Goal: Task Accomplishment & Management: Complete application form

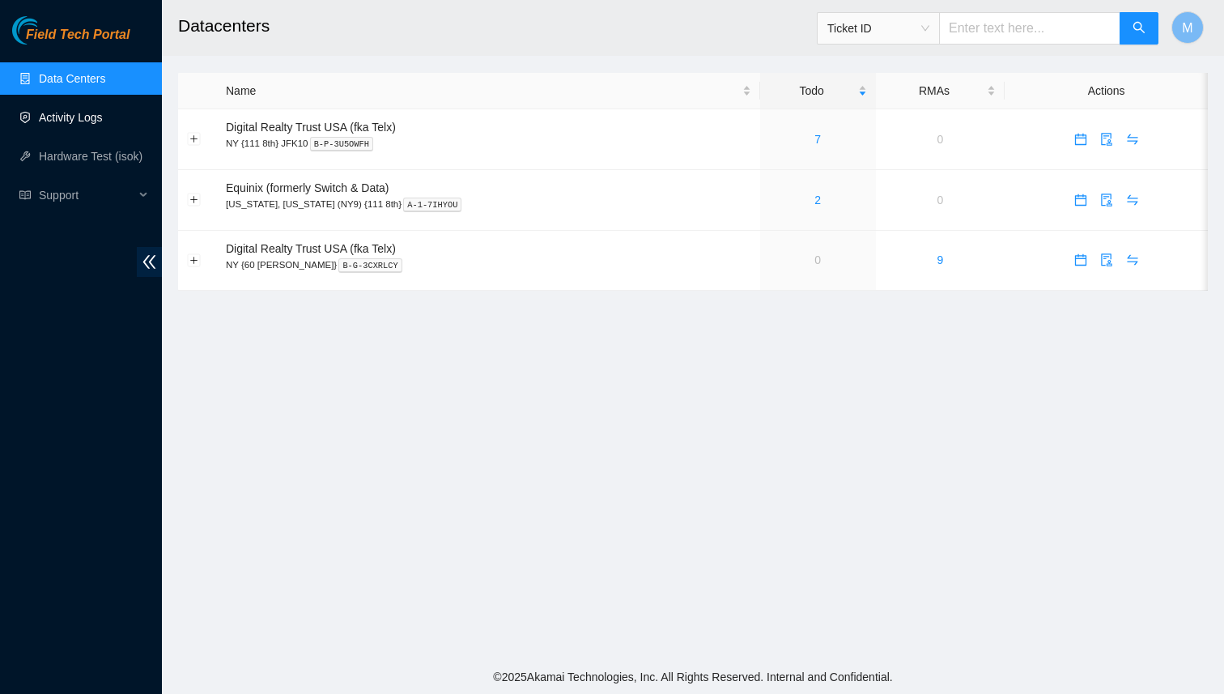
click at [75, 111] on link "Activity Logs" at bounding box center [71, 117] width 64 height 13
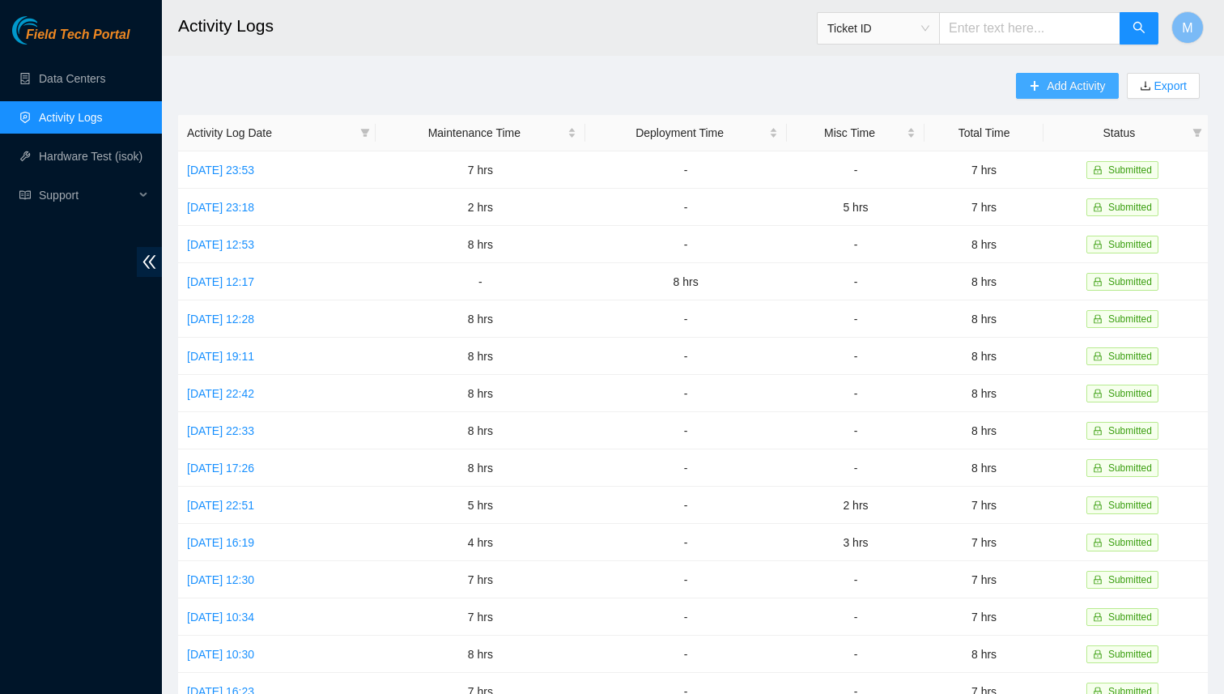
click at [1047, 83] on span "Add Activity" at bounding box center [1076, 86] width 58 height 18
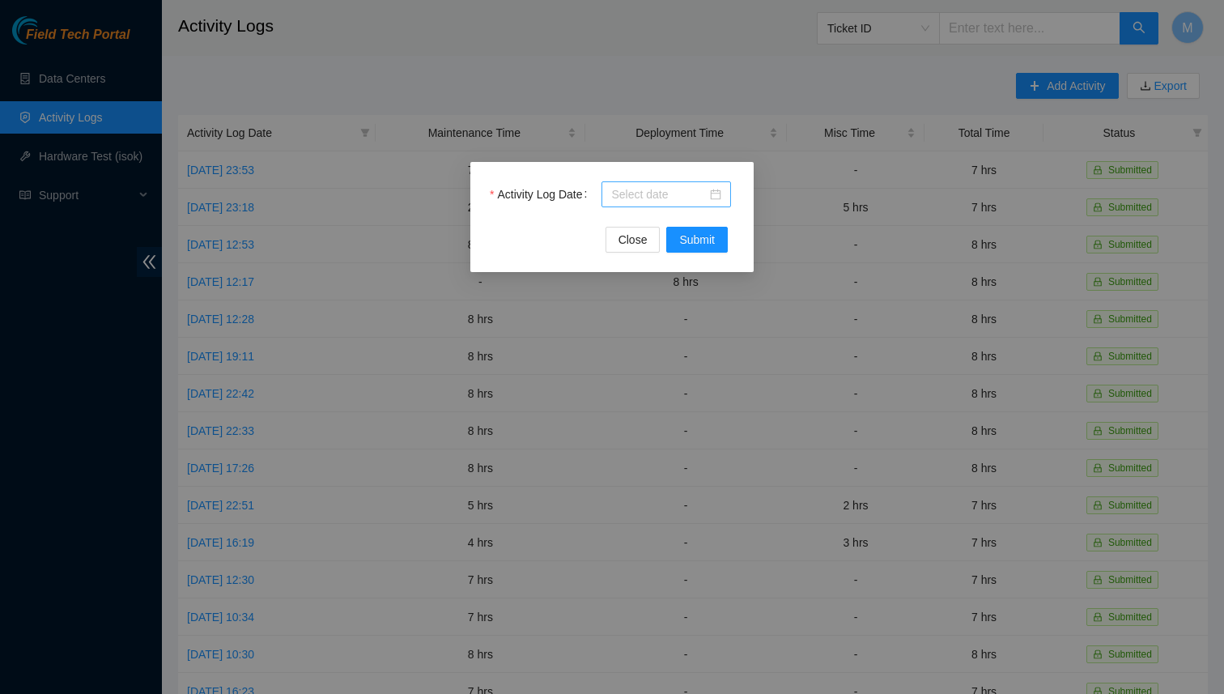
click at [707, 198] on input "Activity Log Date" at bounding box center [659, 194] width 96 height 18
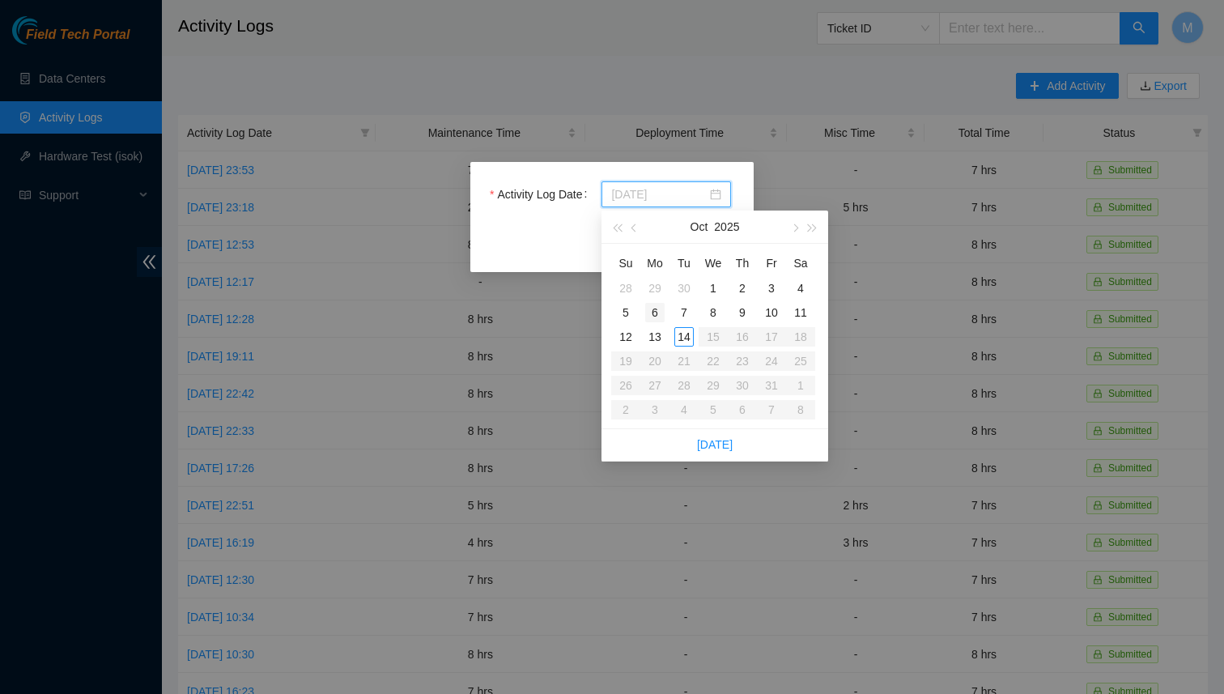
type input "2025-10-06"
click at [656, 314] on div "6" at bounding box center [654, 312] width 19 height 19
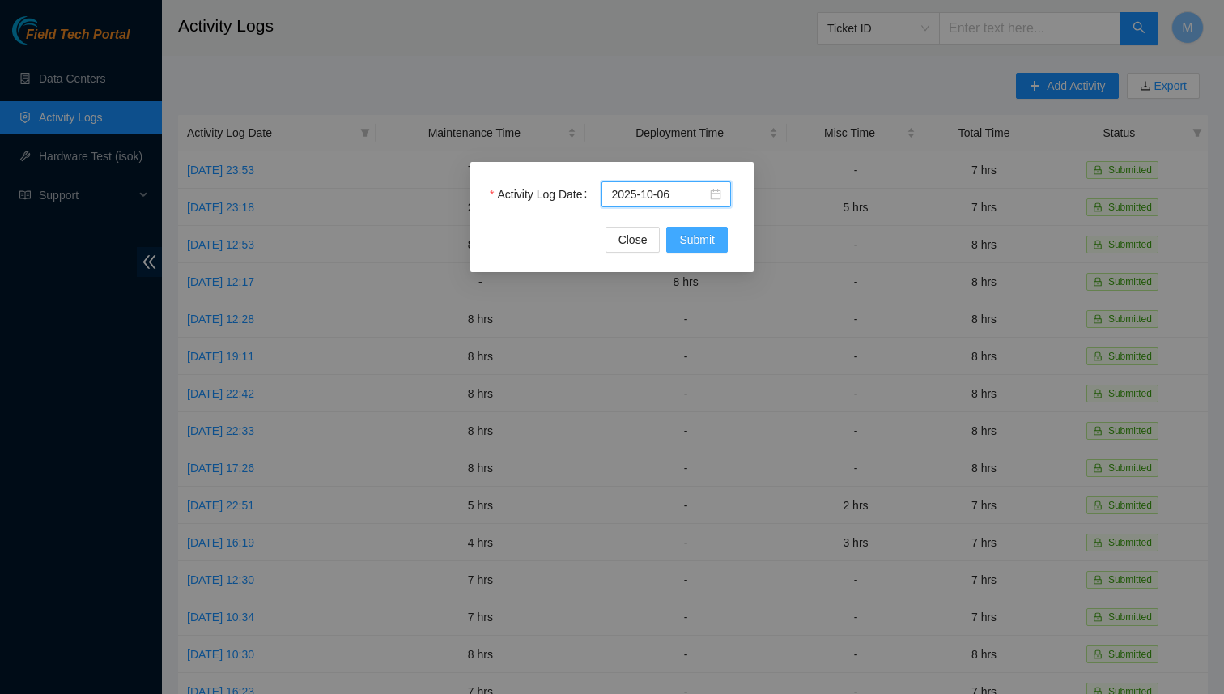
click at [690, 245] on span "Submit" at bounding box center [697, 240] width 36 height 18
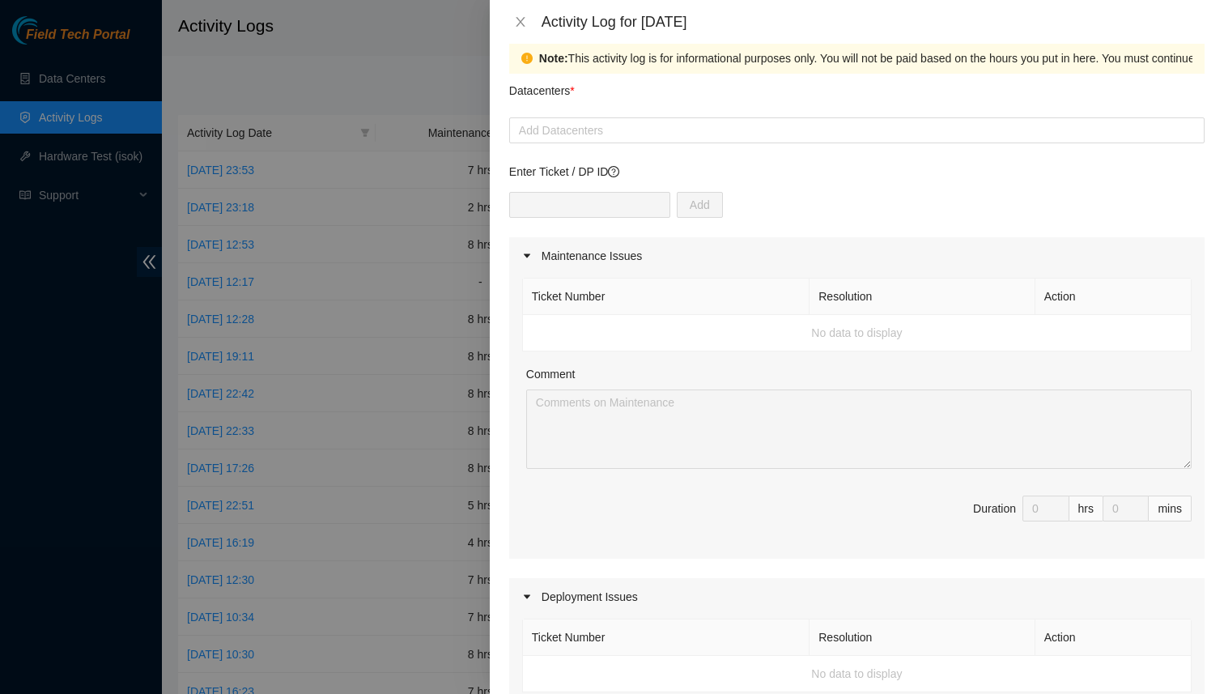
scroll to position [32, 0]
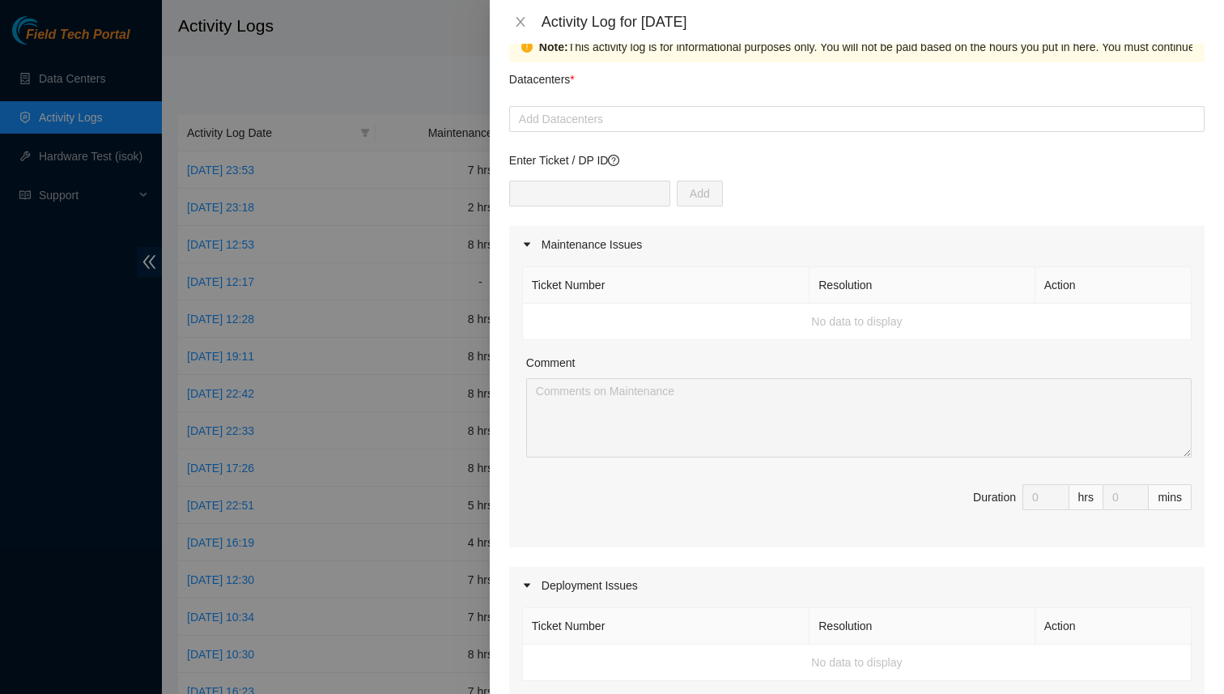
click at [577, 372] on div "Comment" at bounding box center [859, 366] width 666 height 24
click at [563, 123] on div at bounding box center [856, 118] width 687 height 19
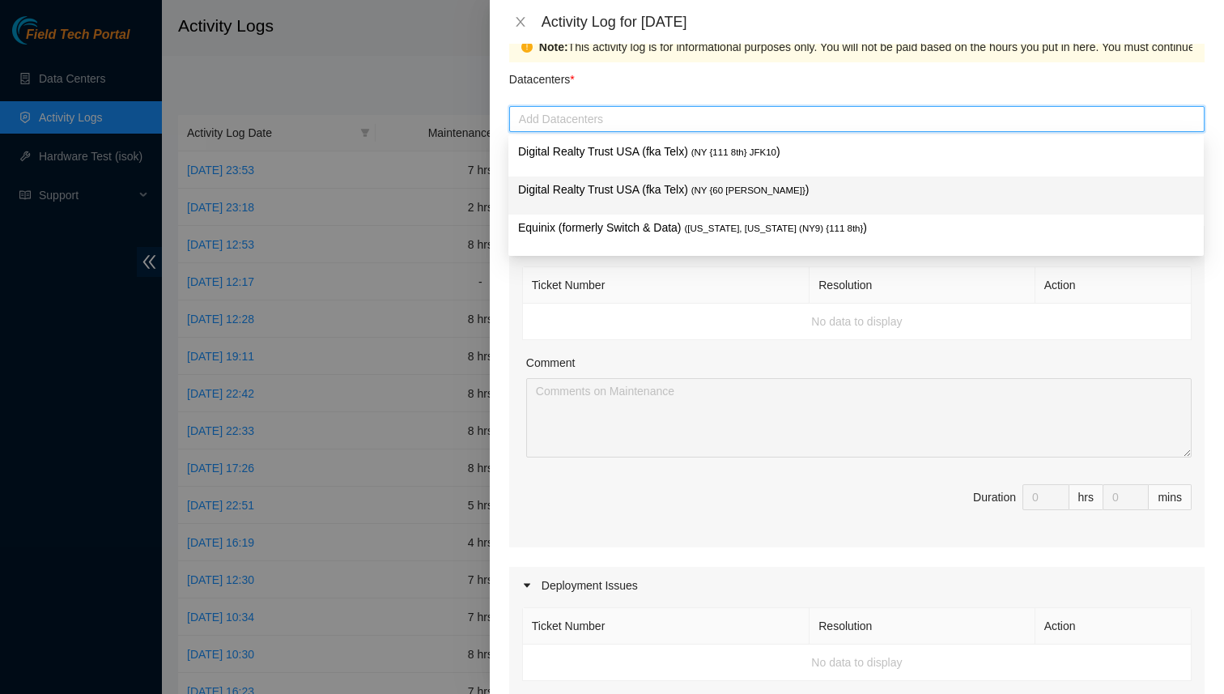
click at [579, 185] on p "Digital Realty Trust USA (fka Telx) ( NY {60 [PERSON_NAME]} )" at bounding box center [856, 190] width 676 height 19
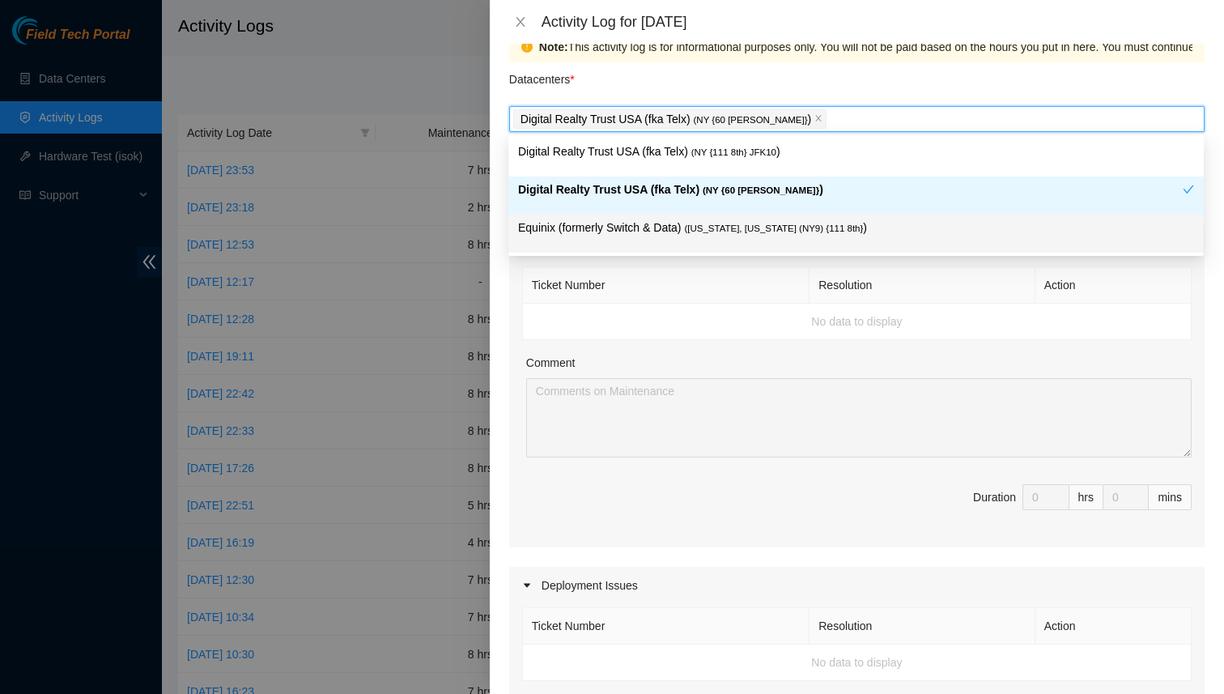
click at [632, 328] on td "No data to display" at bounding box center [857, 322] width 669 height 36
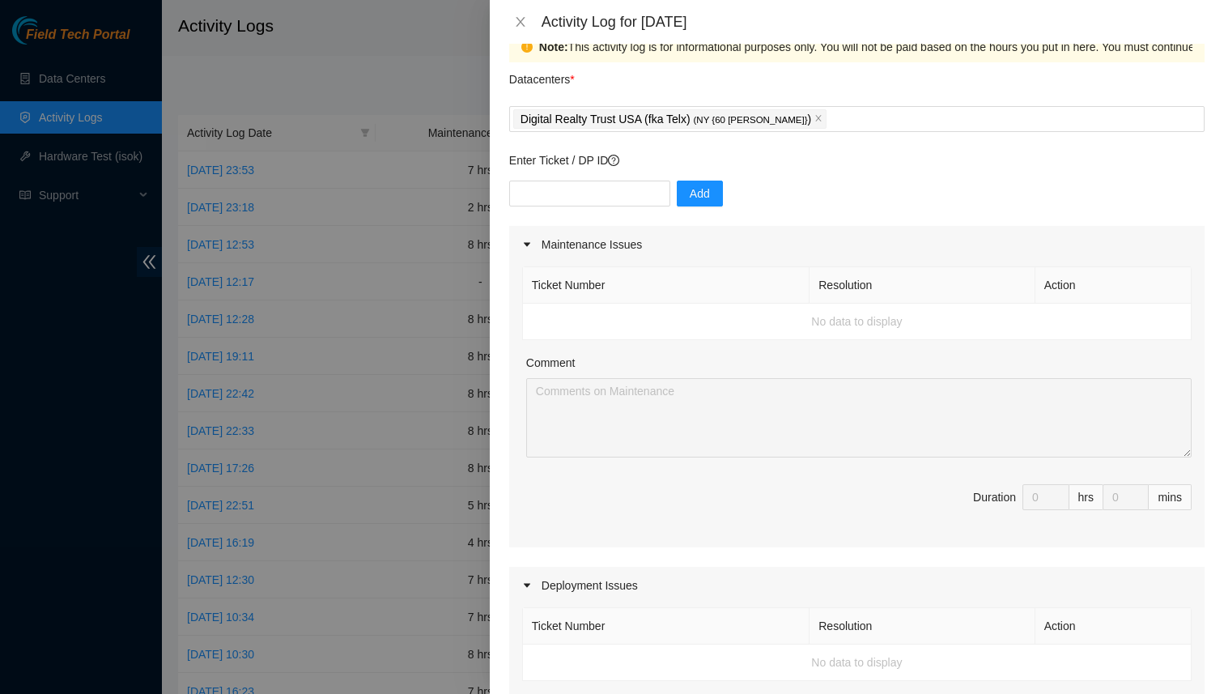
click at [588, 323] on td "No data to display" at bounding box center [857, 322] width 669 height 36
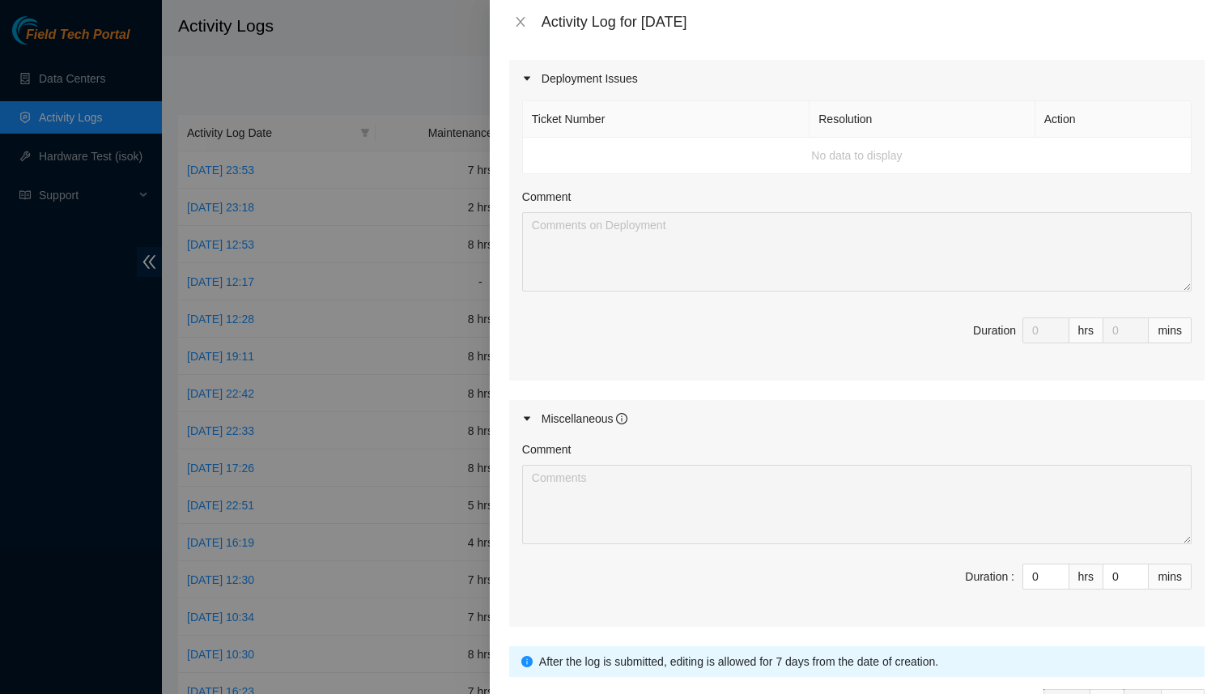
scroll to position [649, 0]
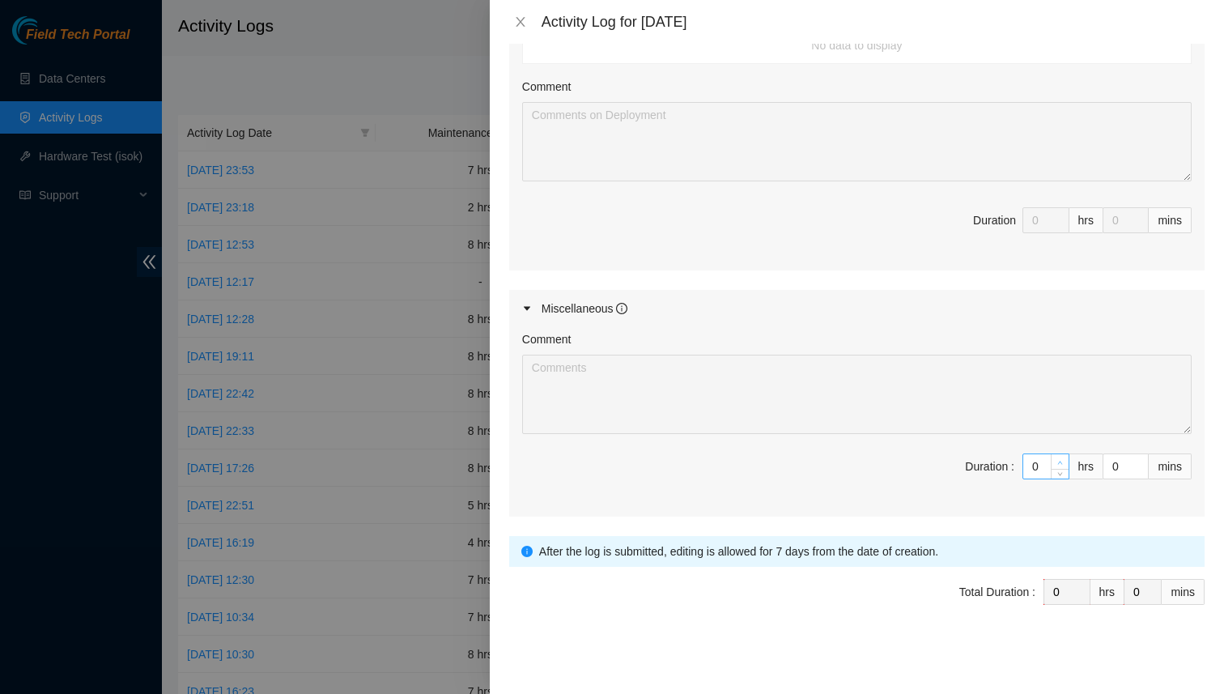
type input "1"
click at [1063, 462] on span "up" at bounding box center [1061, 462] width 10 height 10
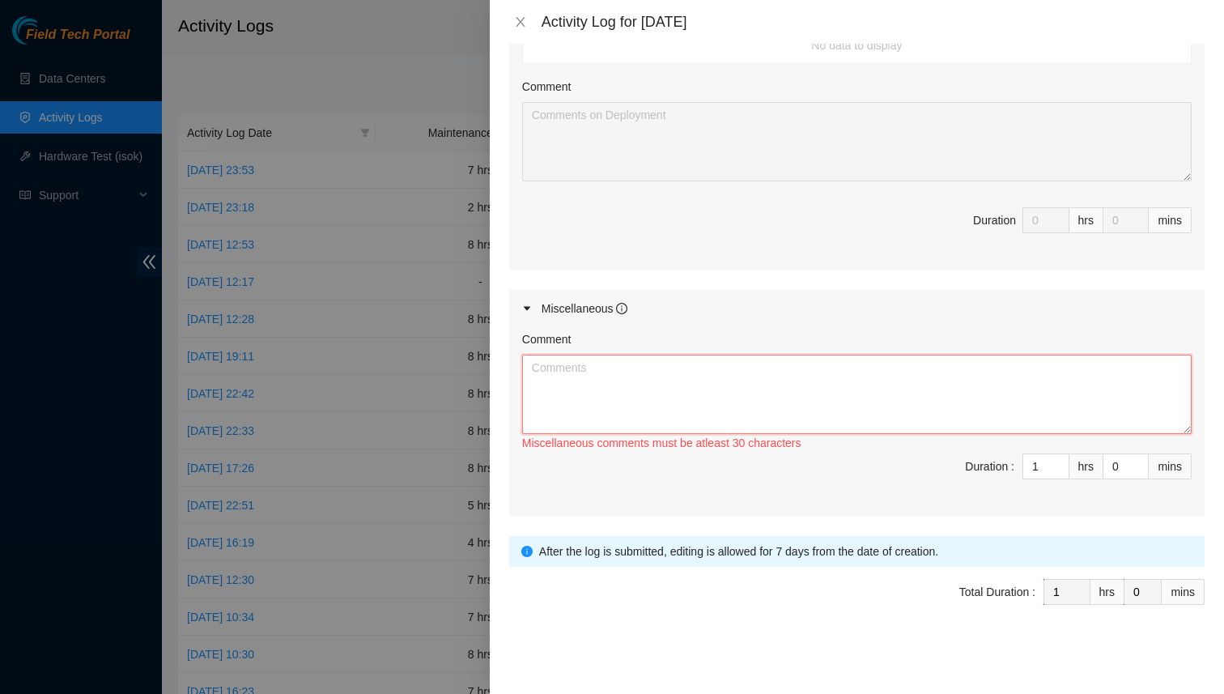
click at [649, 384] on textarea "Comment" at bounding box center [857, 394] width 670 height 79
paste textarea "Working with [PERSON_NAME], [PERSON_NAME], and [PERSON_NAME] to troubleshoot th…"
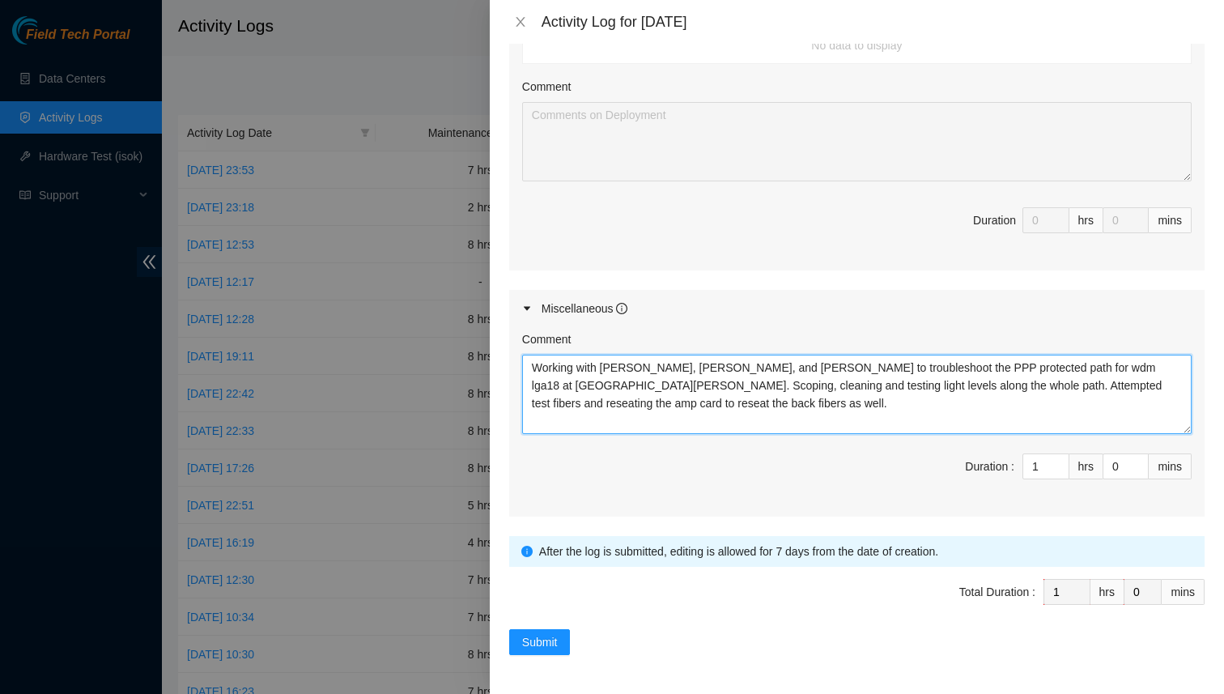
click at [593, 399] on textarea "Working with [PERSON_NAME], [PERSON_NAME], and [PERSON_NAME] to troubleshoot th…" at bounding box center [857, 394] width 670 height 79
drag, startPoint x: 624, startPoint y: 406, endPoint x: 513, endPoint y: 368, distance: 117.3
click at [513, 368] on div "Comment Working with [PERSON_NAME], [PERSON_NAME], and [PERSON_NAME] to trouble…" at bounding box center [857, 421] width 696 height 189
type textarea "Working with [PERSON_NAME], [PERSON_NAME], and [PERSON_NAME] to troubleshoot th…"
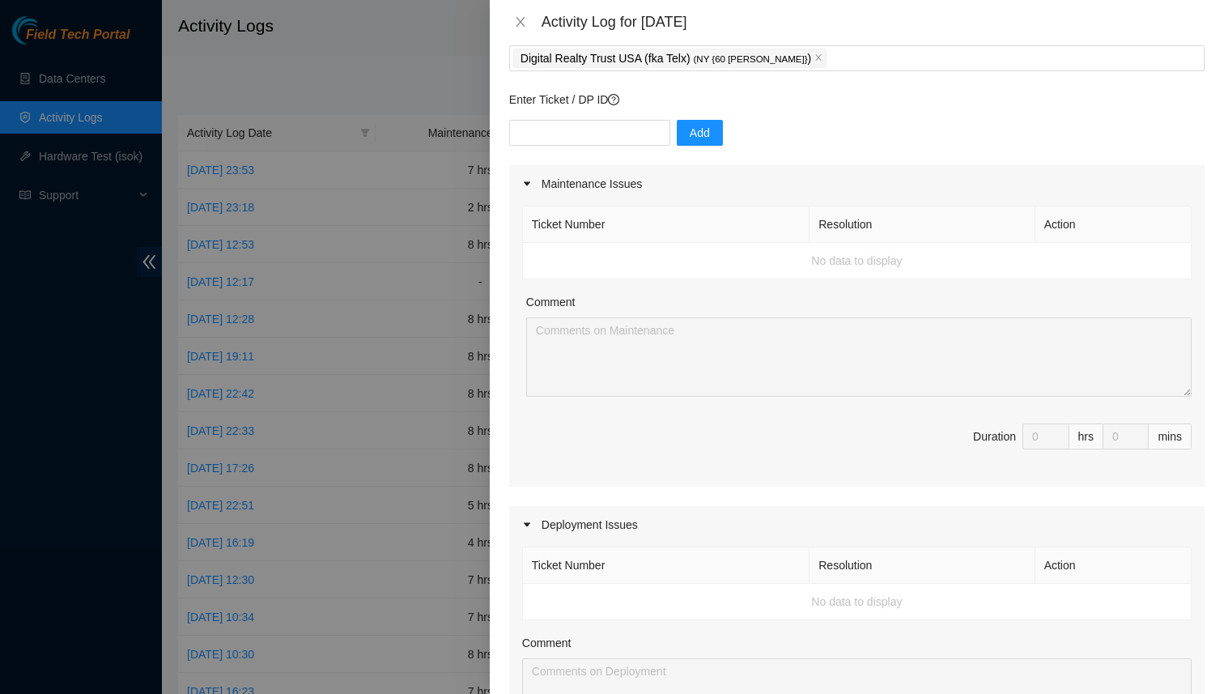
scroll to position [60, 0]
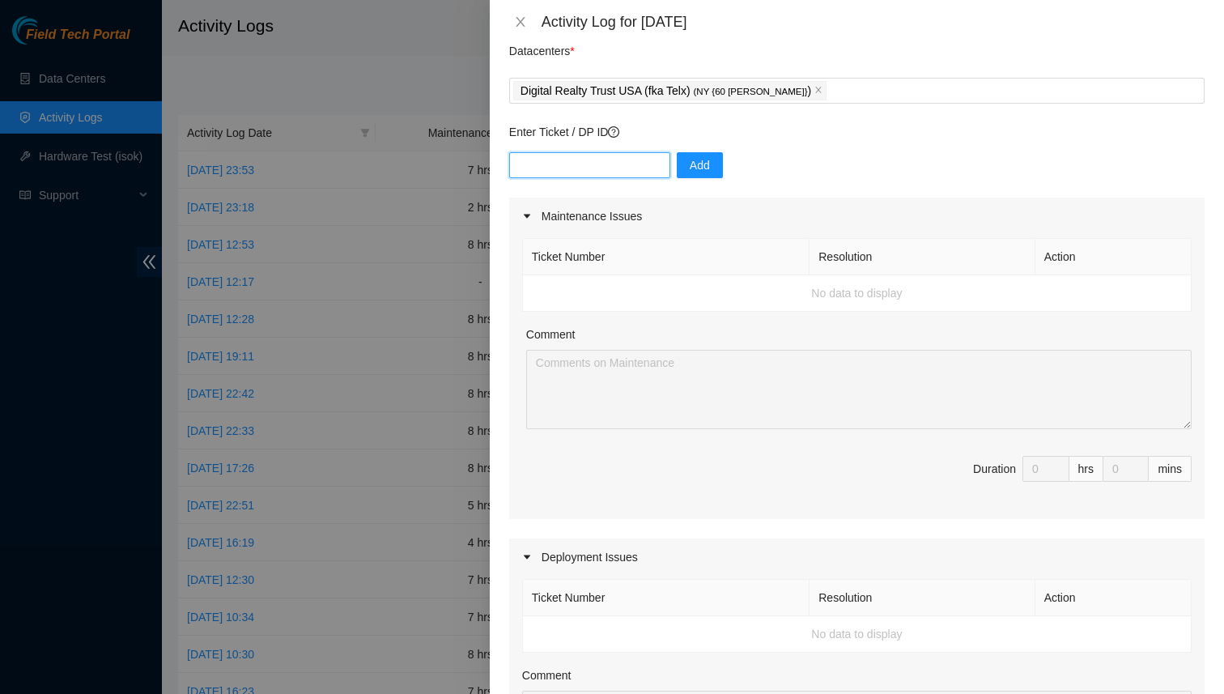
click at [545, 163] on input "text" at bounding box center [589, 165] width 161 height 26
paste input "B-V-5X8DLMM"
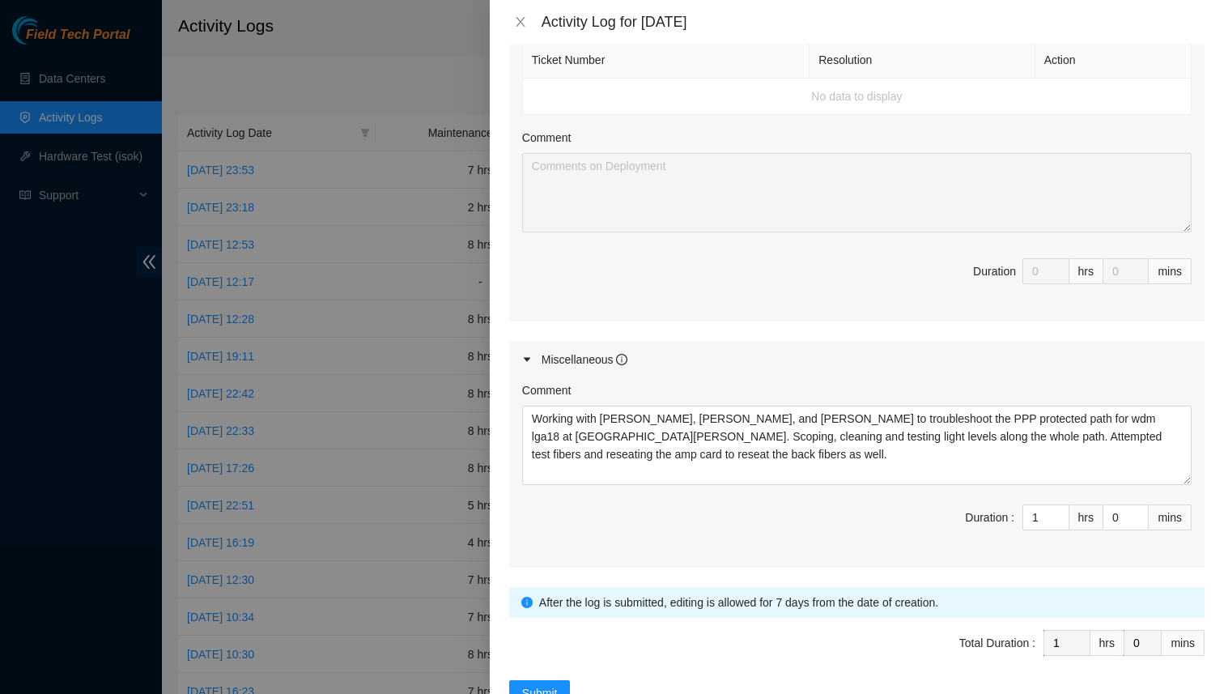
scroll to position [619, 0]
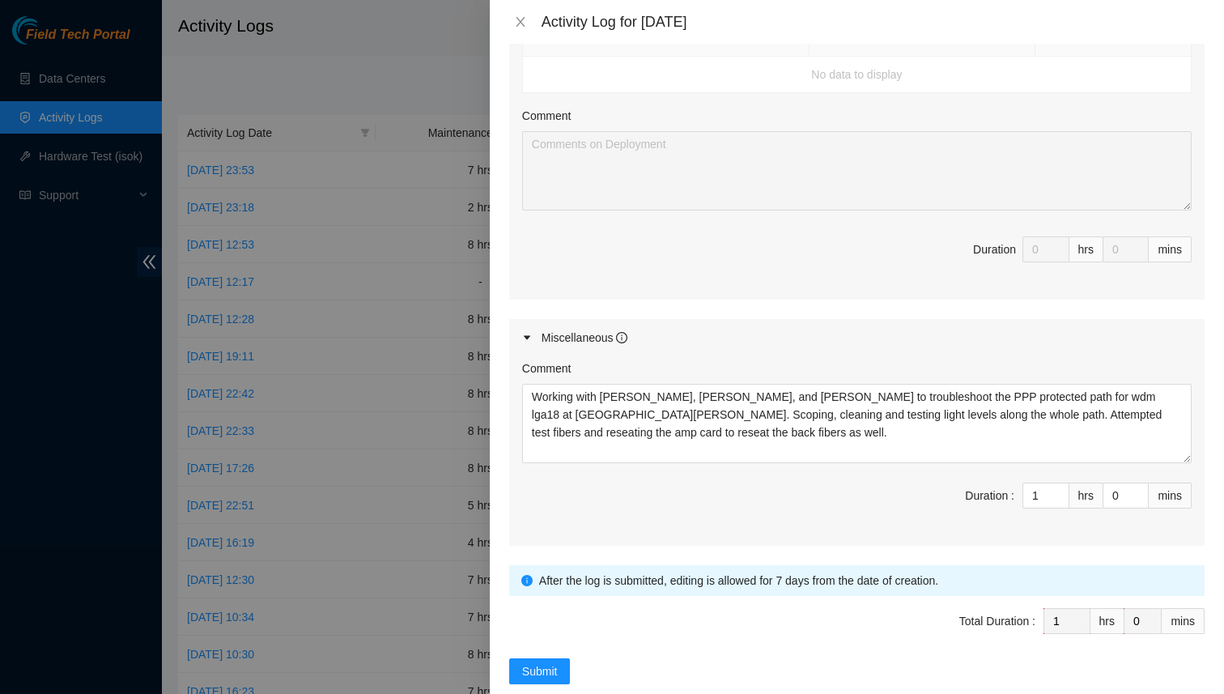
type input "B-V-5X8DLMM"
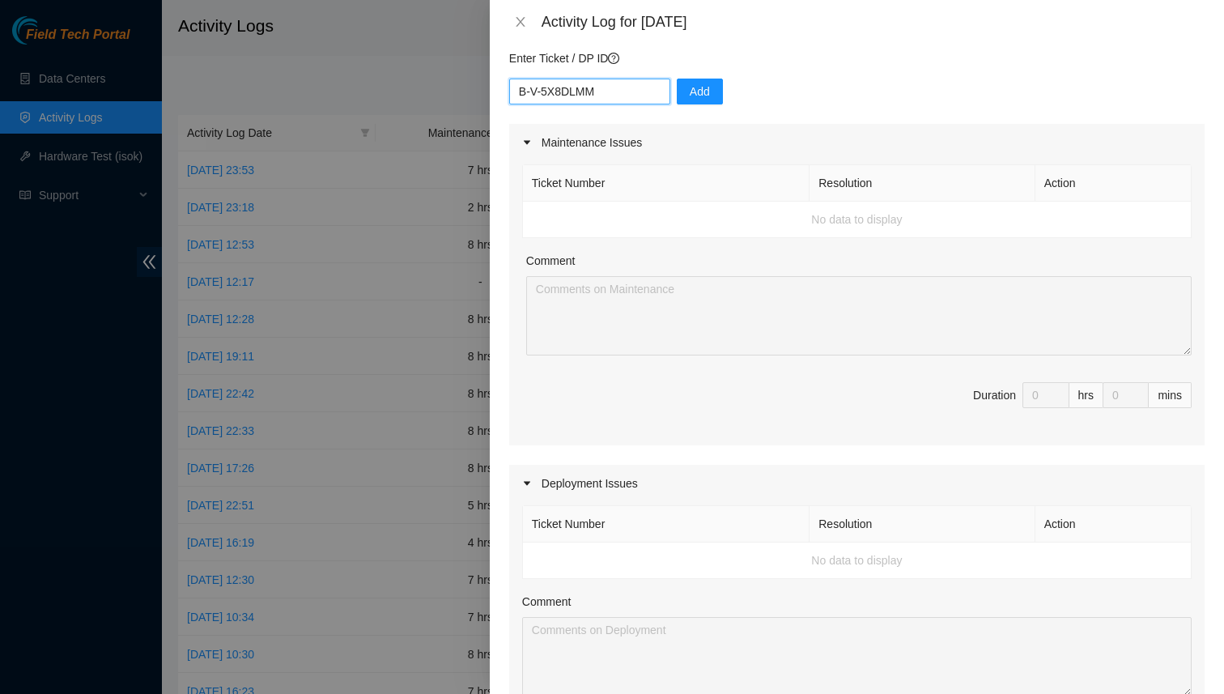
scroll to position [113, 0]
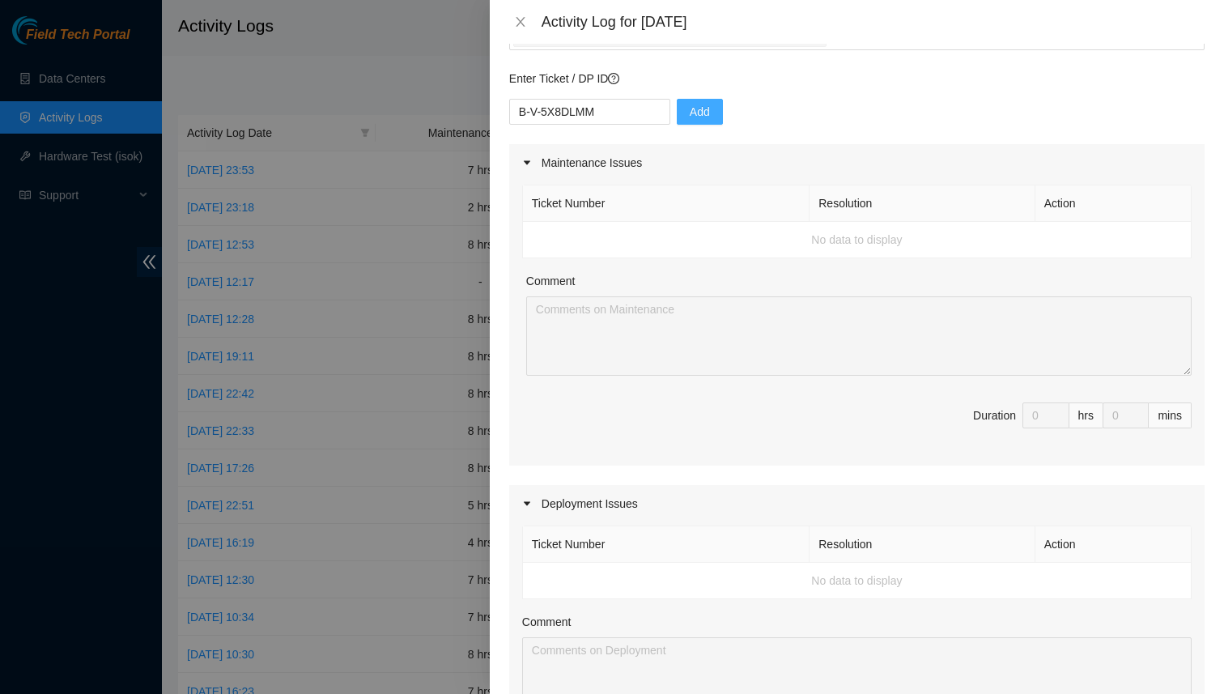
click at [690, 105] on span "Add" at bounding box center [700, 112] width 20 height 18
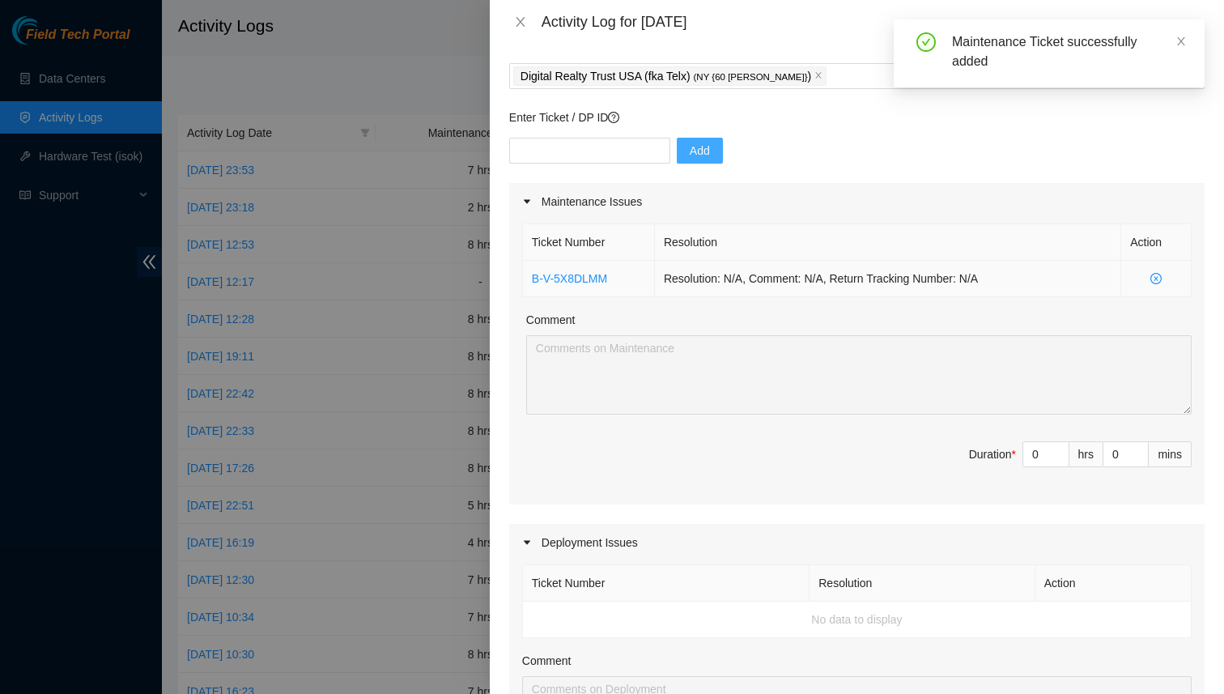
scroll to position [83, 0]
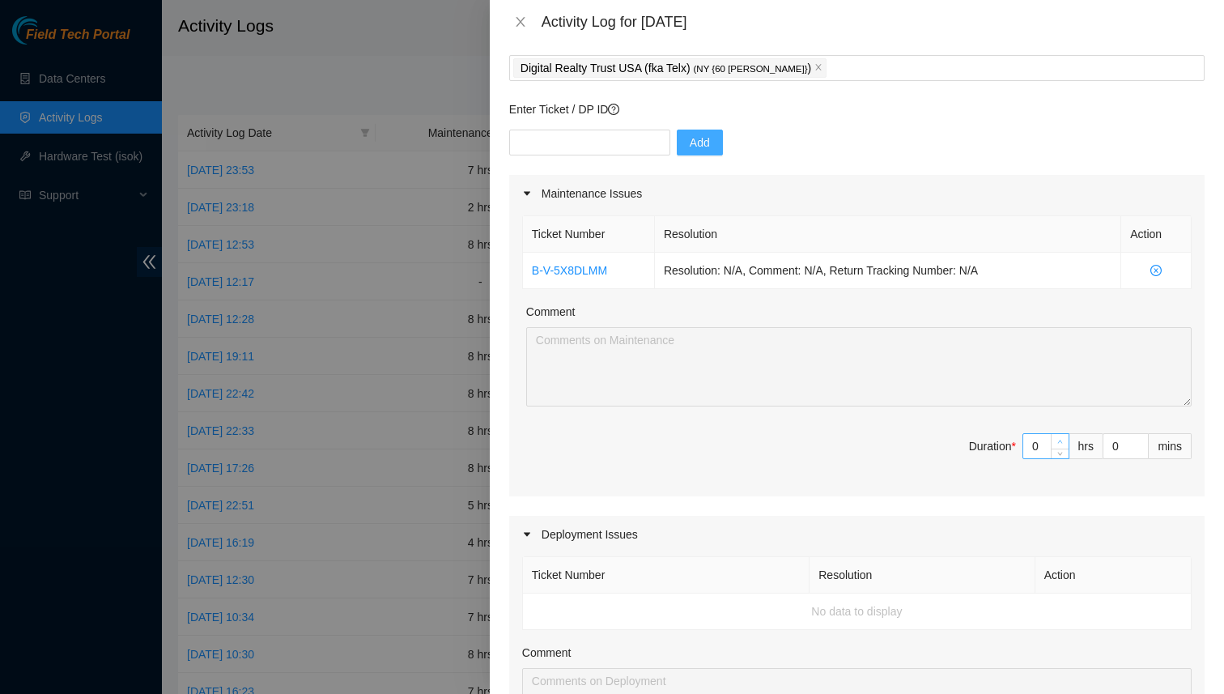
type input "1"
type input "2"
click at [1062, 437] on span "up" at bounding box center [1061, 442] width 10 height 10
type input "2"
type input "3"
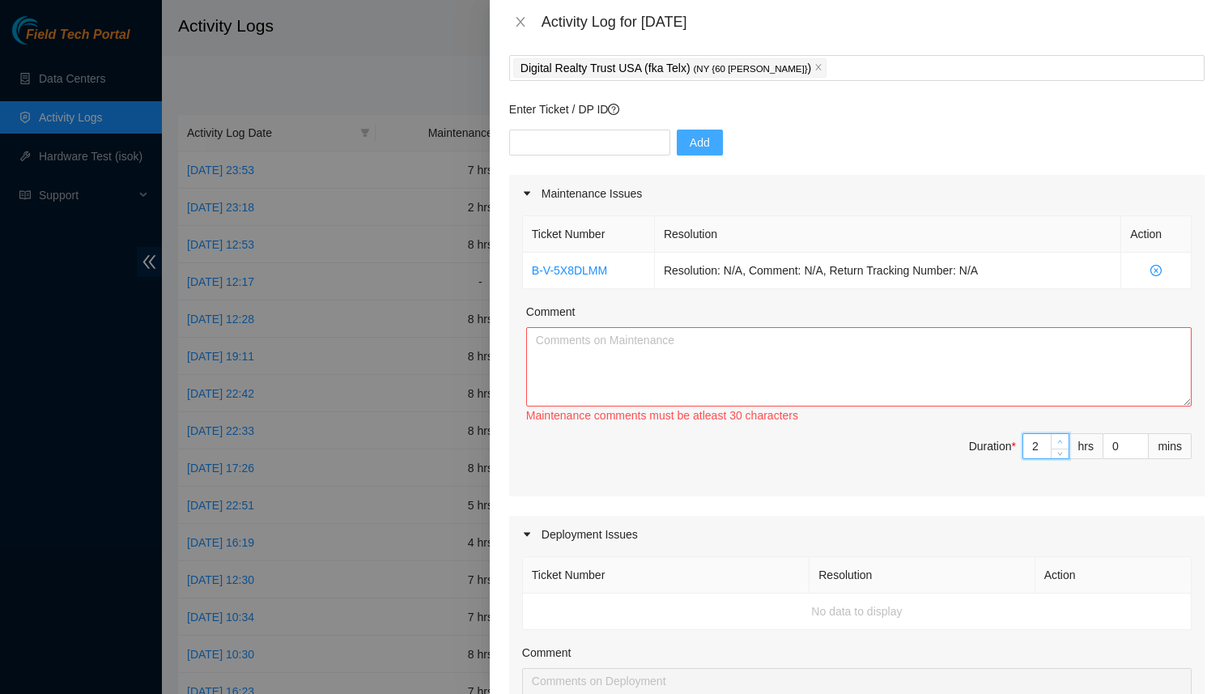
click at [1062, 437] on span "up" at bounding box center [1061, 442] width 10 height 10
type input "3"
type input "4"
click at [1062, 437] on span "up" at bounding box center [1061, 442] width 10 height 10
type input "4"
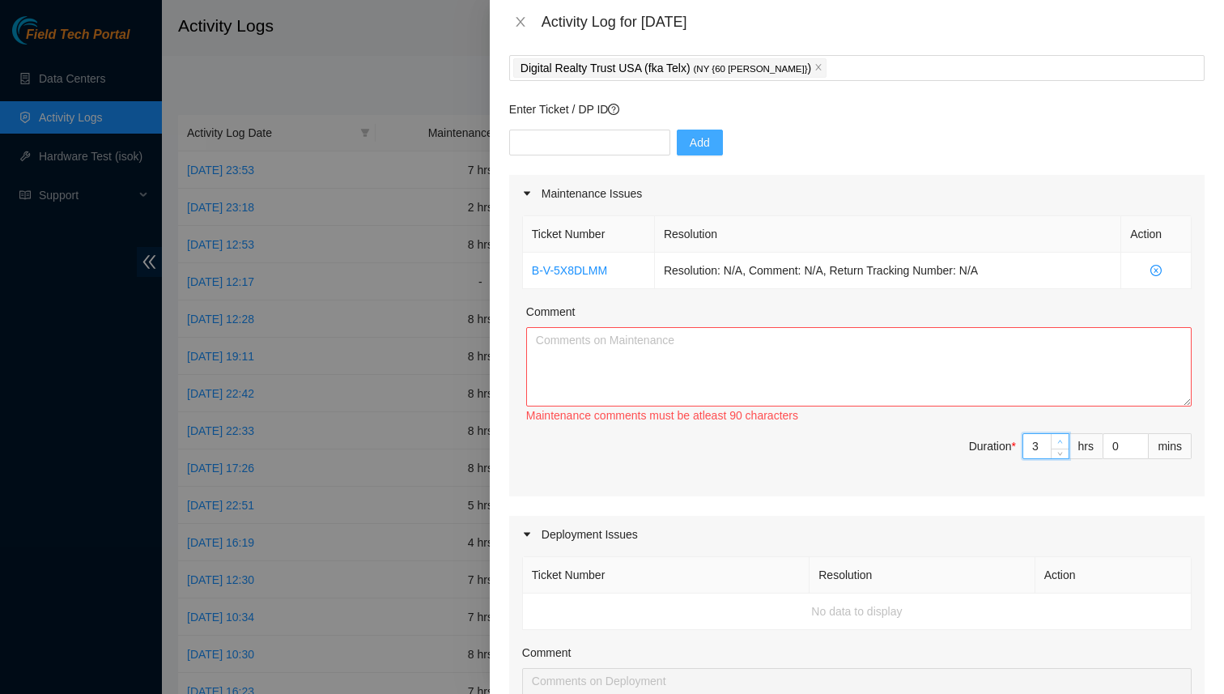
type input "5"
click at [1062, 437] on span "up" at bounding box center [1061, 442] width 10 height 10
type input "5"
type input "6"
click at [1062, 437] on span "up" at bounding box center [1061, 442] width 10 height 10
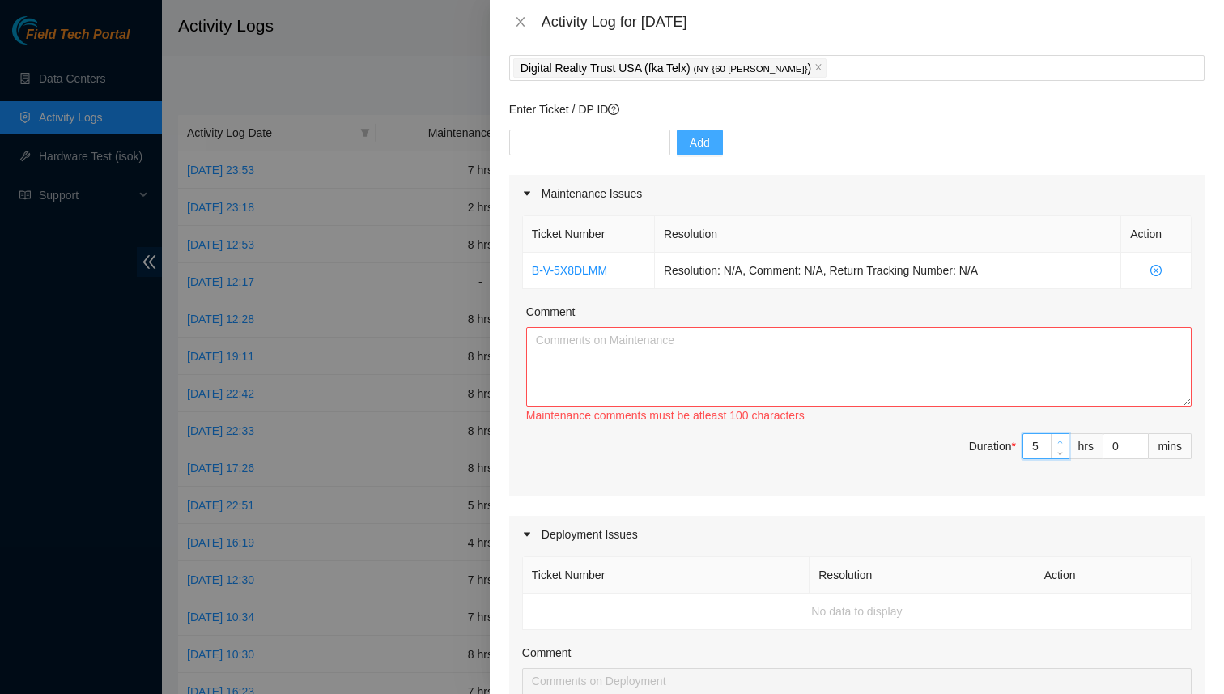
type input "6"
type input "7"
click at [1062, 437] on span "up" at bounding box center [1061, 442] width 10 height 10
type input "7"
type input "8"
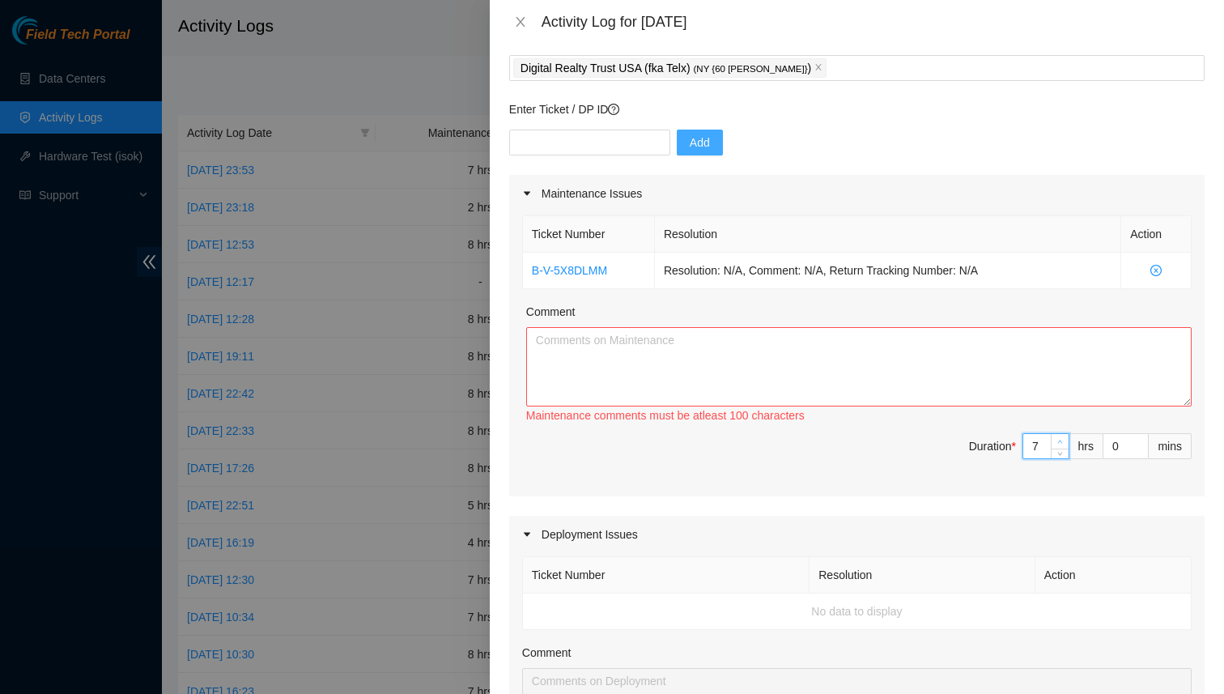
click at [1062, 437] on span "up" at bounding box center [1061, 442] width 10 height 10
type input "8"
type input "9"
click at [1062, 437] on span "up" at bounding box center [1061, 442] width 10 height 10
type input "7"
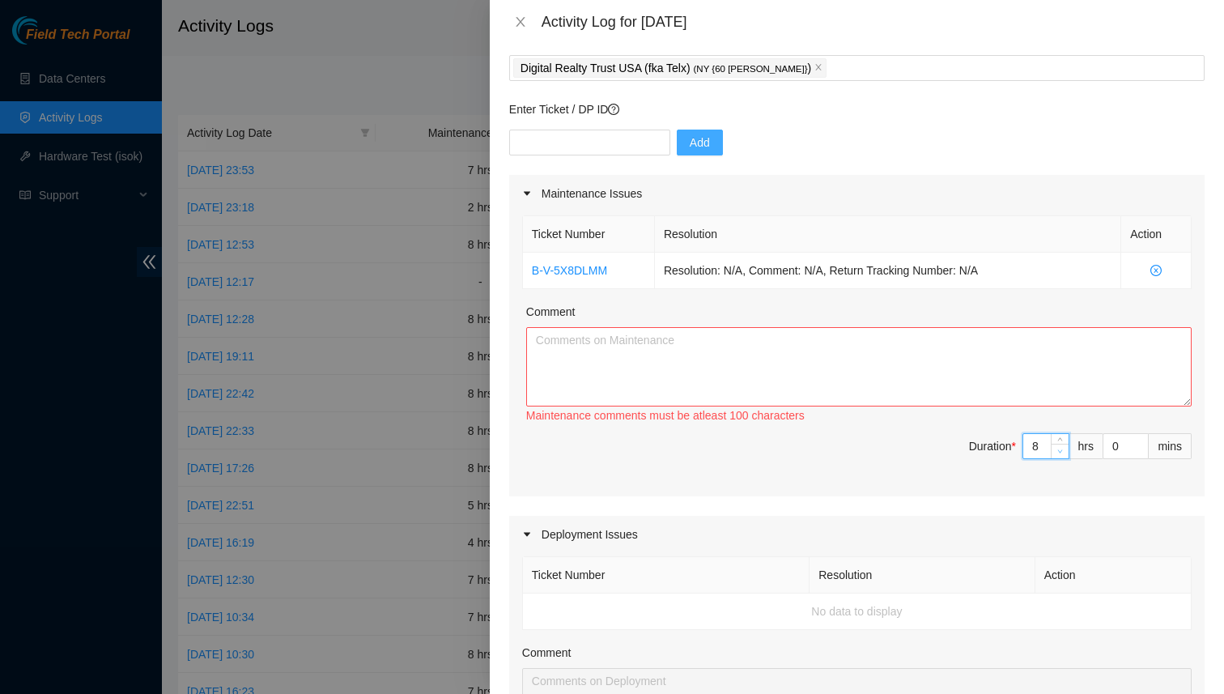
type input "8"
click at [1060, 456] on span "Decrease Value" at bounding box center [1060, 451] width 18 height 15
click at [568, 350] on textarea "Comment" at bounding box center [859, 366] width 666 height 79
type input "8"
type input "9"
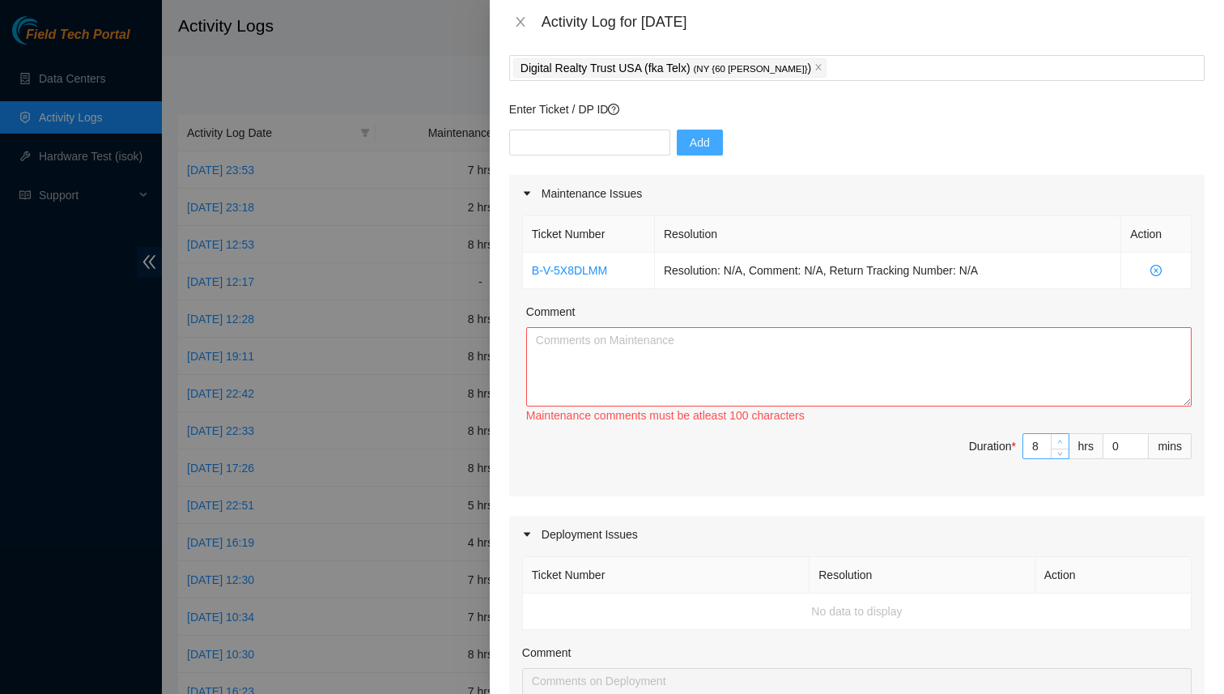
click at [1062, 442] on icon "up" at bounding box center [1060, 442] width 6 height 6
click at [619, 344] on textarea "Comment" at bounding box center [859, 366] width 666 height 79
click at [573, 348] on textarea "Comment" at bounding box center [859, 366] width 666 height 79
paste textarea "B-V-5X8DLMM"
type textarea "B-V-5X8DLMM"
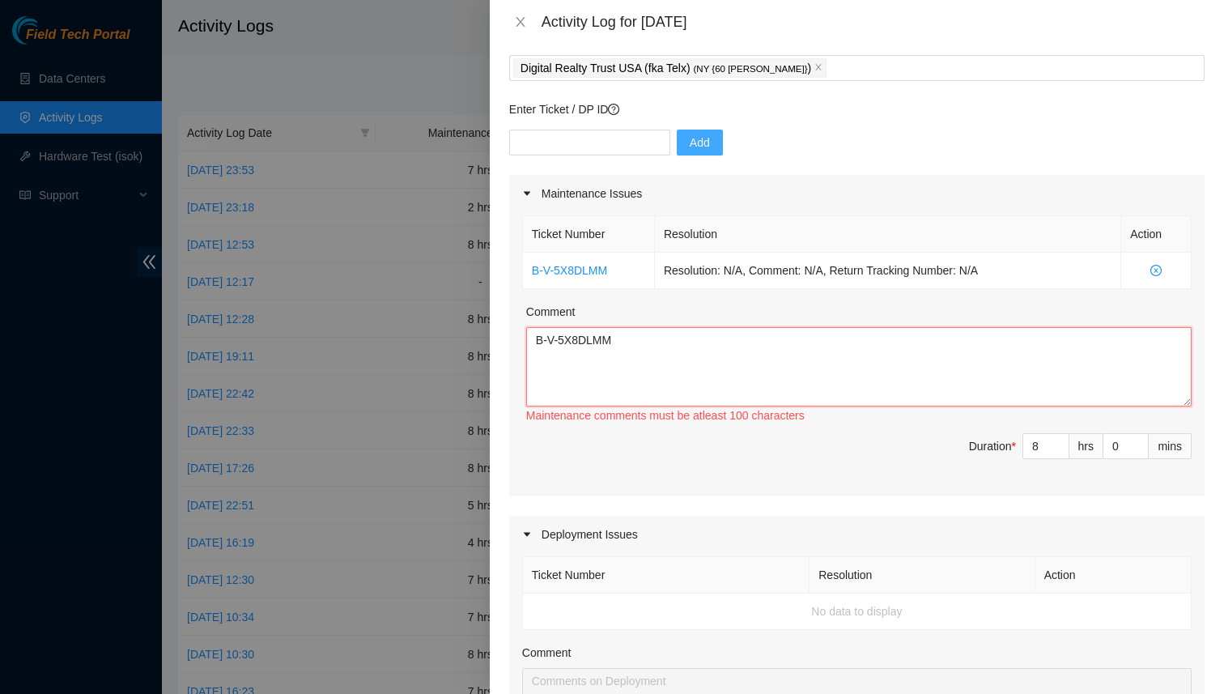
drag, startPoint x: 620, startPoint y: 341, endPoint x: 496, endPoint y: 337, distance: 124.0
click at [496, 337] on div "Note: This activity log is for informational purposes only. You will not be pai…" at bounding box center [857, 369] width 734 height 650
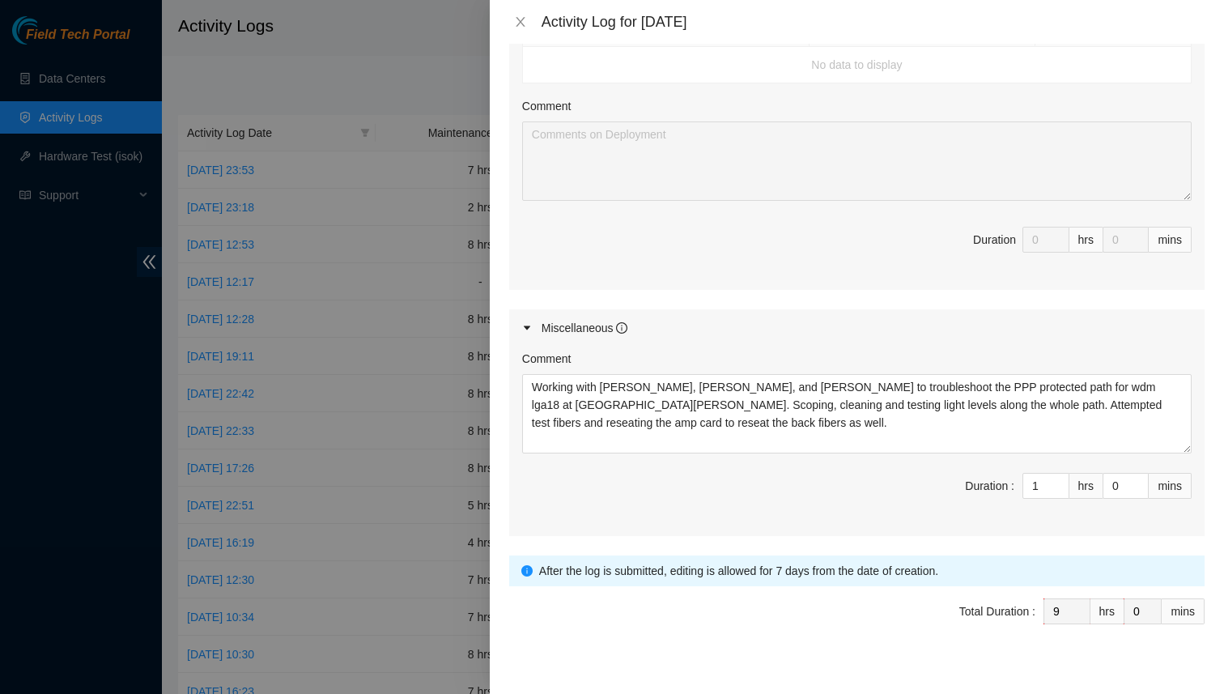
scroll to position [649, 0]
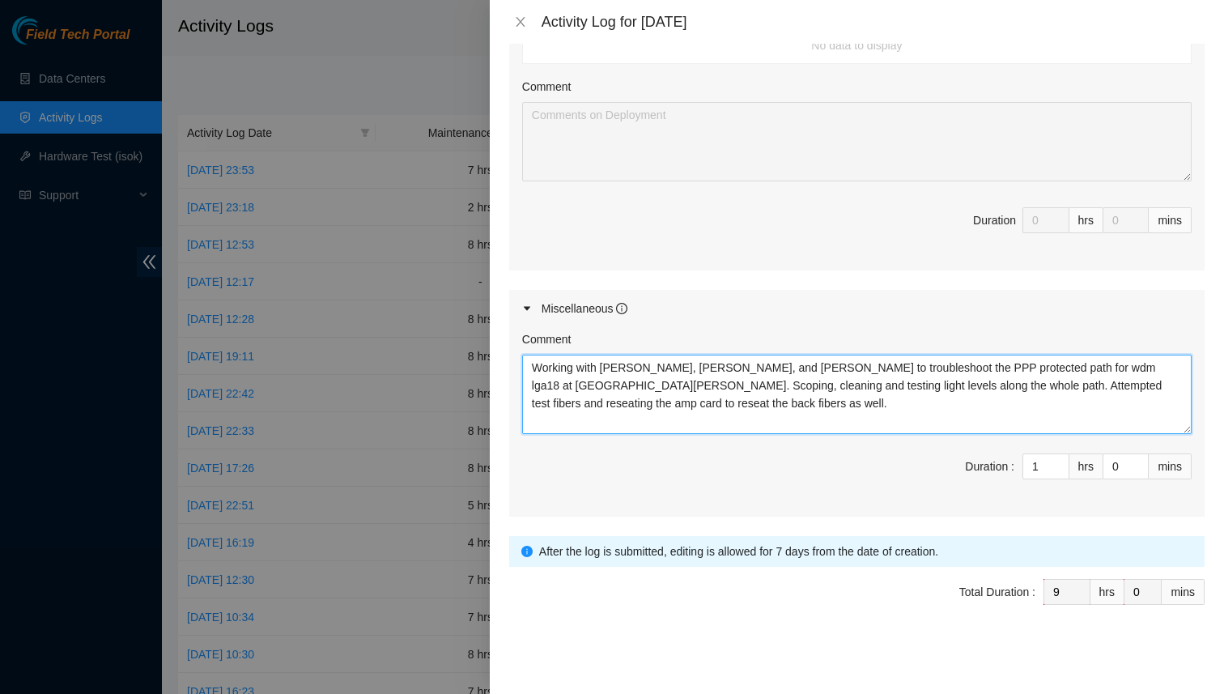
drag, startPoint x: 638, startPoint y: 408, endPoint x: 521, endPoint y: 372, distance: 122.2
click at [521, 372] on div "Comment Working with [PERSON_NAME], [PERSON_NAME], and [PERSON_NAME] to trouble…" at bounding box center [857, 421] width 696 height 189
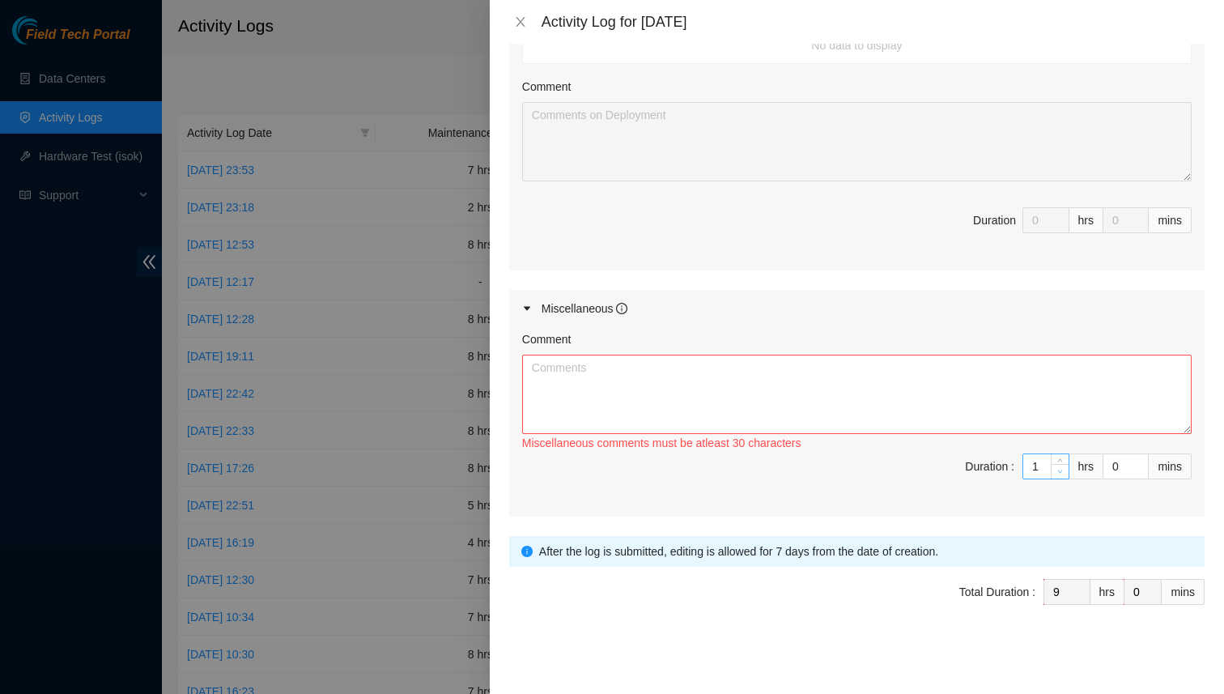
type input "0"
type input "8"
click at [1058, 471] on icon "down" at bounding box center [1060, 471] width 5 height 3
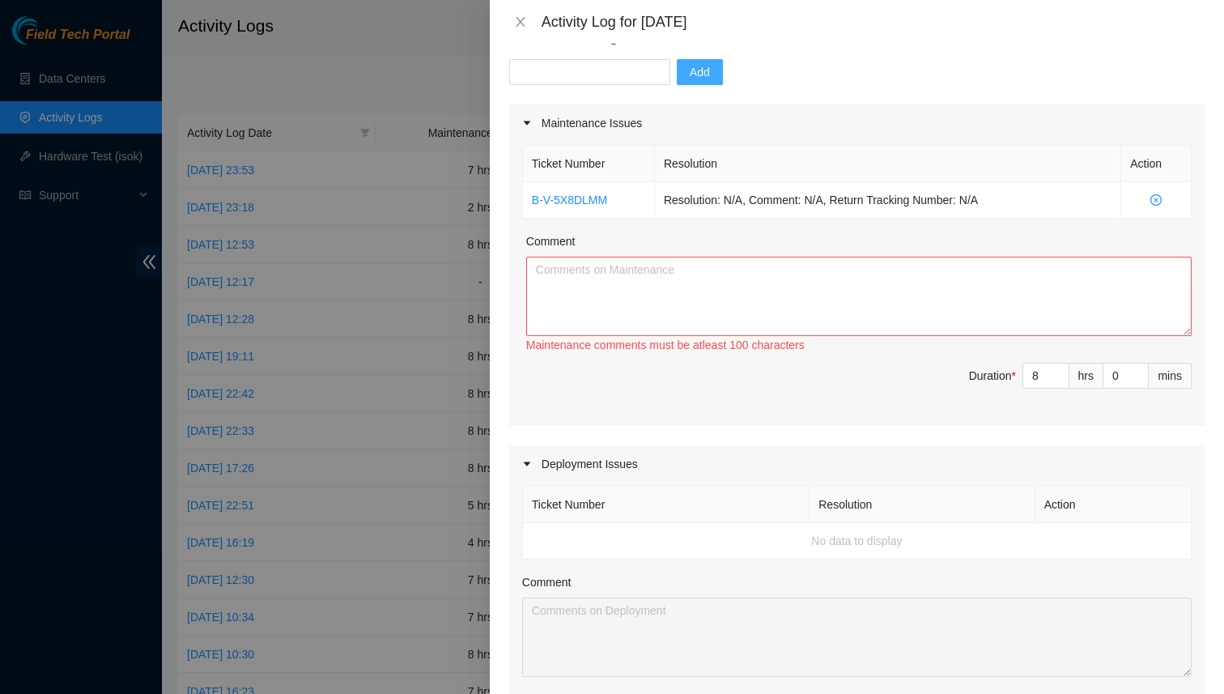
scroll to position [0, 0]
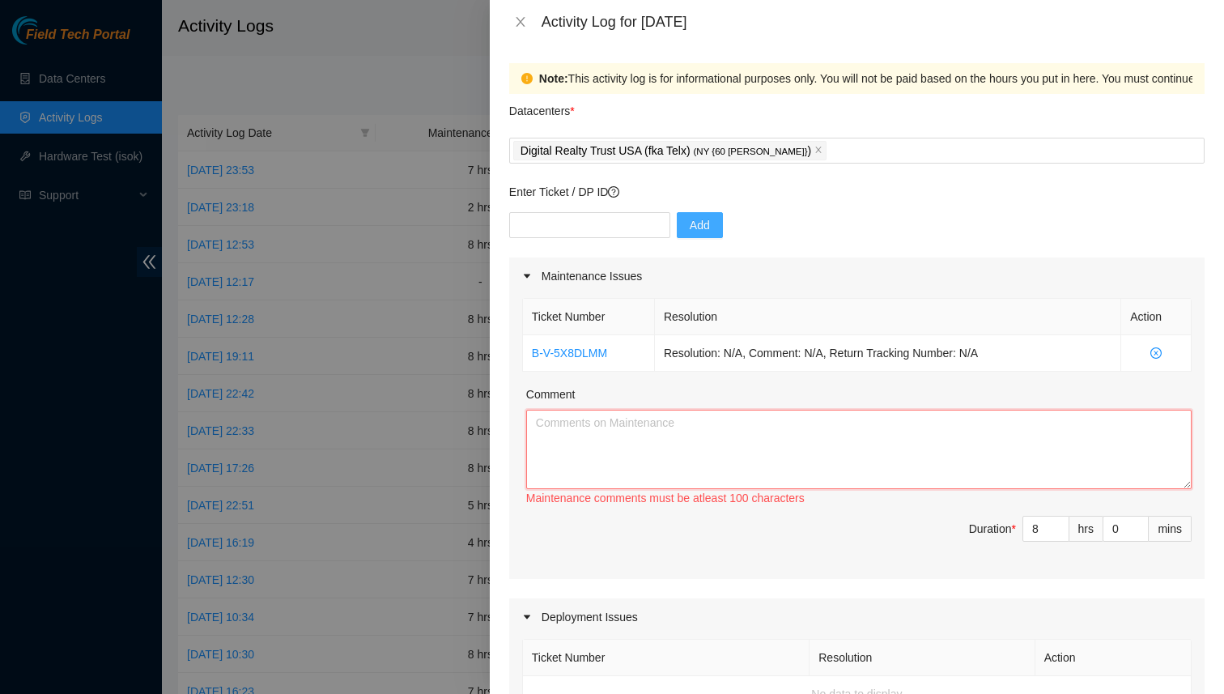
click at [651, 416] on textarea "Comment" at bounding box center [859, 449] width 666 height 79
paste textarea "Working with [PERSON_NAME], [PERSON_NAME], and [PERSON_NAME] to troubleshoot th…"
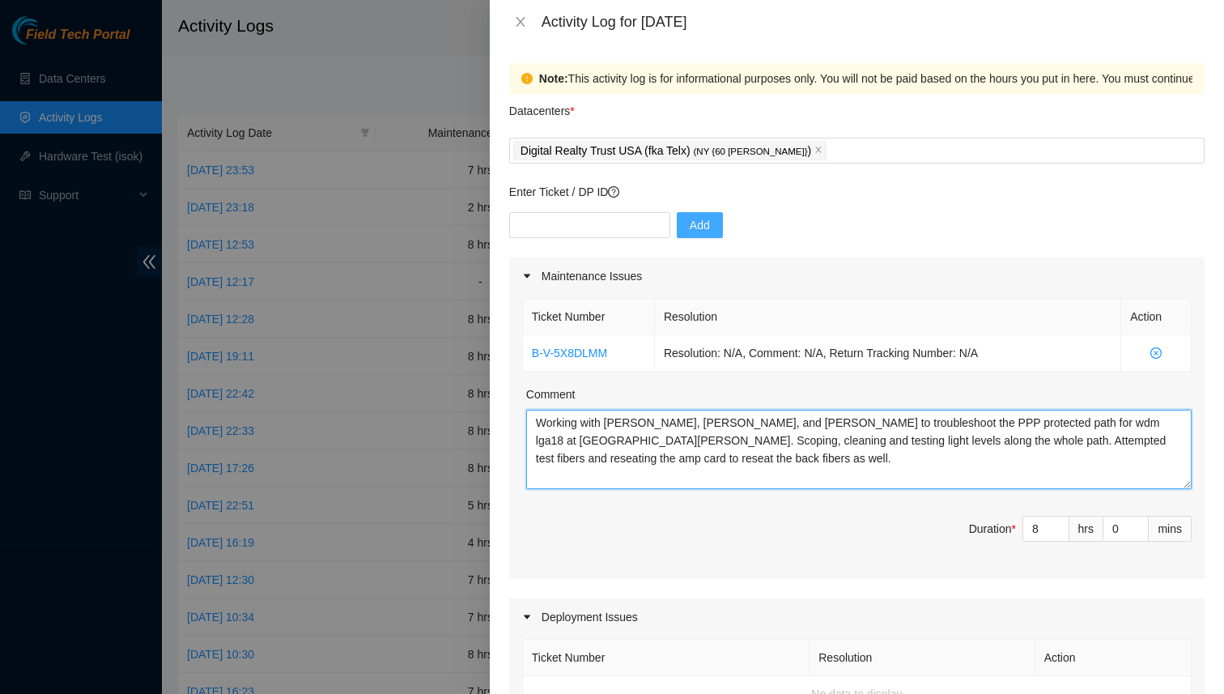
drag, startPoint x: 632, startPoint y: 424, endPoint x: 503, endPoint y: 421, distance: 128.8
click at [503, 421] on div "Note: This activity log is for informational purposes only. You will not be pai…" at bounding box center [857, 369] width 734 height 650
click at [669, 425] on textarea "Worked w/[PERSON_NAME], [PERSON_NAME], and [PERSON_NAME] to troubleshoot the PP…" at bounding box center [859, 449] width 666 height 79
click at [831, 419] on textarea "Worked w/[PERSON_NAME], [PERSON_NAME], and [PERSON_NAME] to troubleshoot the PP…" at bounding box center [859, 449] width 666 height 79
click at [920, 428] on textarea "Worked w/[PERSON_NAME], [PERSON_NAME], and [PERSON_NAME] to troubleshoot the PP…" at bounding box center [859, 449] width 666 height 79
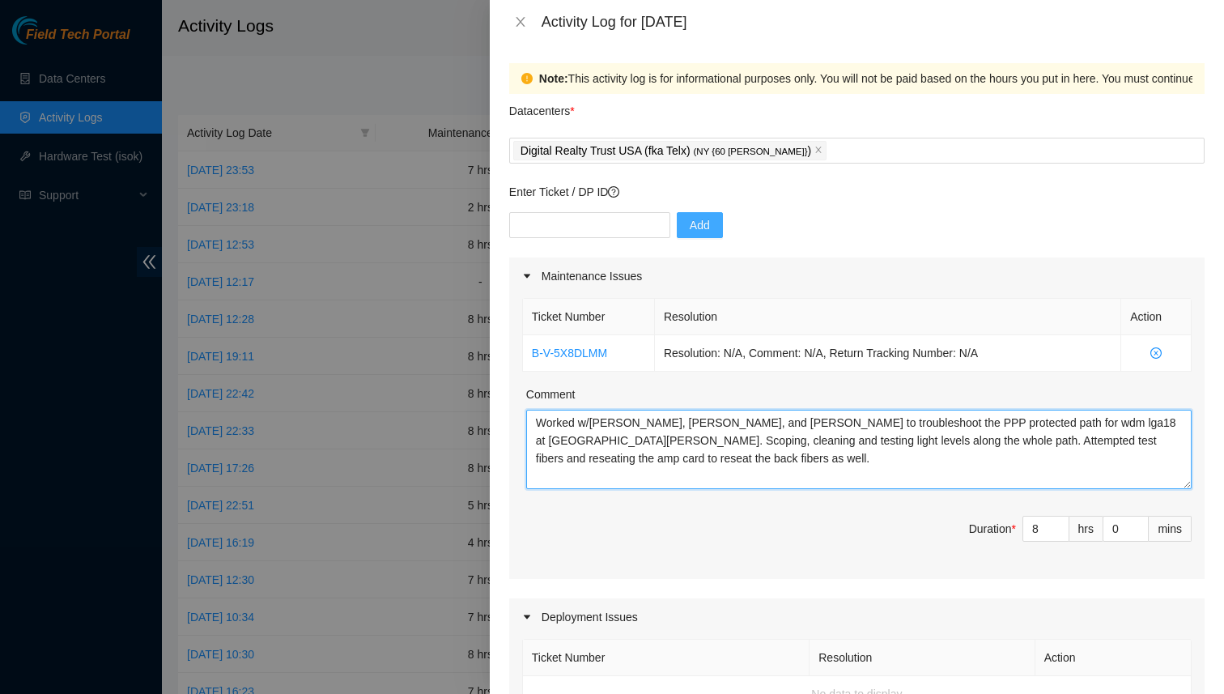
click at [981, 421] on textarea "Worked w/[PERSON_NAME], [PERSON_NAME], and [PERSON_NAME] to troubleshoot the PP…" at bounding box center [859, 449] width 666 height 79
click at [746, 423] on textarea "Worked w/[PERSON_NAME], [PERSON_NAME], and [PERSON_NAME] to troubleshoot the PP…" at bounding box center [859, 449] width 666 height 79
drag, startPoint x: 1145, startPoint y: 423, endPoint x: 990, endPoint y: 429, distance: 154.8
click at [990, 429] on textarea "Worked w/[PERSON_NAME], [PERSON_NAME], and [PERSON_NAME] on to troubleshoot the…" at bounding box center [859, 449] width 666 height 79
click at [760, 425] on textarea "Worked w/[PERSON_NAME], [PERSON_NAME], and [PERSON_NAME] on to troubleshoot the…" at bounding box center [859, 449] width 666 height 79
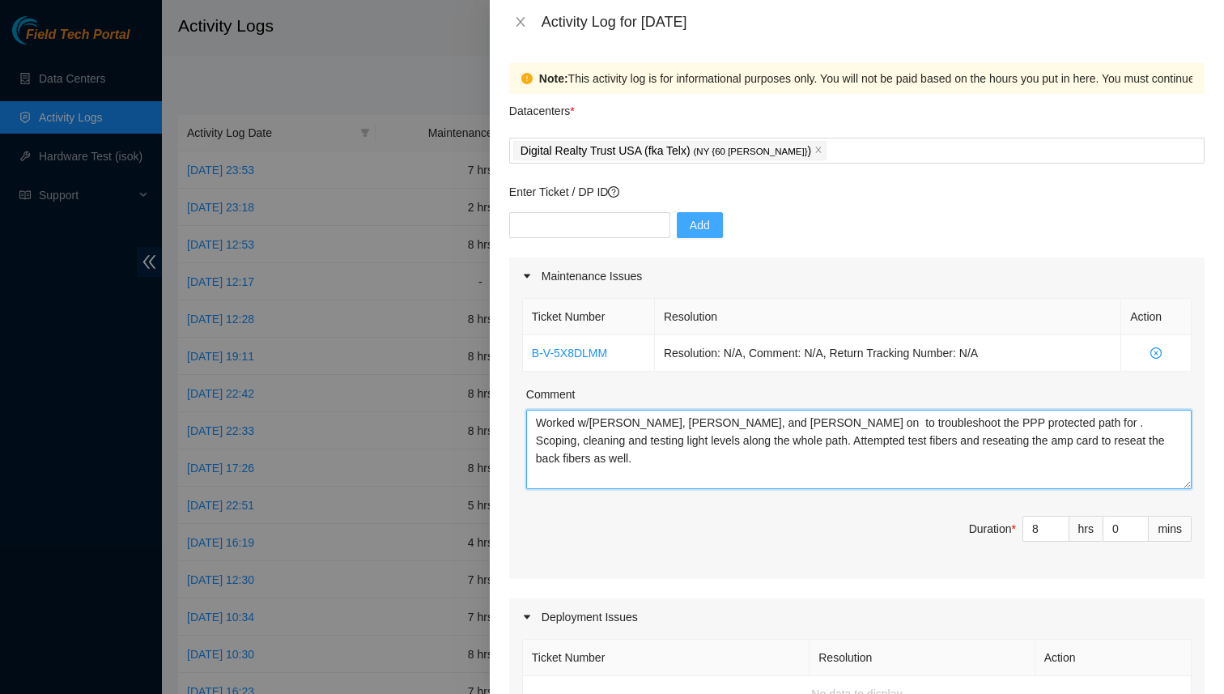
paste textarea "wdm lga18 at DRT 60 [PERSON_NAME]"
click at [830, 426] on textarea "Worked w/[PERSON_NAME], [PERSON_NAME], and [PERSON_NAME] on wdm lga18 at DRT 60…" at bounding box center [859, 449] width 666 height 79
drag, startPoint x: 821, startPoint y: 424, endPoint x: 850, endPoint y: 462, distance: 47.3
click at [821, 424] on textarea "Worked w/[PERSON_NAME], [PERSON_NAME], and [PERSON_NAME] on wdm lga18 at DRT 60…" at bounding box center [859, 449] width 666 height 79
click at [921, 425] on textarea "Worked w/[PERSON_NAME], [PERSON_NAME], and [PERSON_NAME] on wdm lga18 at DRT 60…" at bounding box center [859, 449] width 666 height 79
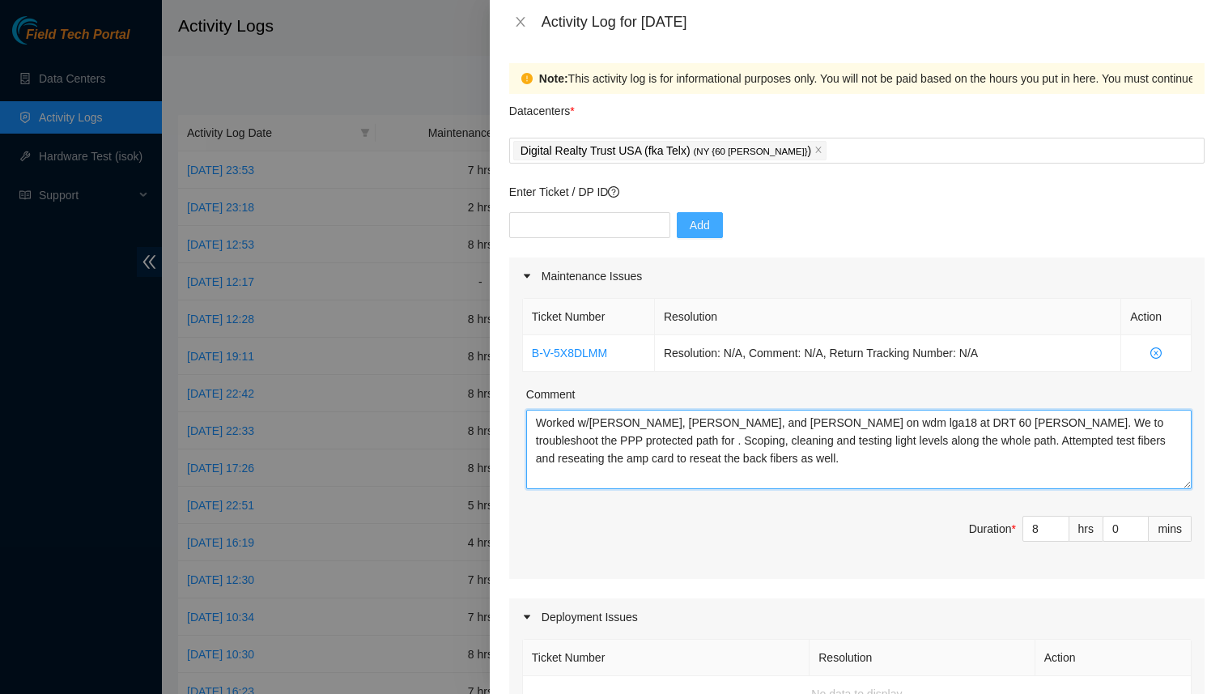
drag, startPoint x: 1027, startPoint y: 423, endPoint x: 943, endPoint y: 423, distance: 84.2
click at [943, 423] on textarea "Worked w/[PERSON_NAME], [PERSON_NAME], and [PERSON_NAME] on wdm lga18 at DRT 60…" at bounding box center [859, 449] width 666 height 79
click at [541, 443] on textarea "Worked w/[PERSON_NAME], [PERSON_NAME], and [PERSON_NAME] on wdm lga18 at DRT 60…" at bounding box center [859, 449] width 666 height 79
click at [671, 461] on textarea "Worked w/[PERSON_NAME], [PERSON_NAME], and [PERSON_NAME] on wdm lga18 at DRT 60…" at bounding box center [859, 449] width 666 height 79
click at [653, 436] on textarea "Worked w/[PERSON_NAME], [PERSON_NAME], and [PERSON_NAME] on wdm lga18 at DRT 60…" at bounding box center [859, 449] width 666 height 79
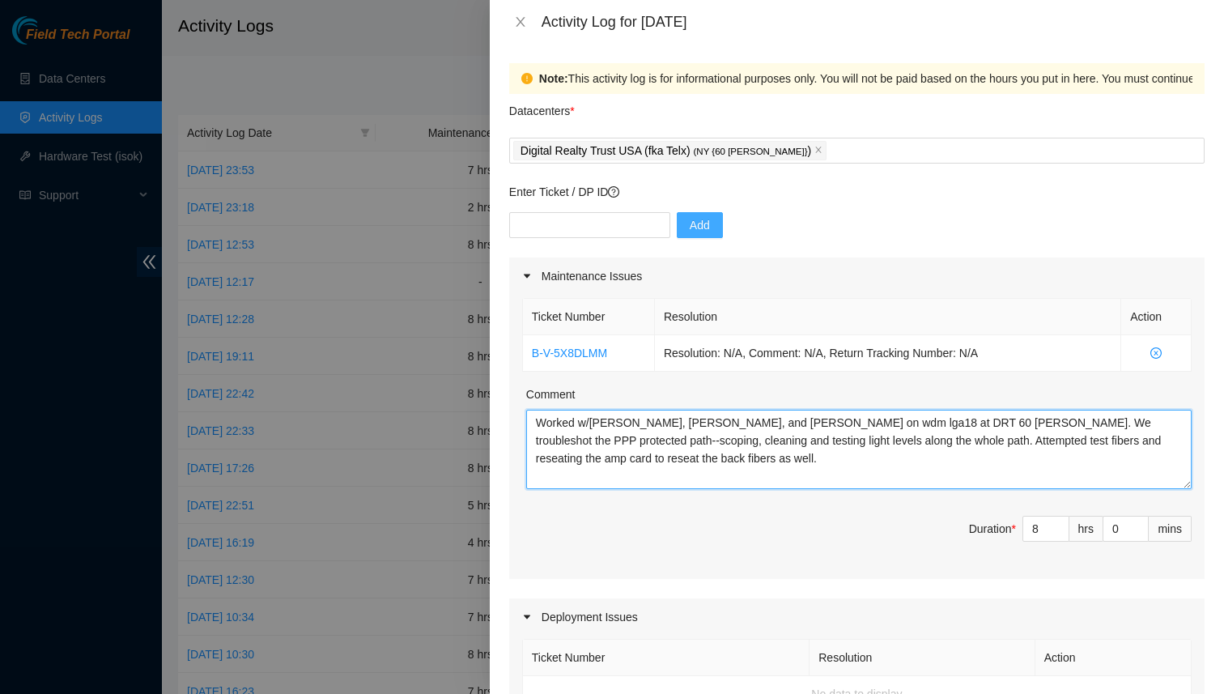
drag, startPoint x: 859, startPoint y: 443, endPoint x: 752, endPoint y: 447, distance: 107.0
click at [752, 447] on textarea "Worked w/[PERSON_NAME], [PERSON_NAME], and [PERSON_NAME] on wdm lga18 at DRT 60…" at bounding box center [859, 449] width 666 height 79
click at [845, 453] on textarea "Worked w/[PERSON_NAME], [PERSON_NAME], and [PERSON_NAME] on wdm lga18 at DRT 60…" at bounding box center [859, 449] width 666 height 79
click at [947, 453] on textarea "Worked w/[PERSON_NAME], [PERSON_NAME], and [PERSON_NAME] on wdm lga18 at DRT 60…" at bounding box center [859, 449] width 666 height 79
click at [1024, 443] on textarea "Worked w/[PERSON_NAME], [PERSON_NAME], and [PERSON_NAME] on wdm lga18 at DRT 60…" at bounding box center [859, 449] width 666 height 79
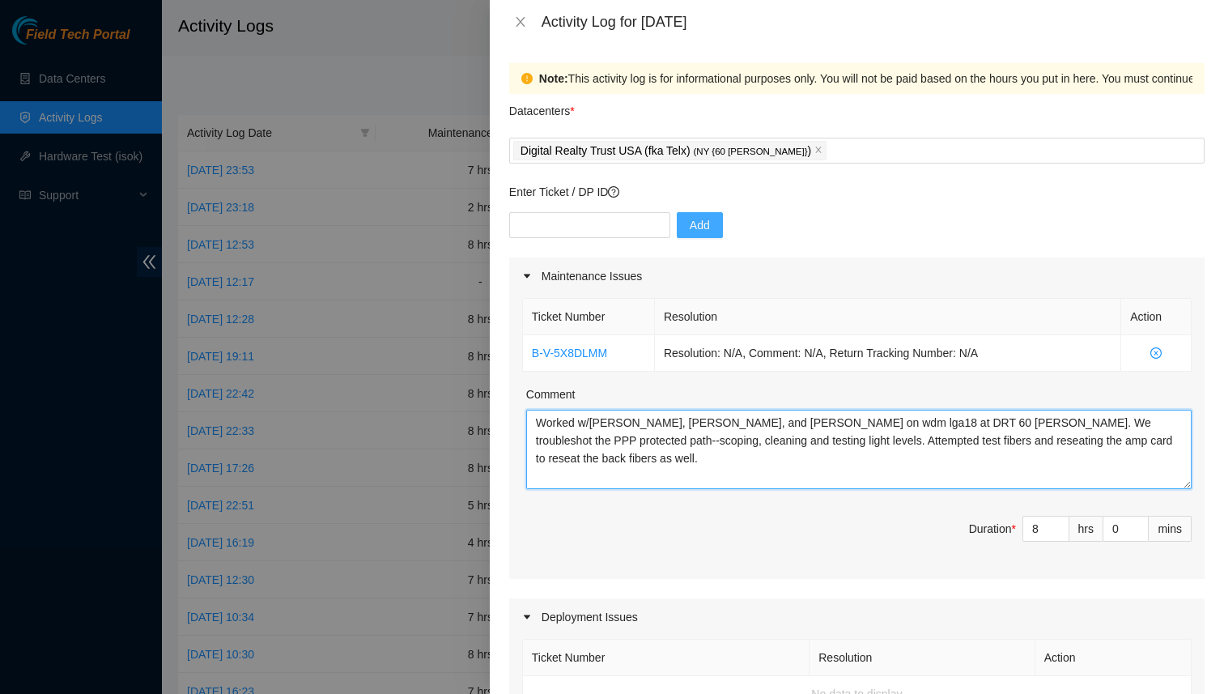
drag, startPoint x: 811, startPoint y: 440, endPoint x: 756, endPoint y: 440, distance: 54.3
click at [756, 440] on textarea "Worked w/[PERSON_NAME], [PERSON_NAME], and [PERSON_NAME] on wdm lga18 at DRT 60…" at bounding box center [859, 449] width 666 height 79
drag, startPoint x: 818, startPoint y: 442, endPoint x: 820, endPoint y: 470, distance: 28.4
click at [817, 442] on textarea "Worked w/[PERSON_NAME], [PERSON_NAME], and [PERSON_NAME] on wdm lga18 at DRT 60…" at bounding box center [859, 449] width 666 height 79
click at [939, 442] on textarea "Worked w/[PERSON_NAME], [PERSON_NAME], and [PERSON_NAME] on wdm lga18 at DRT 60…" at bounding box center [859, 449] width 666 height 79
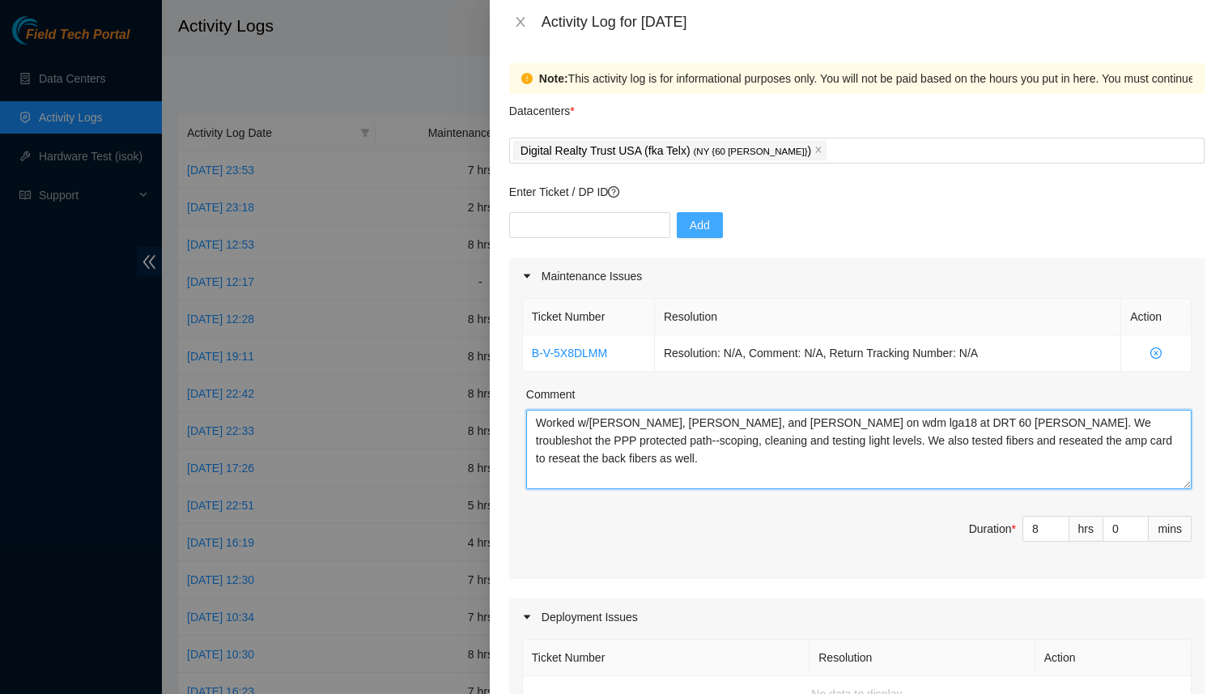
click at [1121, 430] on textarea "Worked w/[PERSON_NAME], [PERSON_NAME], and [PERSON_NAME] on wdm lga18 at DRT 60…" at bounding box center [859, 449] width 666 height 79
click at [1164, 445] on textarea "Worked w/[PERSON_NAME], [PERSON_NAME], and [PERSON_NAME] on wdm lga18 at DRT 60…" at bounding box center [859, 449] width 666 height 79
click at [1027, 441] on textarea "Worked w/[PERSON_NAME], [PERSON_NAME], and [PERSON_NAME] on wdm lga18 at DRT 60…" at bounding box center [859, 449] width 666 height 79
click at [1020, 445] on textarea "Worked w/[PERSON_NAME], [PERSON_NAME], and [PERSON_NAME] on wdm lga18 at DRT 60…" at bounding box center [859, 449] width 666 height 79
click at [891, 441] on textarea "Worked w/[PERSON_NAME], [PERSON_NAME], and [PERSON_NAME] on wdm lga18 at DRT 60…" at bounding box center [859, 449] width 666 height 79
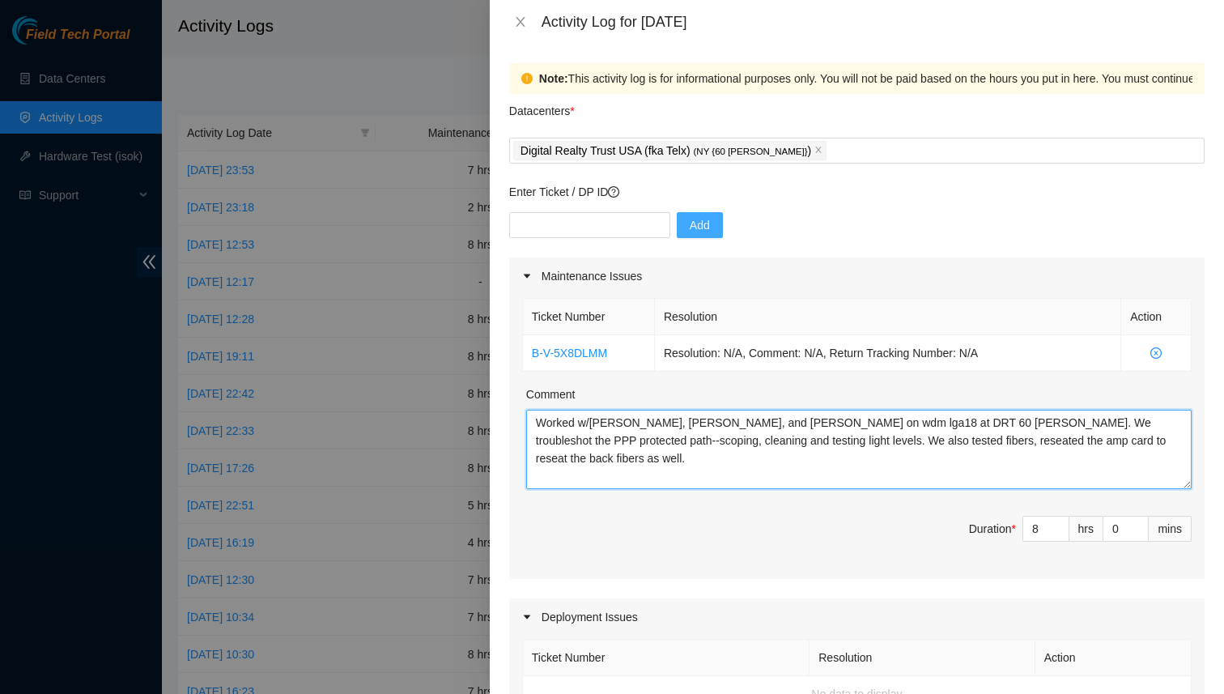
click at [1006, 440] on textarea "Worked w/[PERSON_NAME], [PERSON_NAME], and [PERSON_NAME] on wdm lga18 at DRT 60…" at bounding box center [859, 449] width 666 height 79
click at [1048, 440] on textarea "Worked w/[PERSON_NAME], [PERSON_NAME], and [PERSON_NAME] on wdm lga18 at DRT 60…" at bounding box center [859, 449] width 666 height 79
click at [632, 449] on textarea "Worked w/[PERSON_NAME], [PERSON_NAME], and [PERSON_NAME] on wdm lga18 at DRT 60…" at bounding box center [859, 449] width 666 height 79
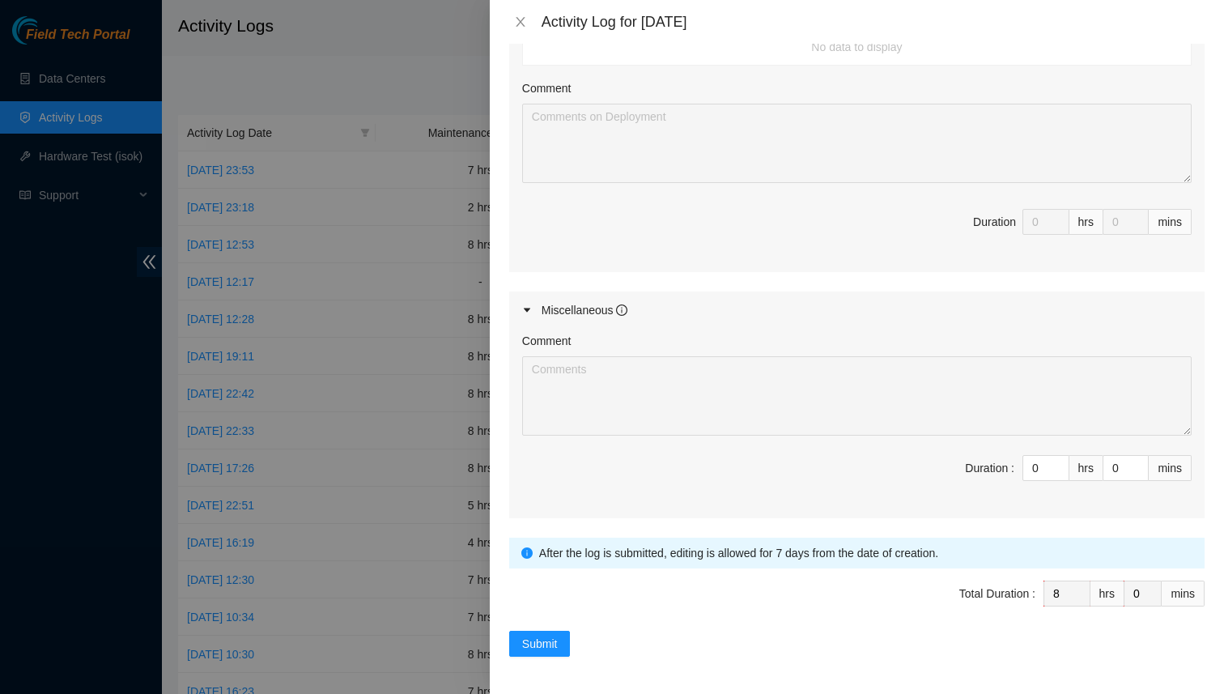
scroll to position [649, 0]
type textarea "Worked w/[PERSON_NAME], [PERSON_NAME], and [PERSON_NAME] on wdm lga18 at DRT 60…"
click at [532, 642] on span "Submit" at bounding box center [540, 642] width 36 height 18
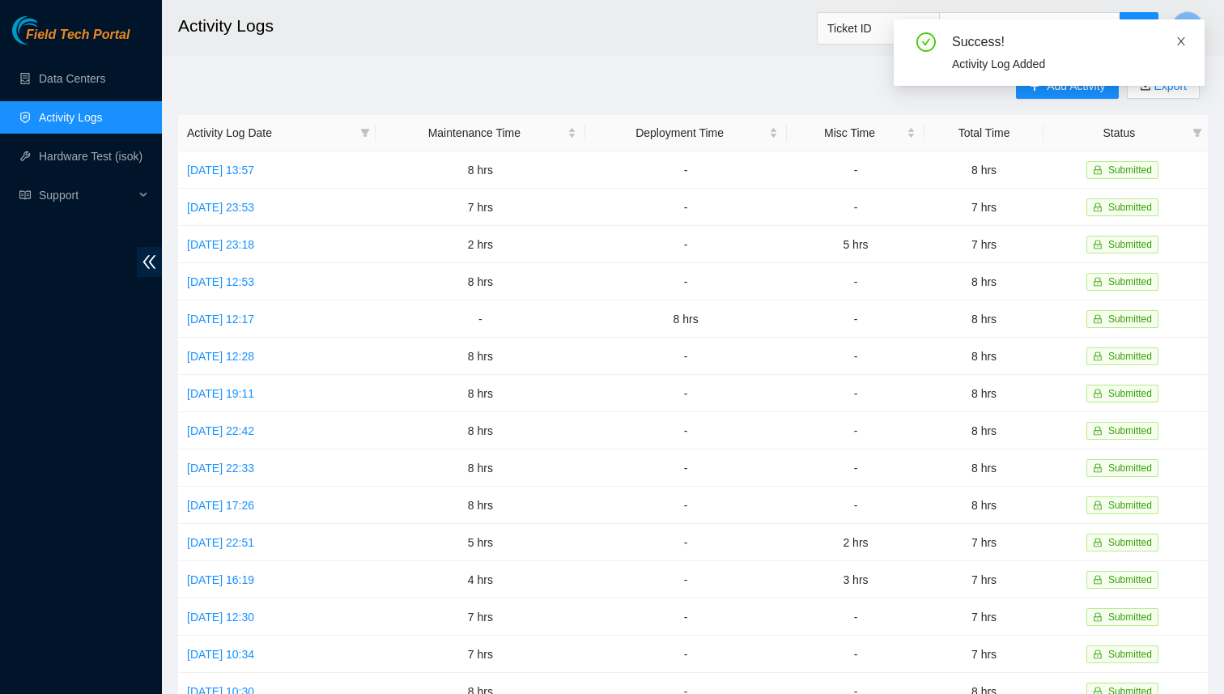
click at [1177, 43] on icon "close" at bounding box center [1181, 41] width 11 height 11
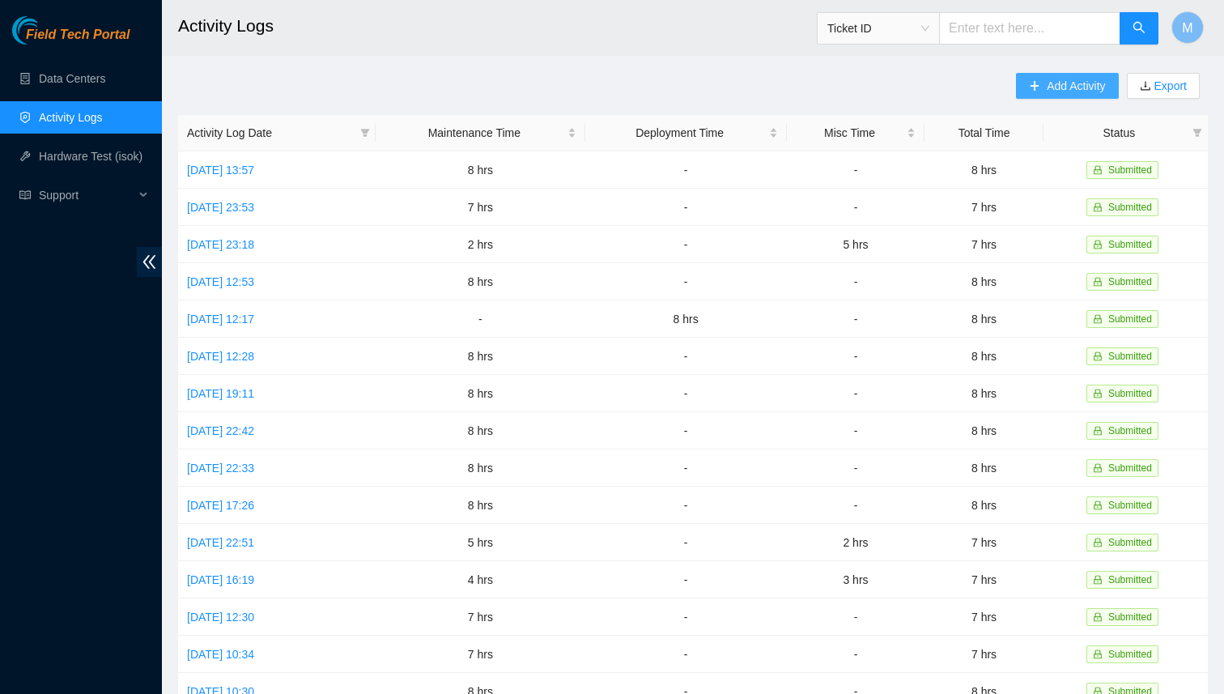
click at [1104, 83] on button "Add Activity" at bounding box center [1067, 86] width 102 height 26
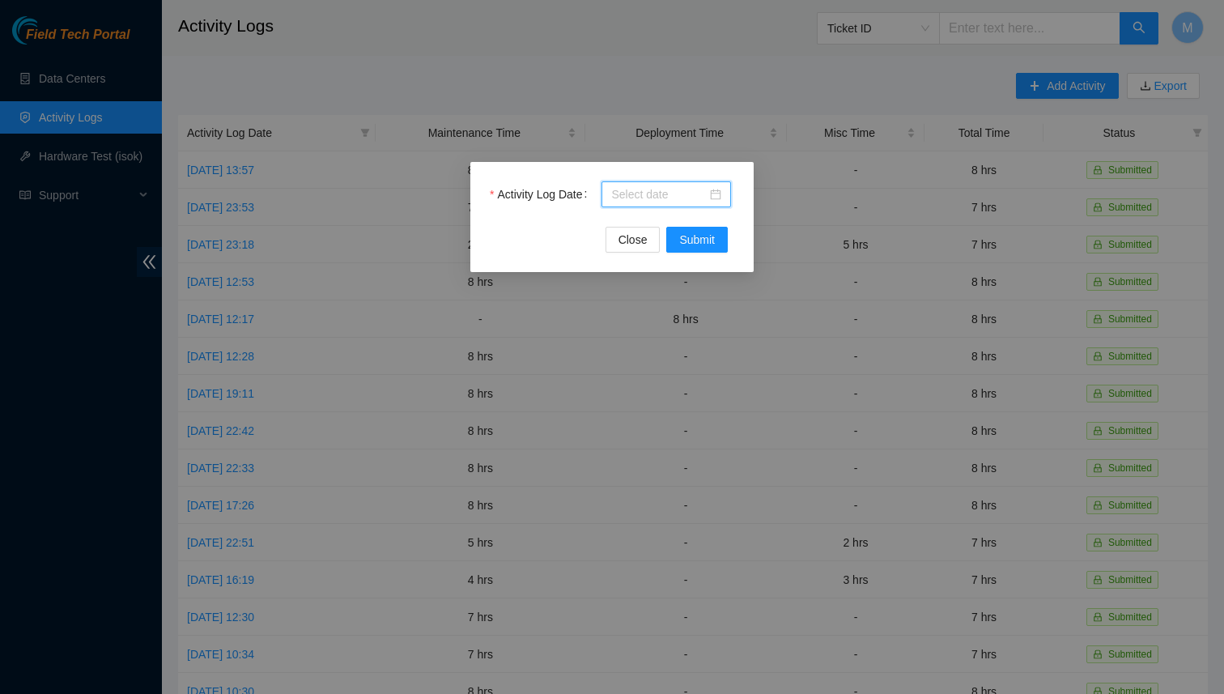
click at [641, 188] on input "Activity Log Date" at bounding box center [659, 194] width 96 height 18
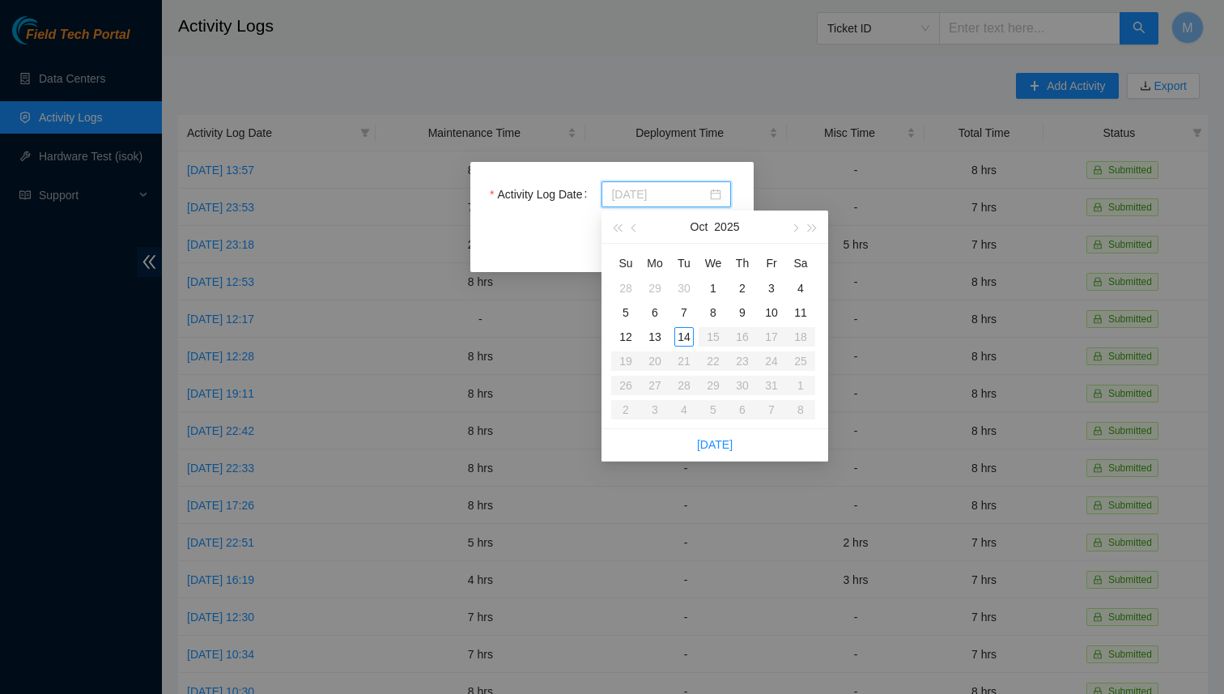
type input "[DATE]"
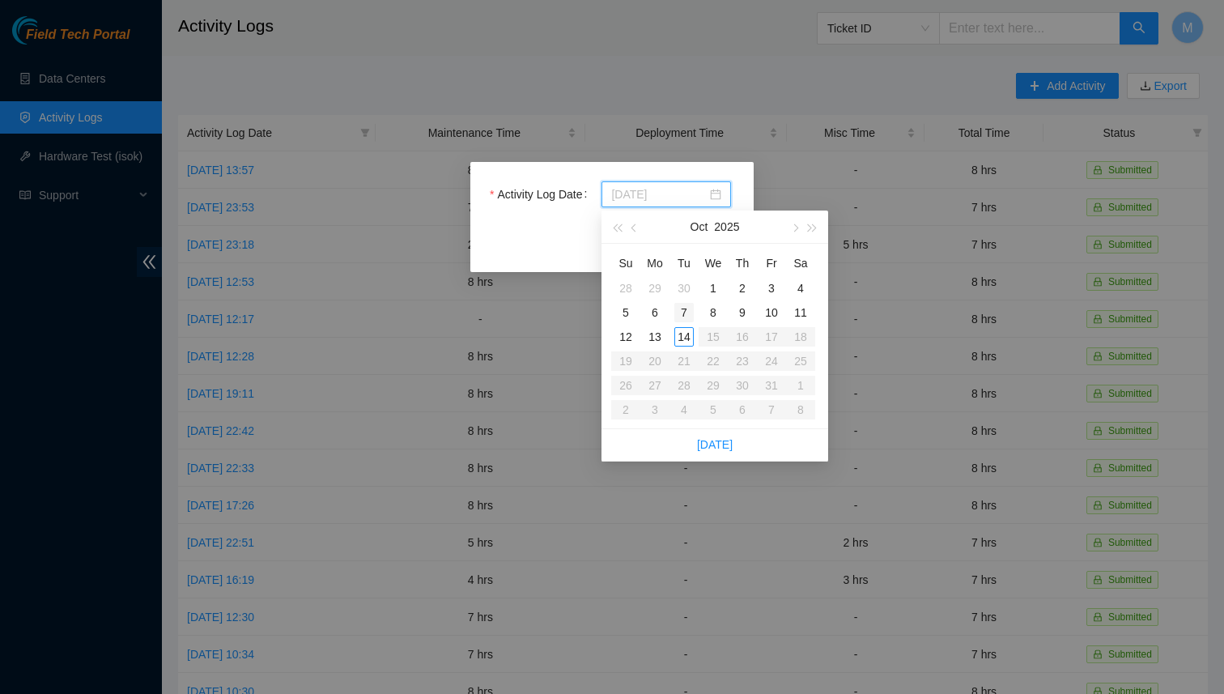
click at [686, 313] on div "7" at bounding box center [683, 312] width 19 height 19
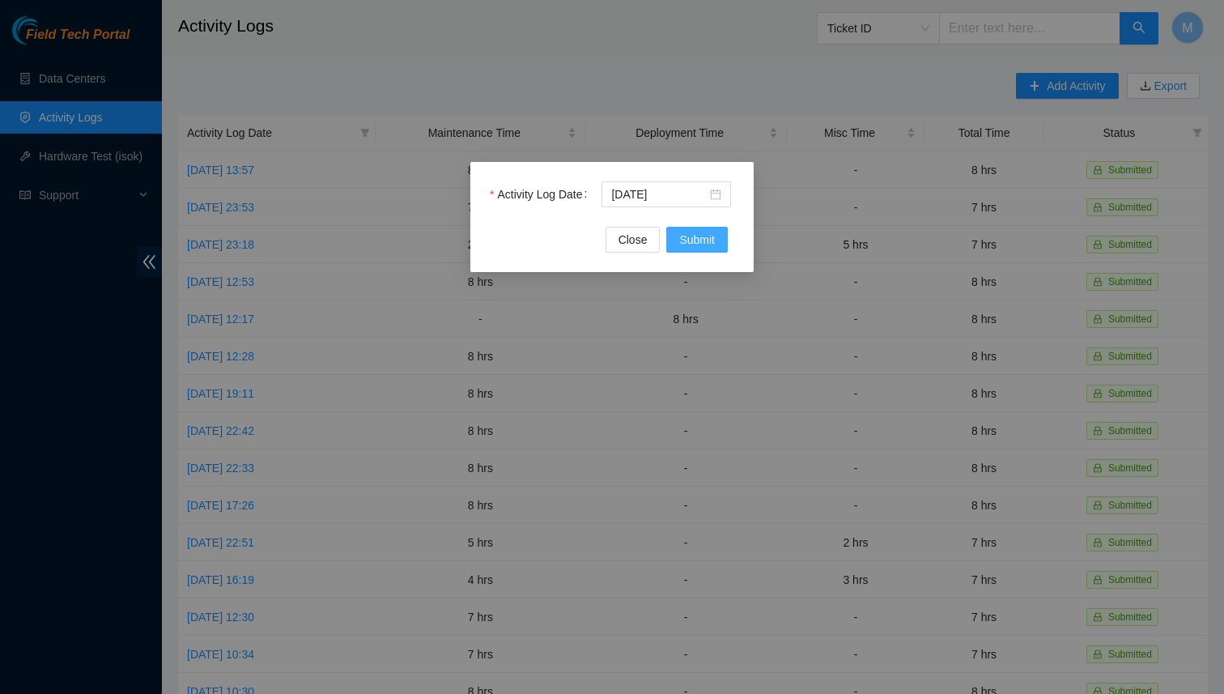
click at [704, 244] on span "Submit" at bounding box center [697, 240] width 36 height 18
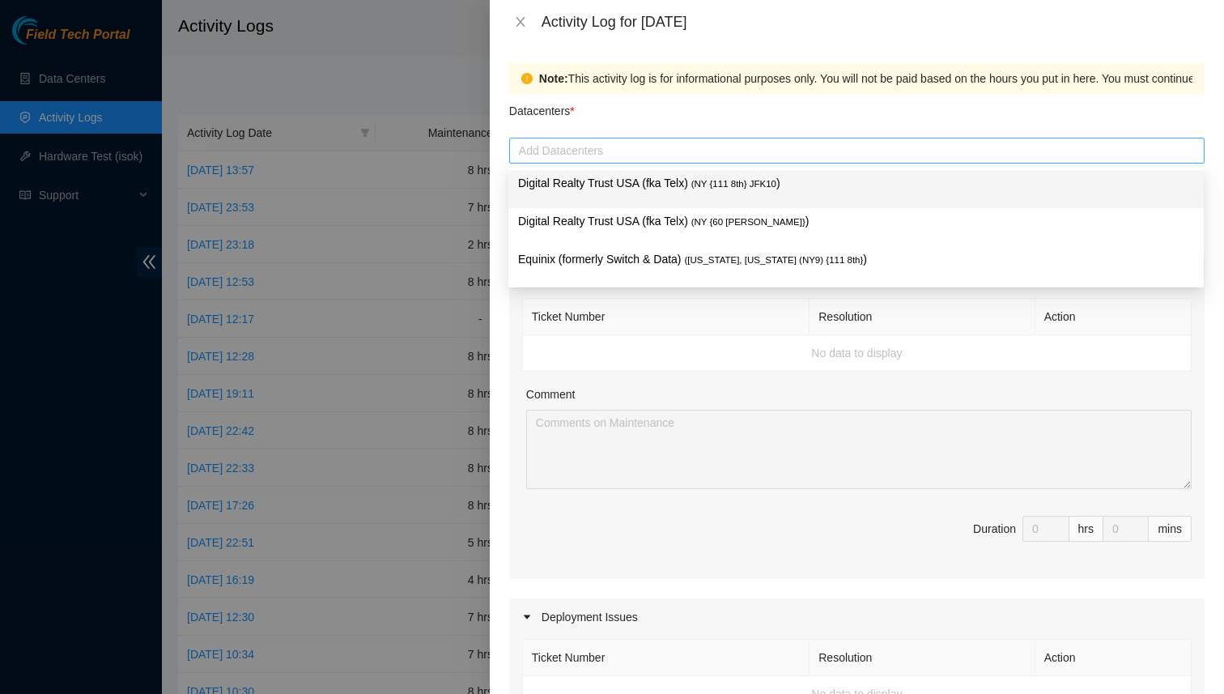
click at [600, 138] on div "Add Datacenters" at bounding box center [857, 151] width 696 height 26
click at [562, 113] on p "Datacenters *" at bounding box center [542, 107] width 66 height 26
click at [522, 141] on input "Datacenters *" at bounding box center [520, 150] width 3 height 19
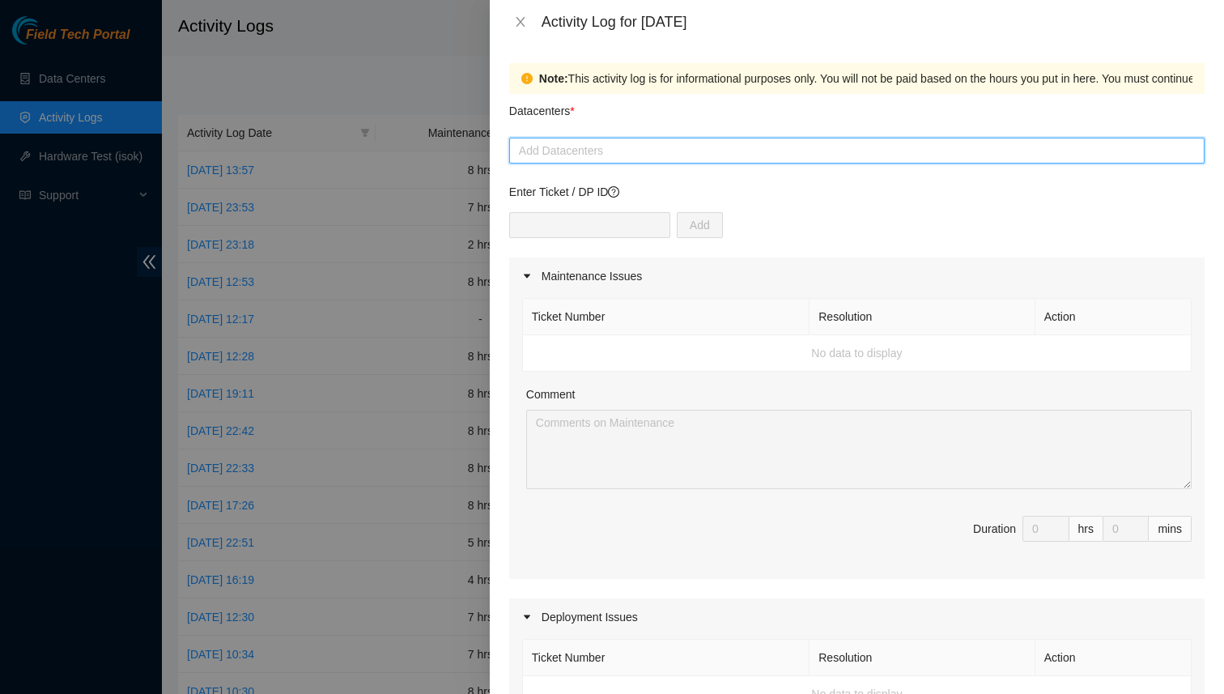
paste input "B-V-5UEZNQM"
type input "B-V-5UEZNQM"
drag, startPoint x: 606, startPoint y: 152, endPoint x: 501, endPoint y: 151, distance: 104.5
click at [501, 151] on div "Note: This activity log is for informational purposes only. You will not be pai…" at bounding box center [857, 369] width 734 height 650
click at [568, 152] on div at bounding box center [856, 150] width 687 height 19
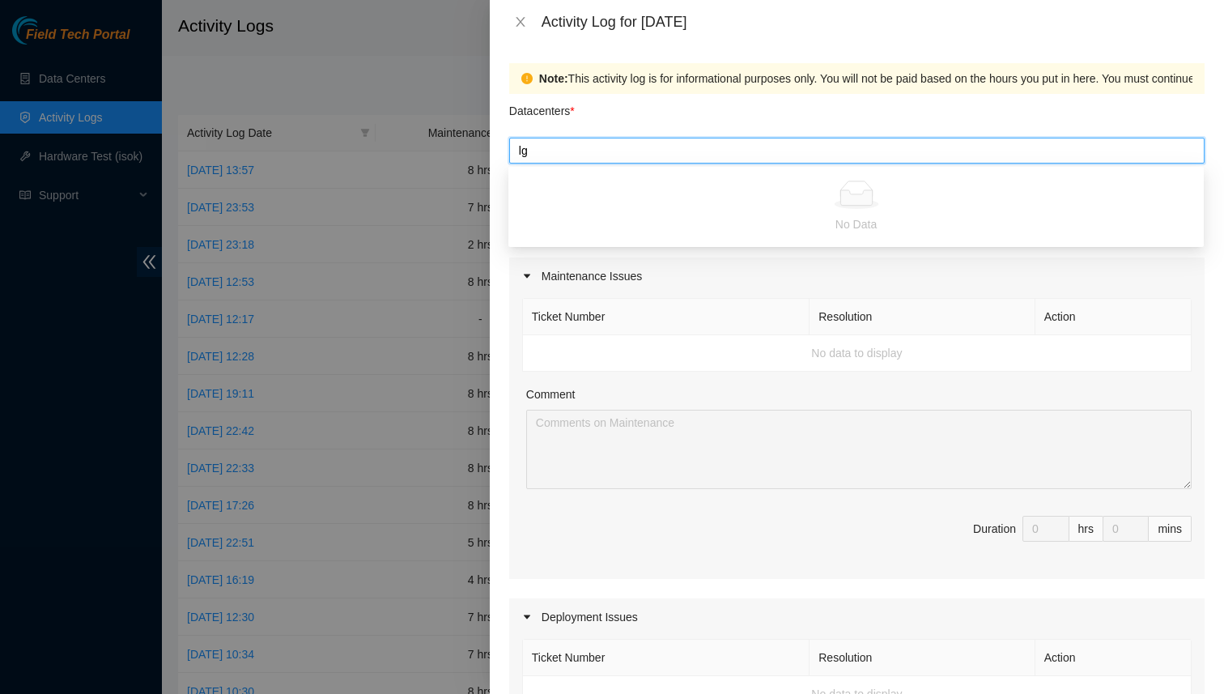
type input "l"
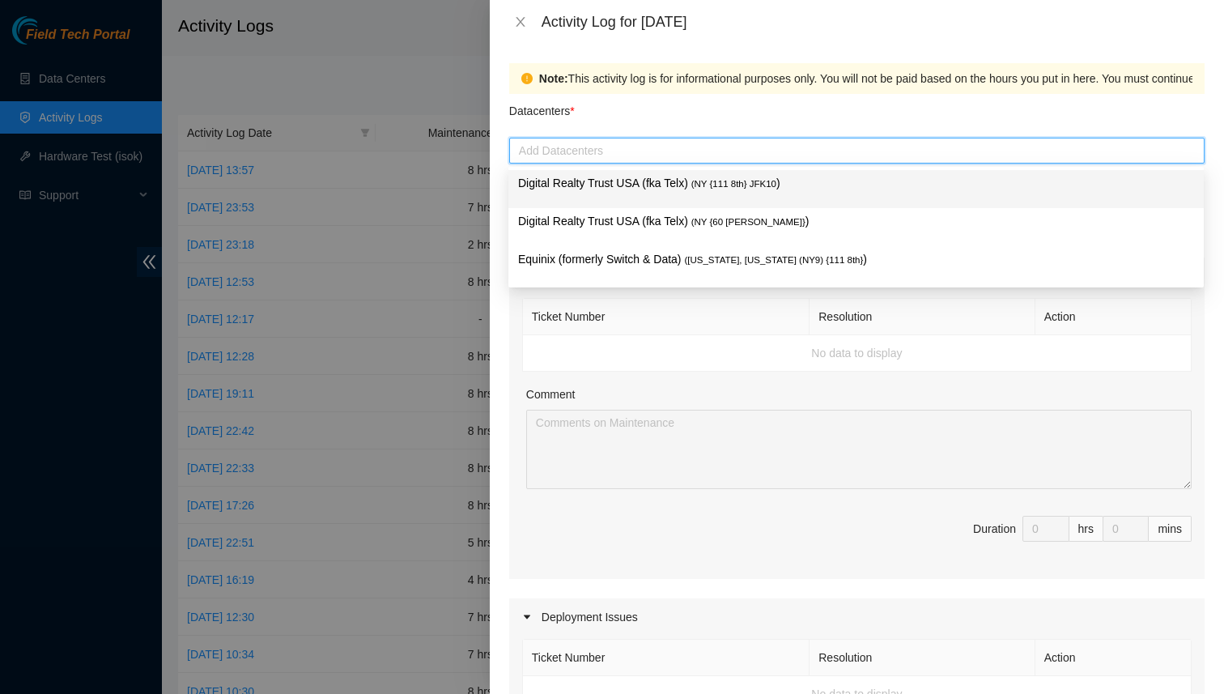
click at [608, 181] on p "Digital Realty Trust USA (fka Telx) ( NY {111 8th} JFK10 )" at bounding box center [856, 183] width 676 height 19
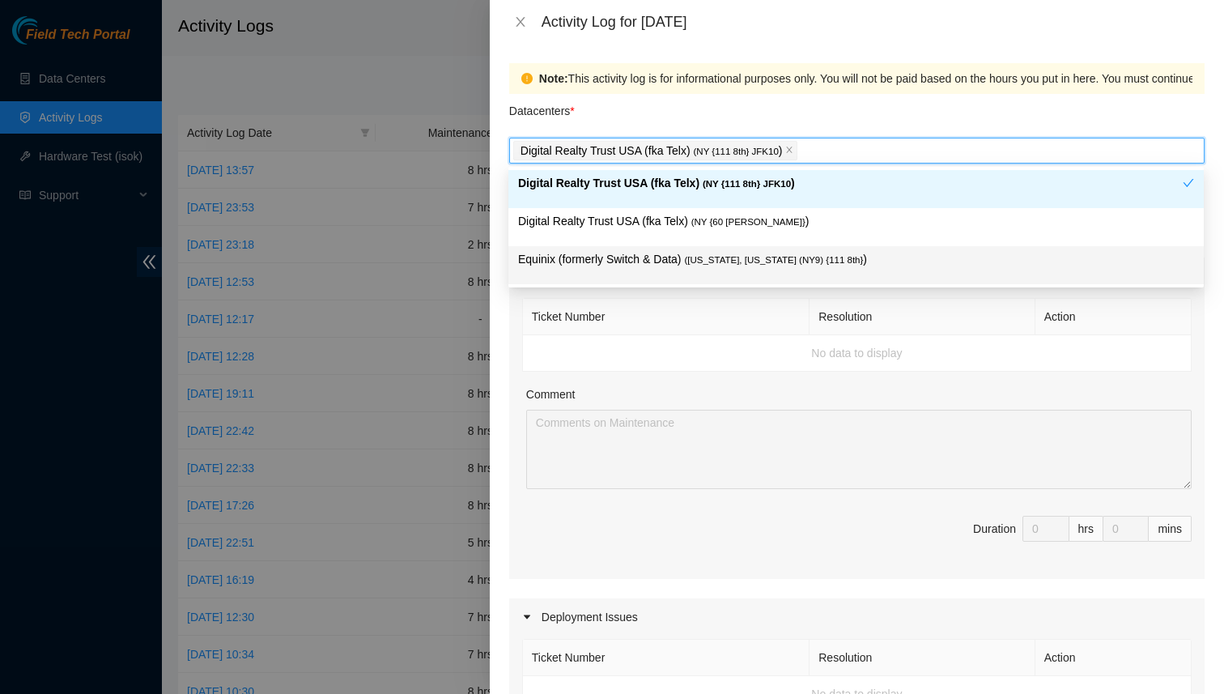
click at [632, 396] on div "Comment" at bounding box center [859, 397] width 666 height 24
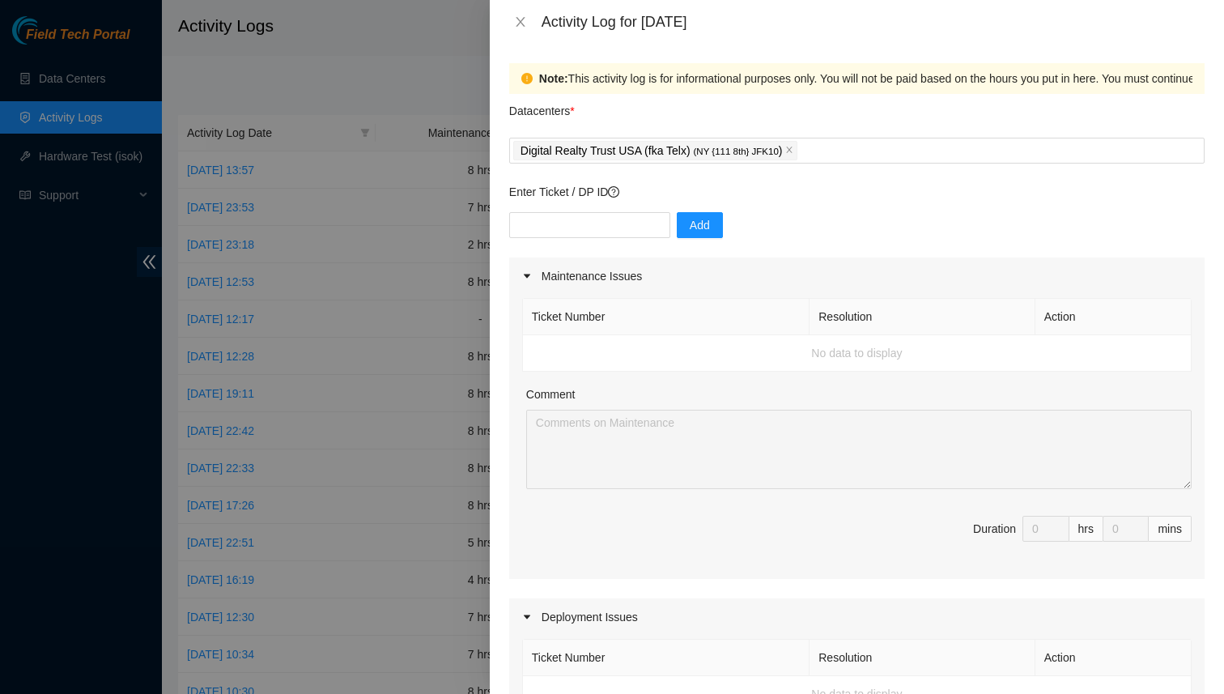
click at [573, 338] on td "No data to display" at bounding box center [857, 353] width 669 height 36
click at [581, 233] on input "text" at bounding box center [589, 225] width 161 height 26
paste input "B-V-5UEZNQM"
type input "B-V-5UEZNQM"
click at [690, 223] on span "Add" at bounding box center [700, 225] width 20 height 18
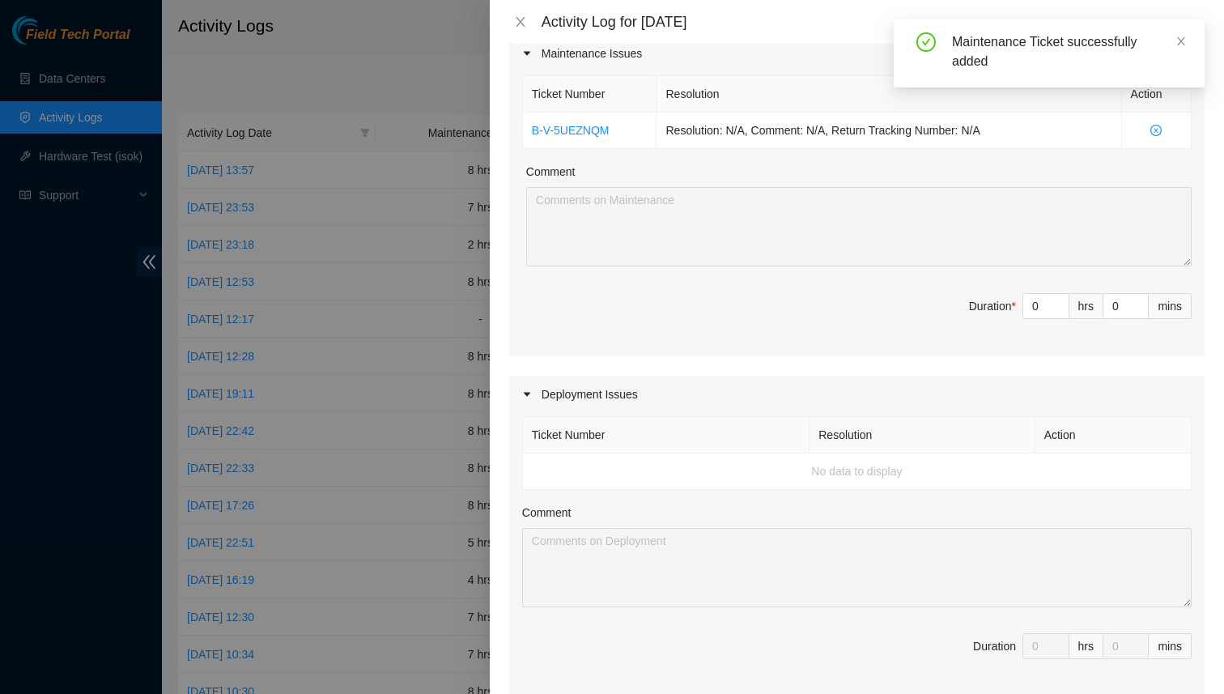
scroll to position [301, 0]
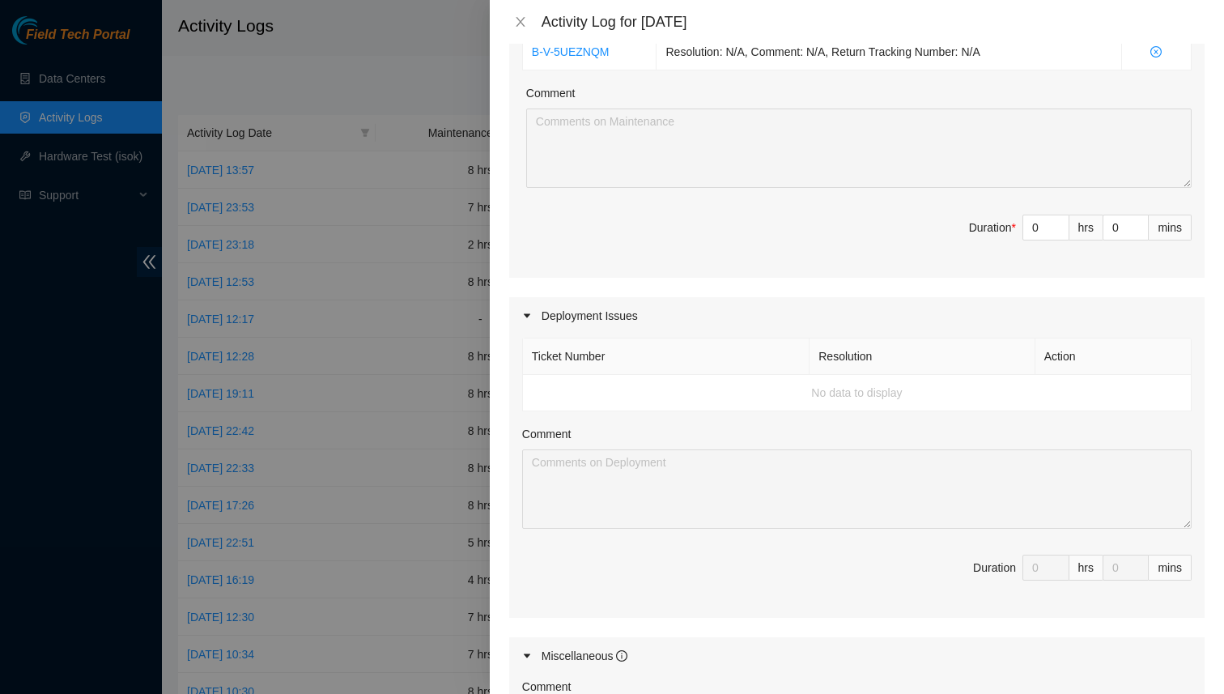
click at [586, 384] on td "No data to display" at bounding box center [857, 393] width 669 height 36
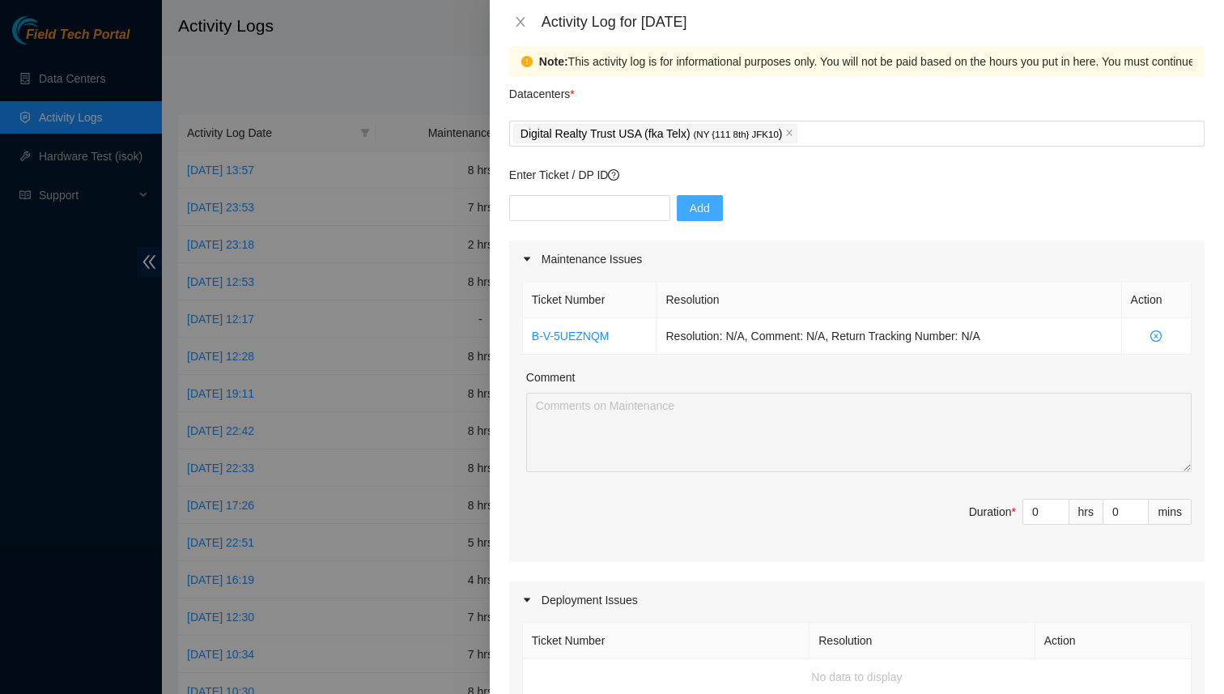
scroll to position [14, 0]
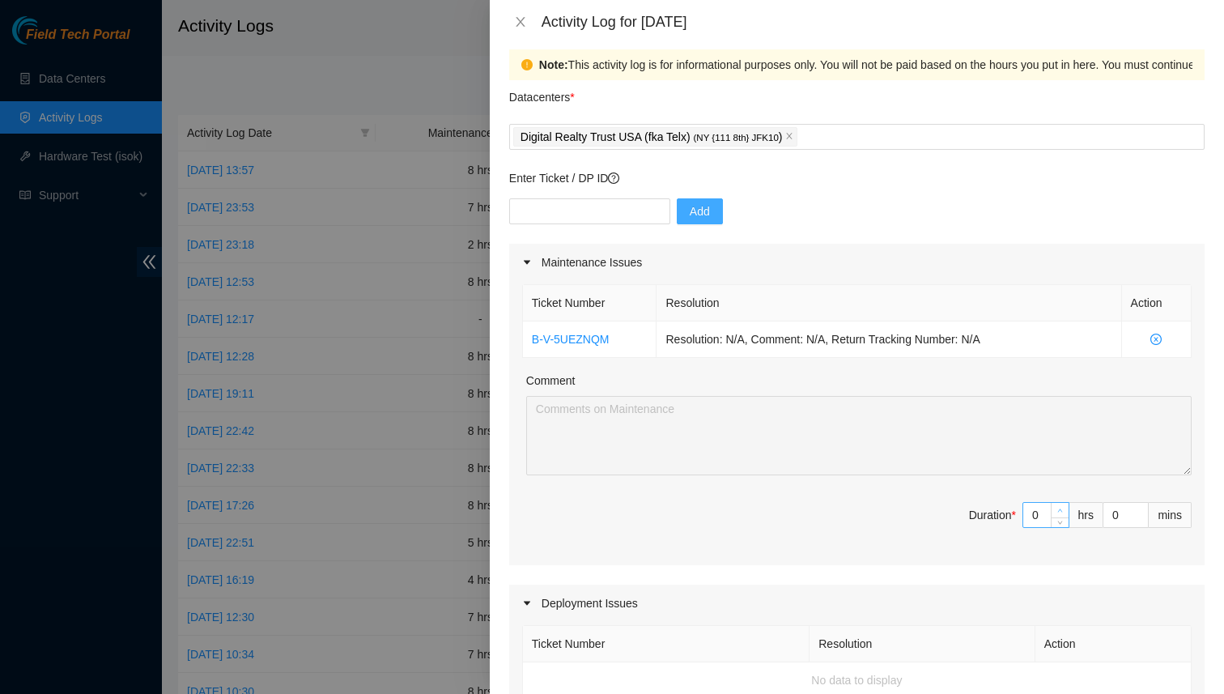
type input "1"
click at [1059, 510] on icon "up" at bounding box center [1060, 511] width 6 height 6
type input "2"
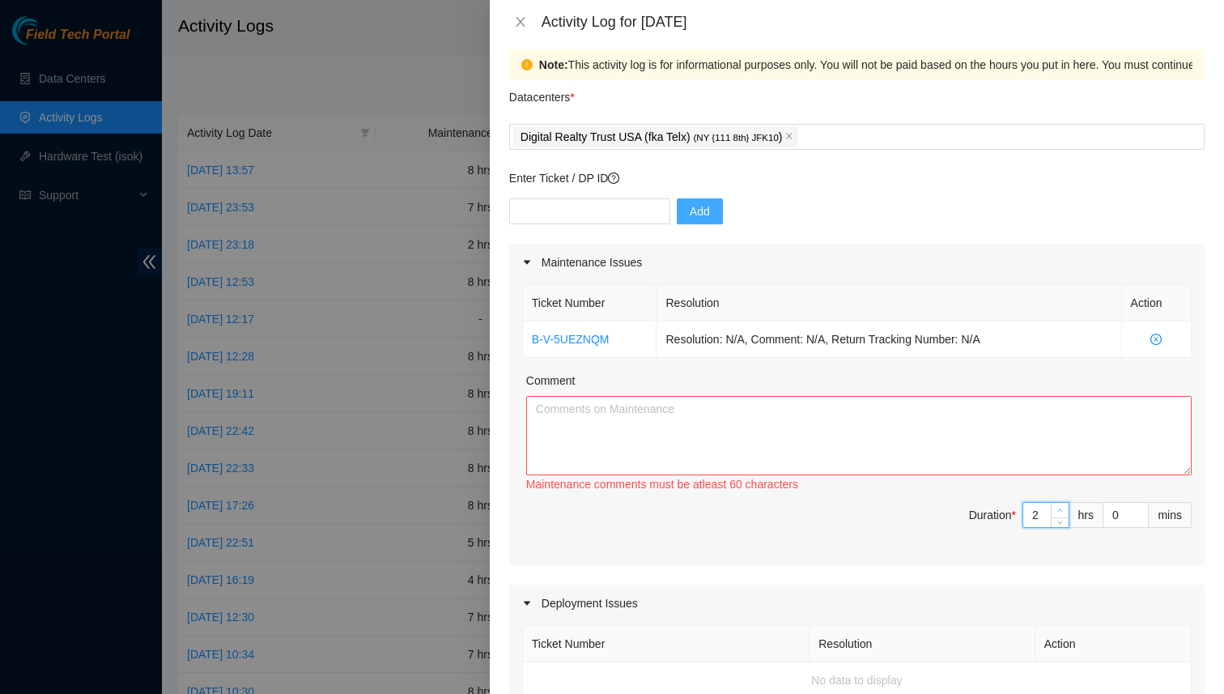
click at [1059, 510] on icon "up" at bounding box center [1060, 511] width 6 height 6
type input "3"
click at [1059, 510] on icon "up" at bounding box center [1060, 511] width 6 height 6
type input "4"
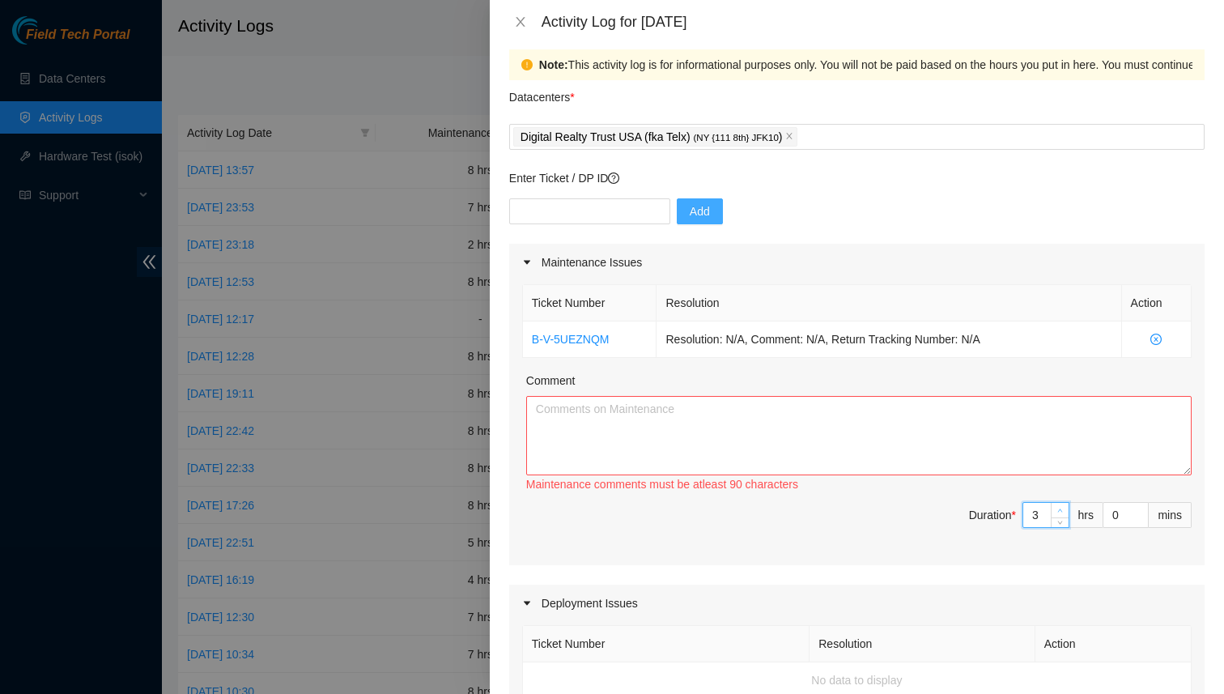
type input "4"
click at [1059, 510] on icon "up" at bounding box center [1060, 511] width 6 height 6
type input "5"
click at [1059, 510] on icon "up" at bounding box center [1060, 511] width 6 height 6
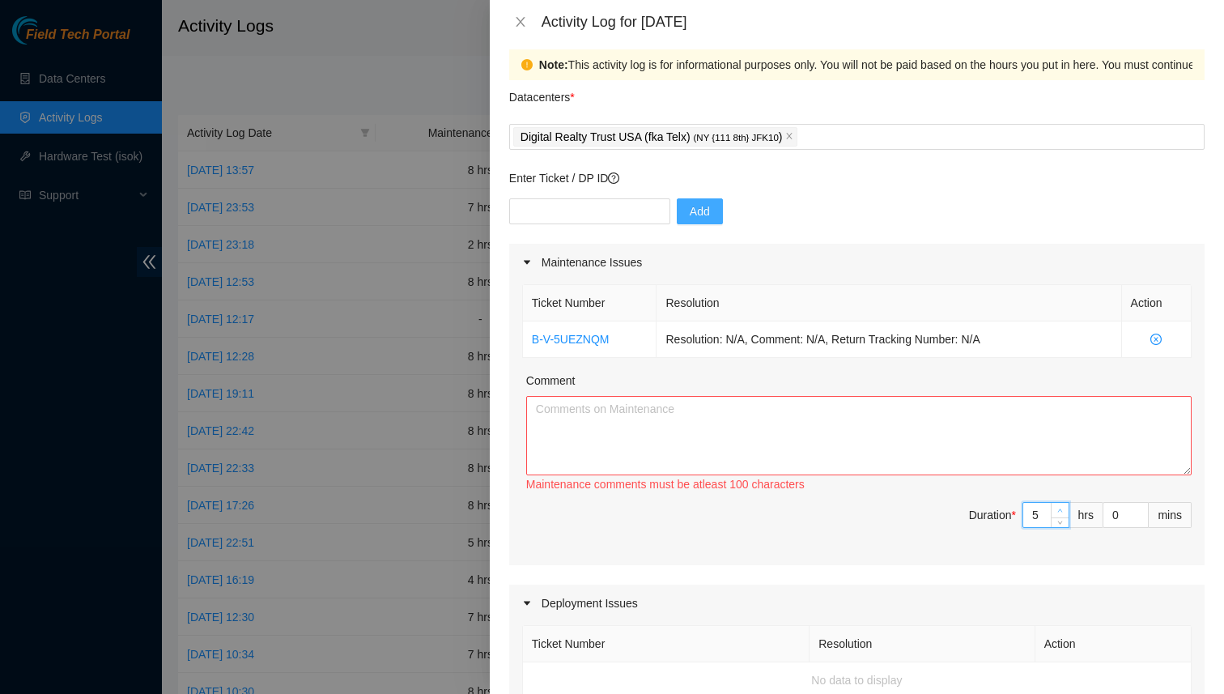
type input "6"
click at [1059, 510] on icon "up" at bounding box center [1060, 511] width 6 height 6
type input "7"
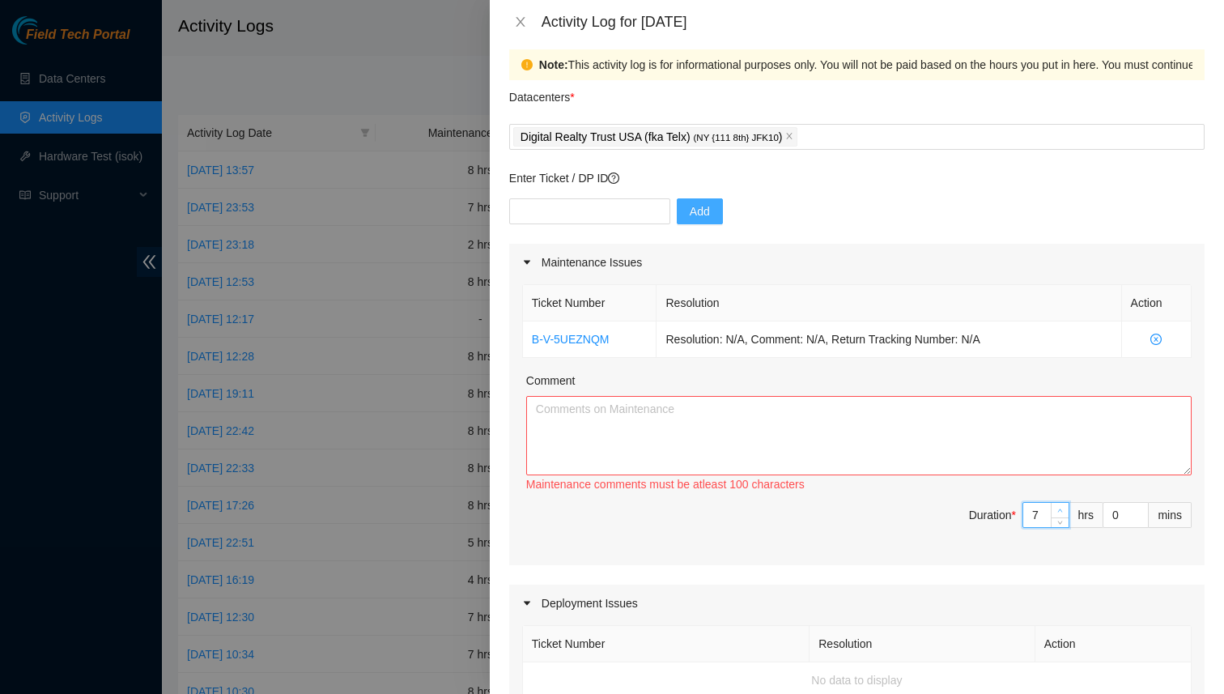
click at [1059, 510] on icon "up" at bounding box center [1060, 511] width 6 height 6
type input "8"
click at [1059, 510] on icon "up" at bounding box center [1060, 511] width 6 height 6
click at [620, 420] on textarea "Comment" at bounding box center [859, 435] width 666 height 79
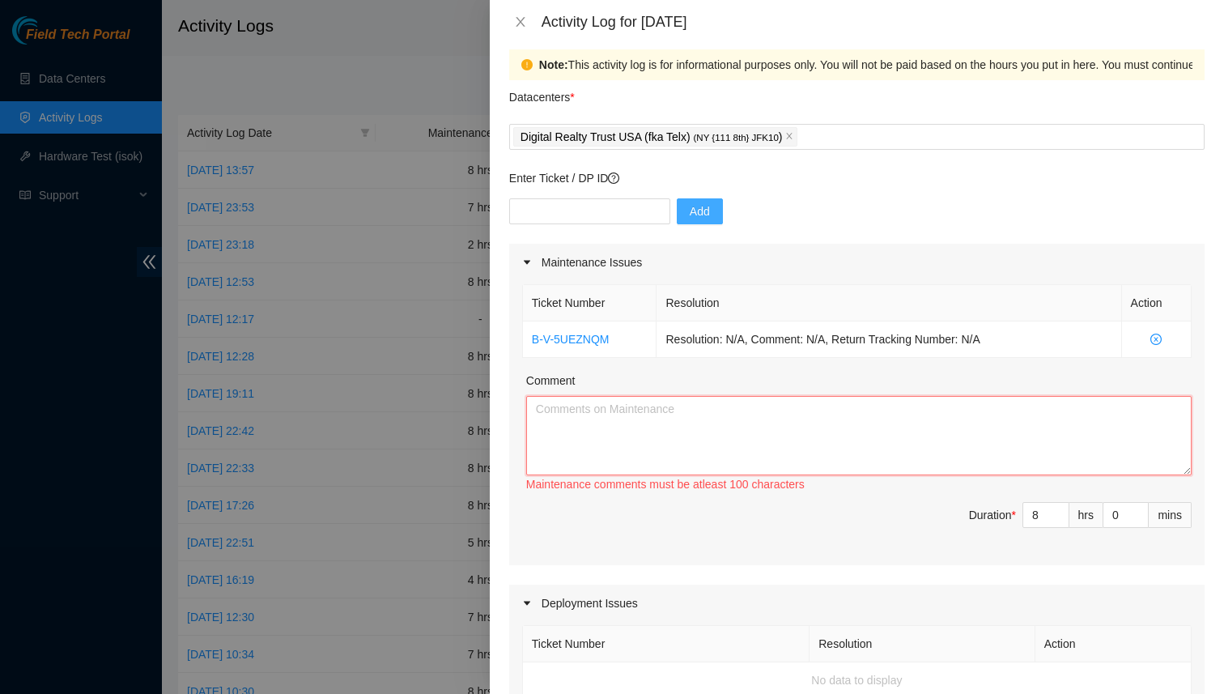
paste textarea "Can't locate any replacement server for this ticket. Working with Connectivity …"
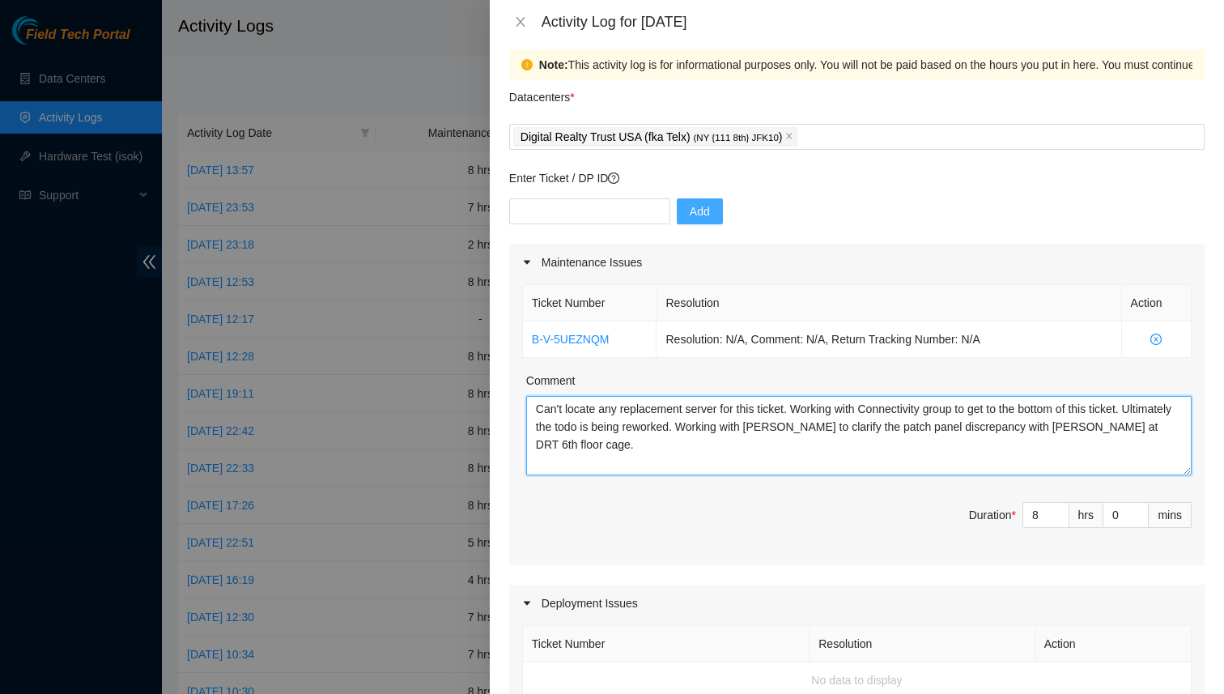
click at [597, 430] on textarea "Can't locate any replacement server for this ticket. Working with Connectivity …" at bounding box center [859, 435] width 666 height 79
click at [688, 428] on textarea "Can't locate any replacement server for this ticket. Working with Connectivity …" at bounding box center [859, 435] width 666 height 79
click at [713, 440] on textarea "Can't locate any replacement server for this ticket. Working with Connectivity …" at bounding box center [859, 435] width 666 height 79
click at [534, 411] on textarea "Can't locate any replacement server for this ticket. Working with Connectivity …" at bounding box center [859, 435] width 666 height 79
click at [654, 440] on textarea "We spoke about the patch panel discrepancy btw 111 and 60 [PERSON_NAME] DRT. We…" at bounding box center [859, 435] width 666 height 79
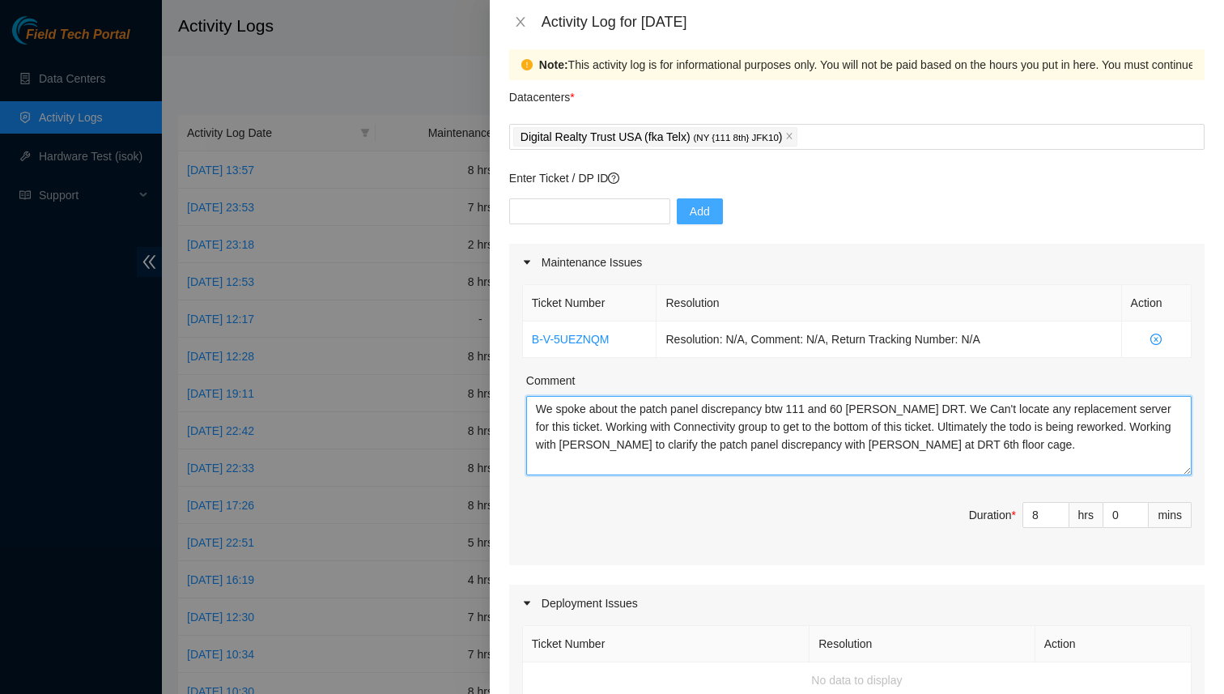
drag, startPoint x: 981, startPoint y: 406, endPoint x: 950, endPoint y: 407, distance: 30.8
click at [950, 407] on textarea "We spoke about the patch panel discrepancy btw 111 and 60 [PERSON_NAME] DRT. We…" at bounding box center [859, 435] width 666 height 79
click at [1079, 407] on textarea "We spoke about the patch panel discrepancy btw 111 and 60 [PERSON_NAME] DRT. We…" at bounding box center [859, 435] width 666 height 79
click at [1088, 407] on textarea "We spoke about the patch panel discrepancy btw 111 and 60 [PERSON_NAME] DRT. We…" at bounding box center [859, 435] width 666 height 79
click at [607, 426] on textarea "We spoke about the patch panel discrepancy btw 111 and 60 [PERSON_NAME] DRT. We…" at bounding box center [859, 435] width 666 height 79
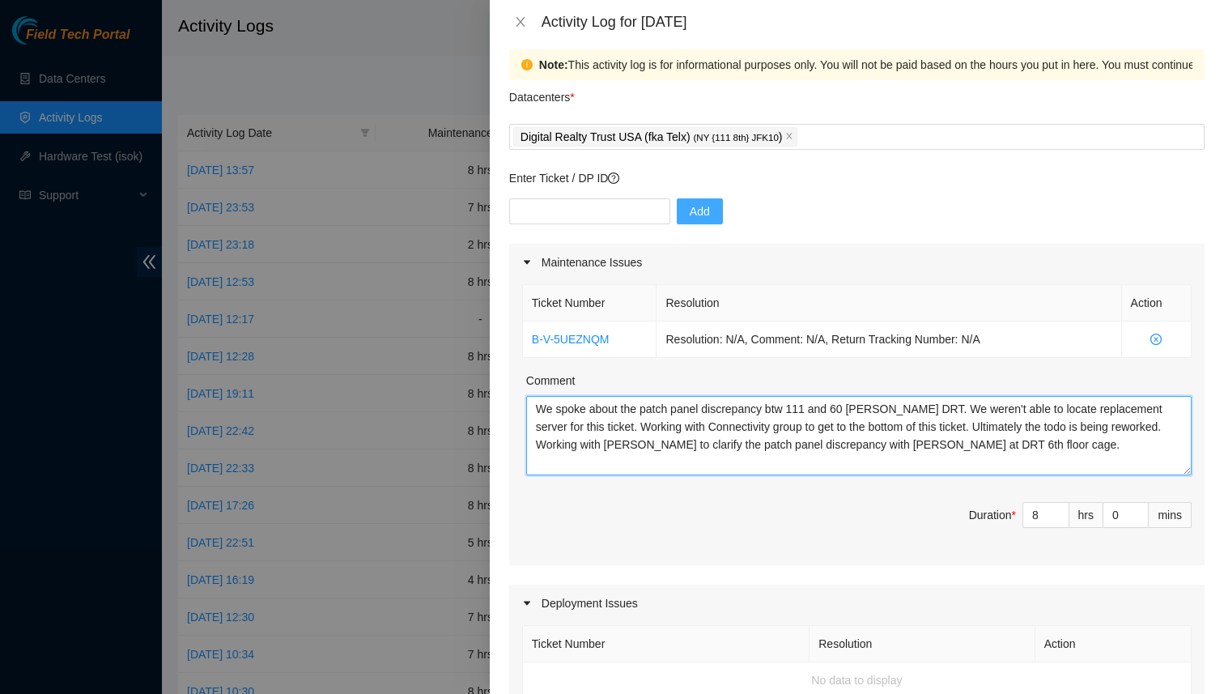
drag, startPoint x: 1020, startPoint y: 426, endPoint x: 614, endPoint y: 424, distance: 406.5
click at [614, 424] on textarea "We spoke about the patch panel discrepancy btw 111 and 60 [PERSON_NAME] DRT. We…" at bounding box center [859, 435] width 666 height 79
click at [672, 428] on textarea "We spoke about the patch panel discrepancy btw 111 and 60 [PERSON_NAME] DRT. We…" at bounding box center [859, 435] width 666 height 79
drag, startPoint x: 680, startPoint y: 428, endPoint x: 635, endPoint y: 428, distance: 45.3
click at [635, 428] on textarea "We spoke about the patch panel discrepancy btw 111 and 60 [PERSON_NAME] DRT. We…" at bounding box center [859, 435] width 666 height 79
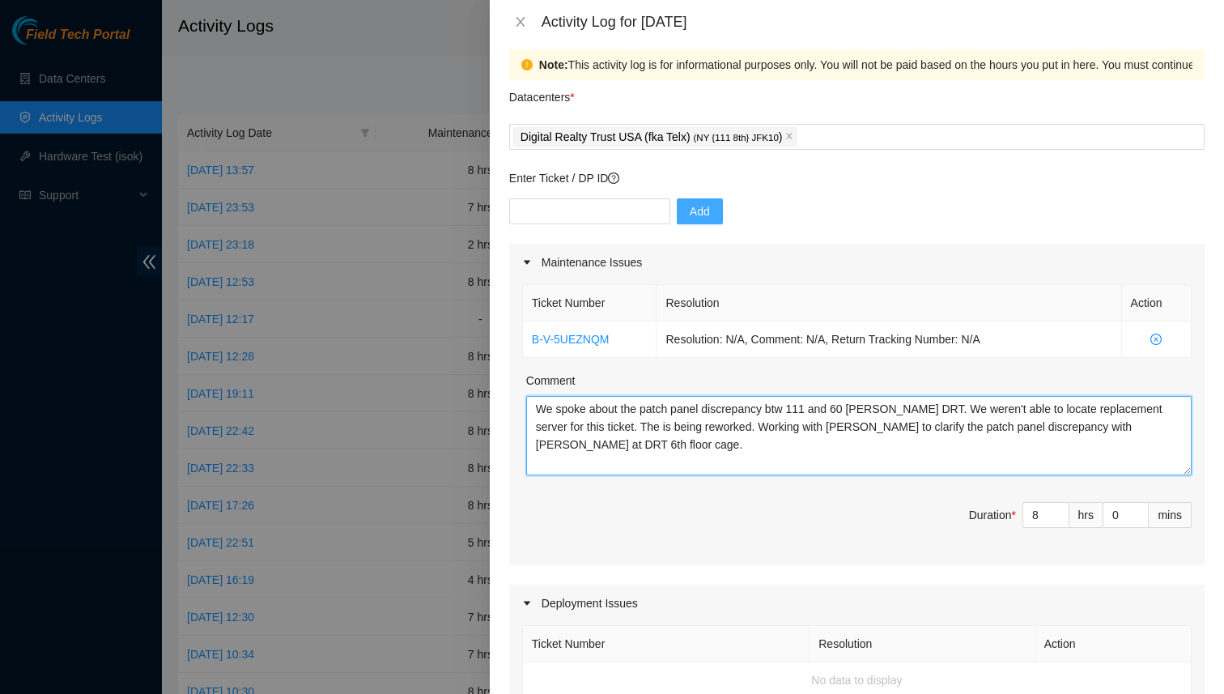
drag, startPoint x: 838, startPoint y: 432, endPoint x: 617, endPoint y: 428, distance: 221.1
click at [617, 428] on textarea "We spoke about the patch panel discrepancy btw 111 and 60 [PERSON_NAME] DRT. We…" at bounding box center [859, 435] width 666 height 79
drag, startPoint x: 1117, startPoint y: 429, endPoint x: 759, endPoint y: 430, distance: 358.7
click at [759, 430] on textarea "We spoke about the patch panel discrepancy btw 111 and 60 [PERSON_NAME] DRT. We…" at bounding box center [859, 435] width 666 height 79
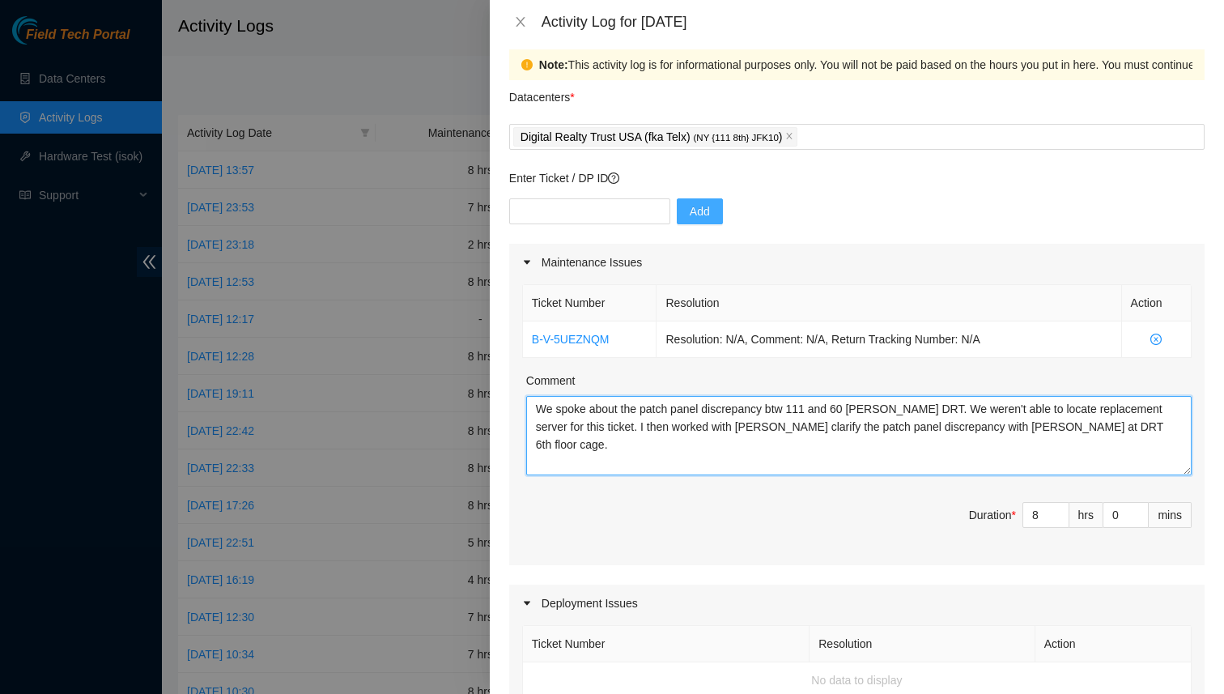
click at [742, 427] on textarea "We spoke about the patch panel discrepancy btw 111 and 60 [PERSON_NAME] DRT. We…" at bounding box center [859, 435] width 666 height 79
click at [738, 426] on textarea "We spoke about the patch panel discrepancy btw 111 and 60 [PERSON_NAME] DRT. We…" at bounding box center [859, 435] width 666 height 79
drag, startPoint x: 640, startPoint y: 428, endPoint x: 616, endPoint y: 428, distance: 24.3
click at [616, 428] on textarea "We spoke about the patch panel discrepancy btw 111 and 60 [PERSON_NAME] DRT. We…" at bounding box center [859, 435] width 666 height 79
drag, startPoint x: 1085, startPoint y: 429, endPoint x: 623, endPoint y: 432, distance: 462.4
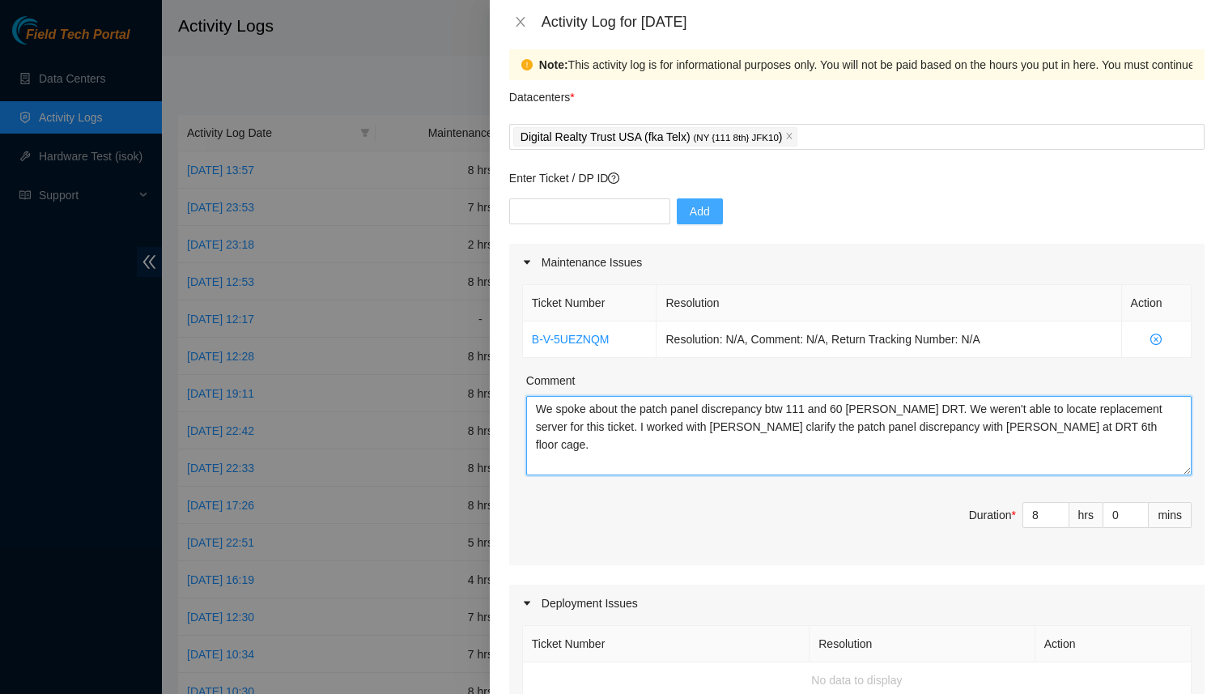
click at [623, 432] on textarea "We spoke about the patch panel discrepancy btw 111 and 60 [PERSON_NAME] DRT. We…" at bounding box center [859, 435] width 666 height 79
click at [619, 408] on textarea "We spoke about the patch panel discrepancy btw 111 and 60 [PERSON_NAME] DRT. We…" at bounding box center [859, 435] width 666 height 79
click at [557, 409] on textarea "We spoke with [PERSON_NAME] the patch panel discrepancy btw 111 and 60 [PERSON_…" at bounding box center [859, 435] width 666 height 79
click at [553, 409] on textarea "We spoke with [PERSON_NAME] the patch panel discrepancy btw 111 and 60 [PERSON_…" at bounding box center [859, 435] width 666 height 79
drag, startPoint x: 560, startPoint y: 411, endPoint x: 519, endPoint y: 412, distance: 41.3
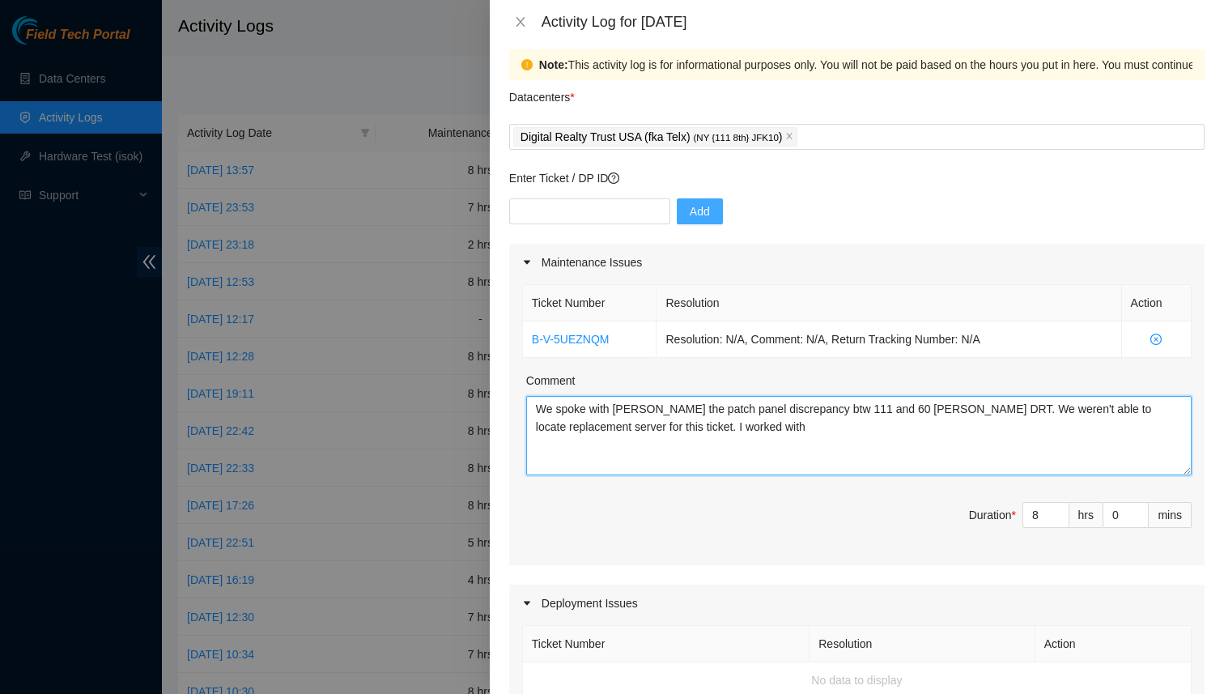
click at [518, 412] on div "Ticket Number Resolution Action B-V-5UEZNQM Resolution: N/A, Comment: N/A, Retu…" at bounding box center [857, 423] width 696 height 284
drag, startPoint x: 650, startPoint y: 409, endPoint x: 598, endPoint y: 408, distance: 51.8
click at [598, 408] on textarea "We worked poke with [PERSON_NAME] the patch panel discrepancy btw 111 and 60 [P…" at bounding box center [859, 435] width 666 height 79
click at [643, 406] on textarea "We worked with [PERSON_NAME] the patch panel discrepancy btw 111 and 60 [PERSON…" at bounding box center [859, 435] width 666 height 79
click at [840, 419] on textarea "We worked with [PERSON_NAME] to troubleshoot the patch panel discrepancy btw 11…" at bounding box center [859, 435] width 666 height 79
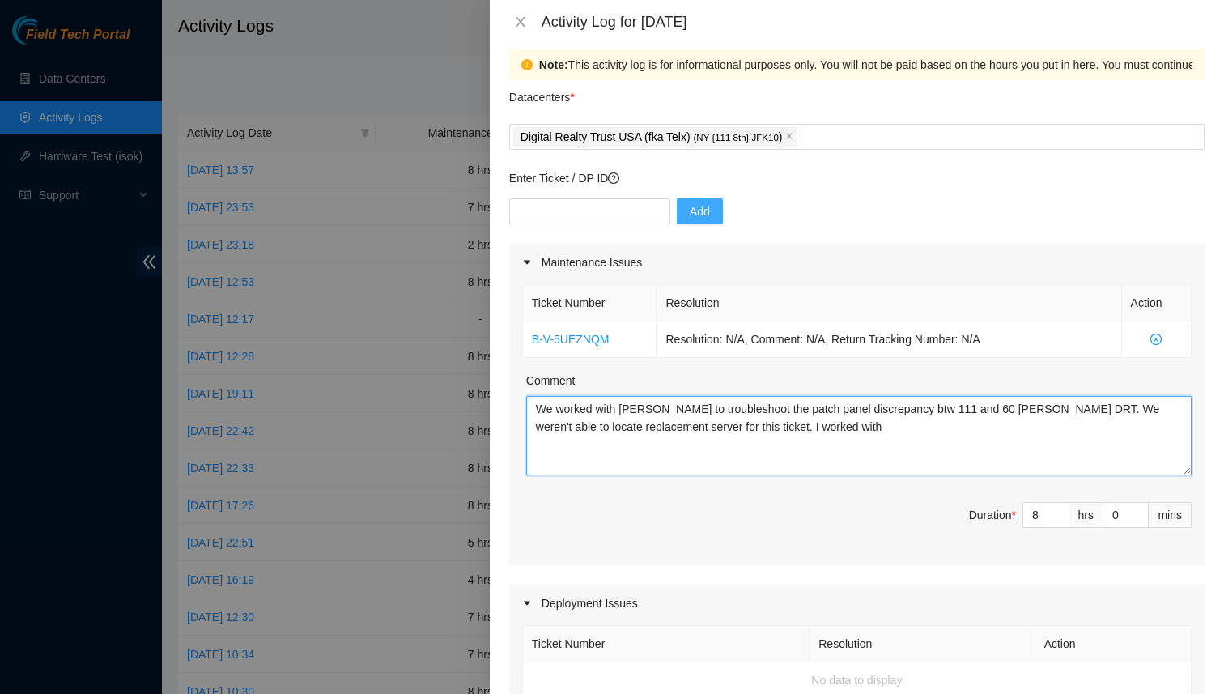
click at [679, 419] on textarea "We worked with [PERSON_NAME] to troubleshoot the patch panel discrepancy btw 11…" at bounding box center [859, 435] width 666 height 79
click at [642, 426] on textarea "We worked with [PERSON_NAME] to troubleshoot the patch panel discrepancy btw 11…" at bounding box center [859, 435] width 666 height 79
click at [726, 426] on textarea "We worked with [PERSON_NAME] to troubleshoot the patch panel discrepancy btw 11…" at bounding box center [859, 435] width 666 height 79
click at [784, 426] on textarea "We worked with [PERSON_NAME] to troubleshoot the patch panel discrepancy btw 11…" at bounding box center [859, 435] width 666 height 79
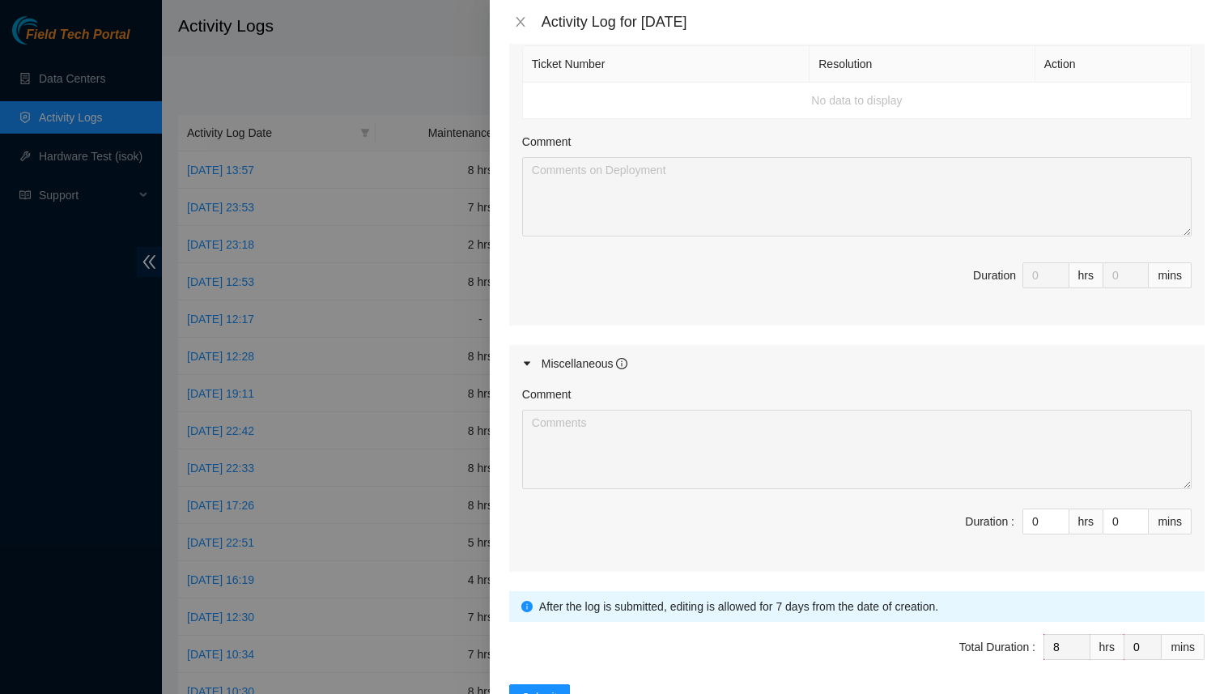
scroll to position [649, 0]
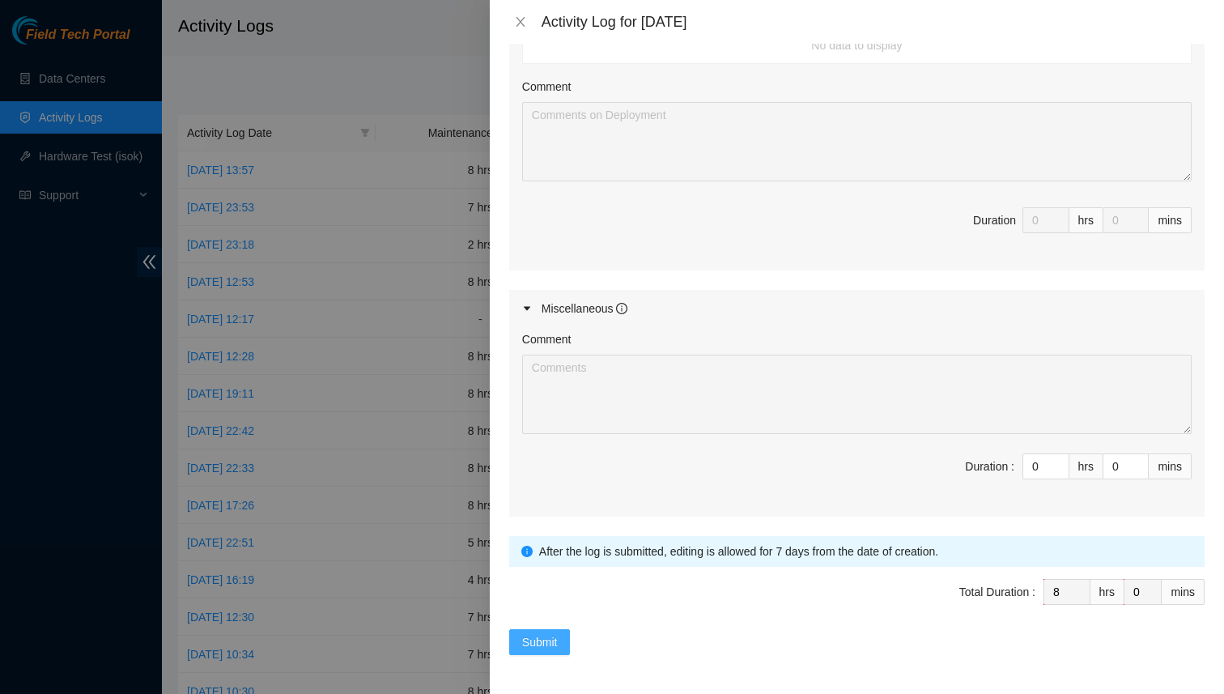
type textarea "We worked with [PERSON_NAME] to troubleshoot the patch panel discrepancy btw 11…"
click at [536, 645] on span "Submit" at bounding box center [540, 642] width 36 height 18
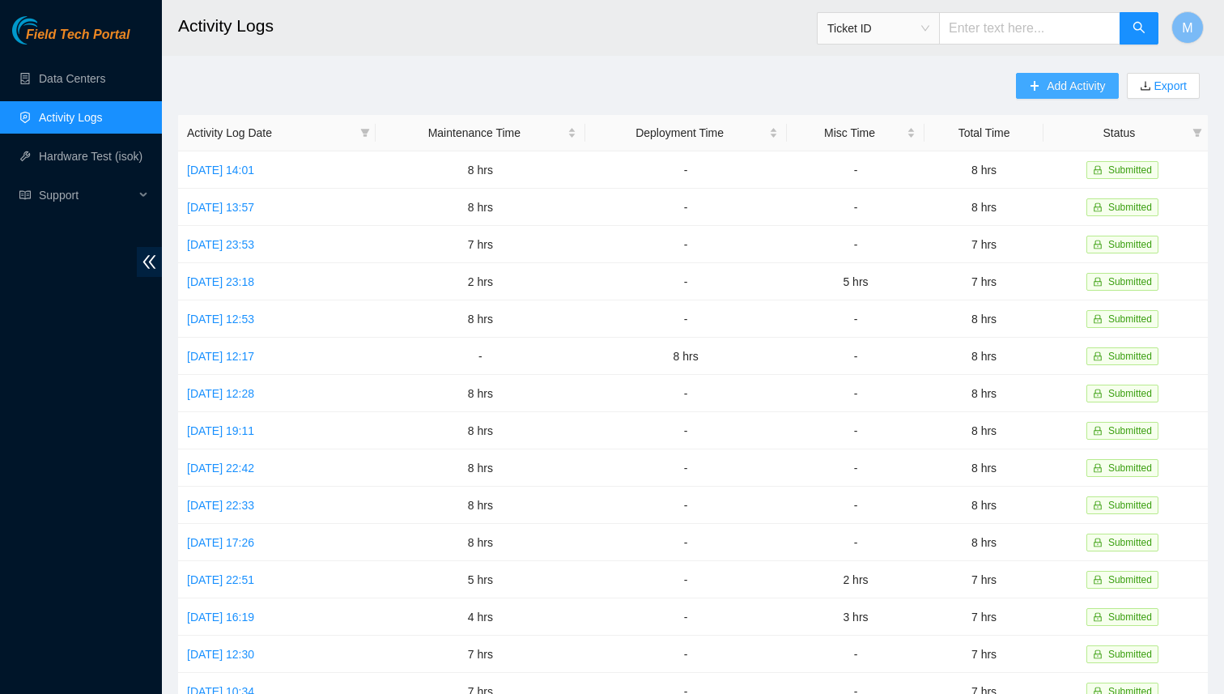
click at [1047, 87] on span "Add Activity" at bounding box center [1076, 86] width 58 height 18
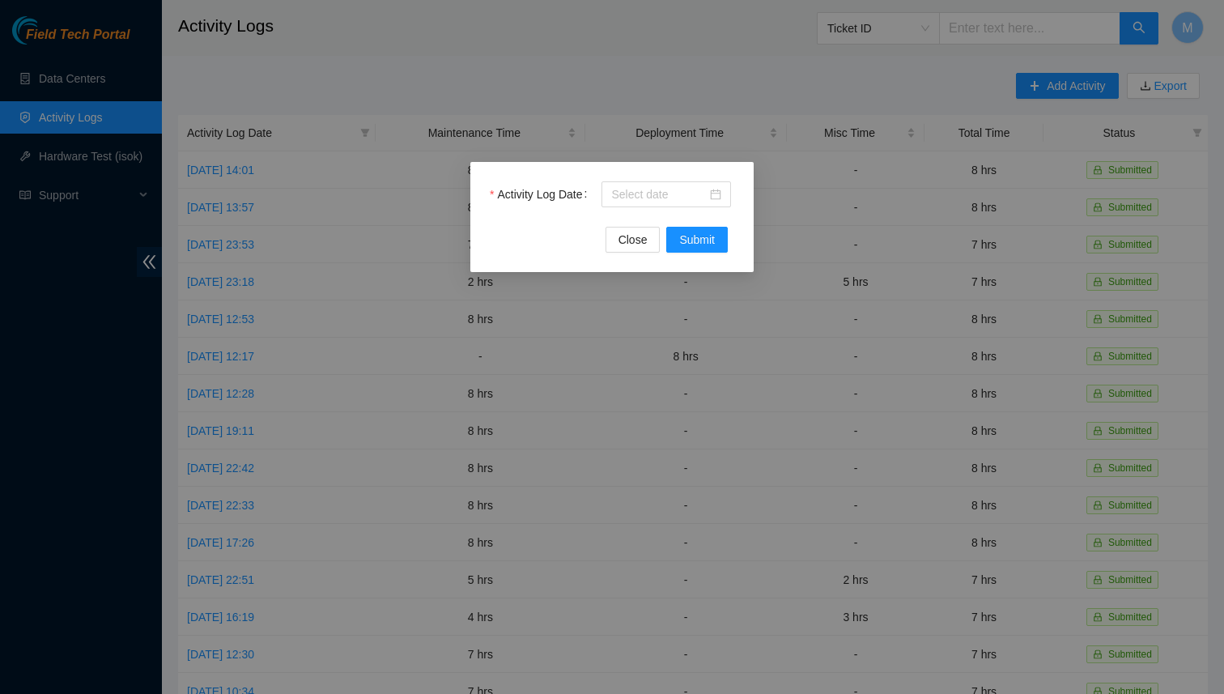
click at [701, 180] on div "Activity Log Date Close Submit" at bounding box center [611, 217] width 283 height 110
click at [689, 192] on input "Activity Log Date" at bounding box center [659, 194] width 96 height 18
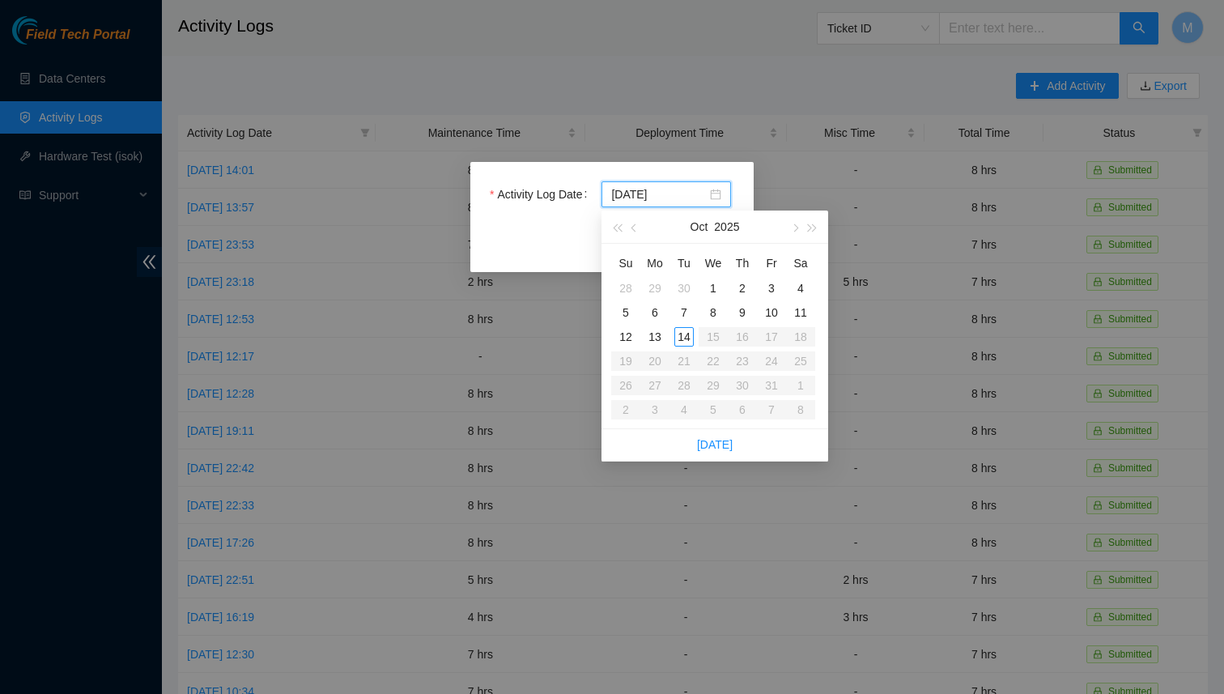
type input "[DATE]"
click at [713, 313] on div "8" at bounding box center [713, 312] width 19 height 19
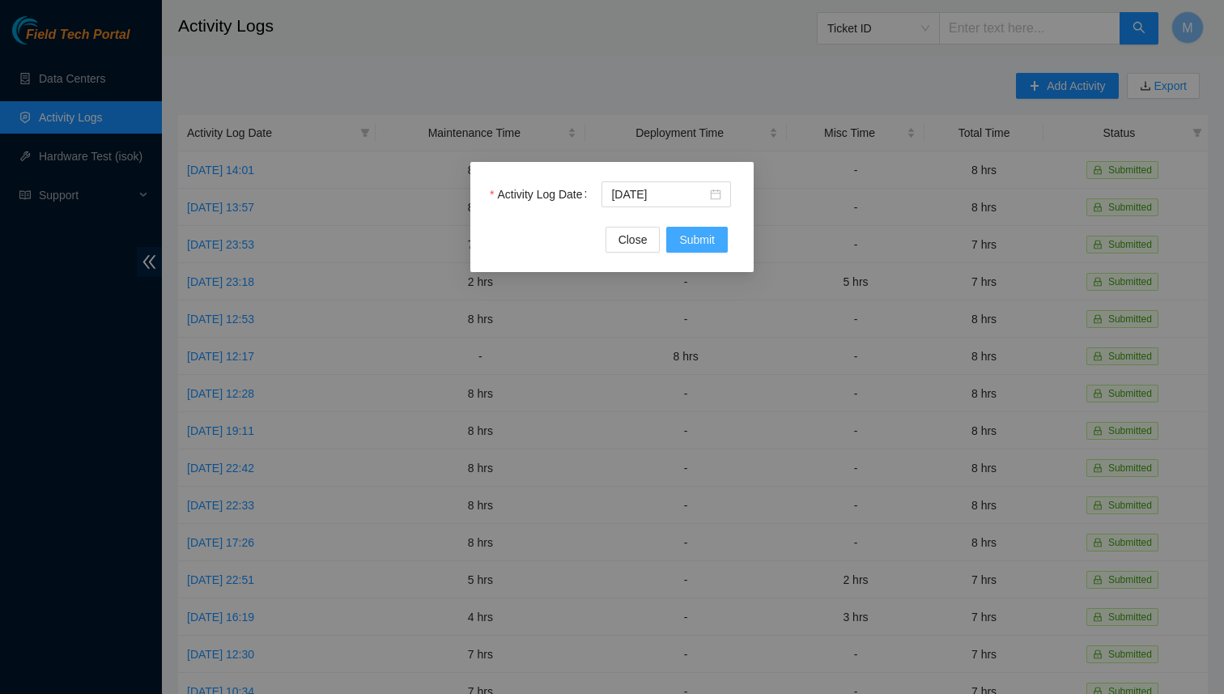
click at [691, 236] on span "Submit" at bounding box center [697, 240] width 36 height 18
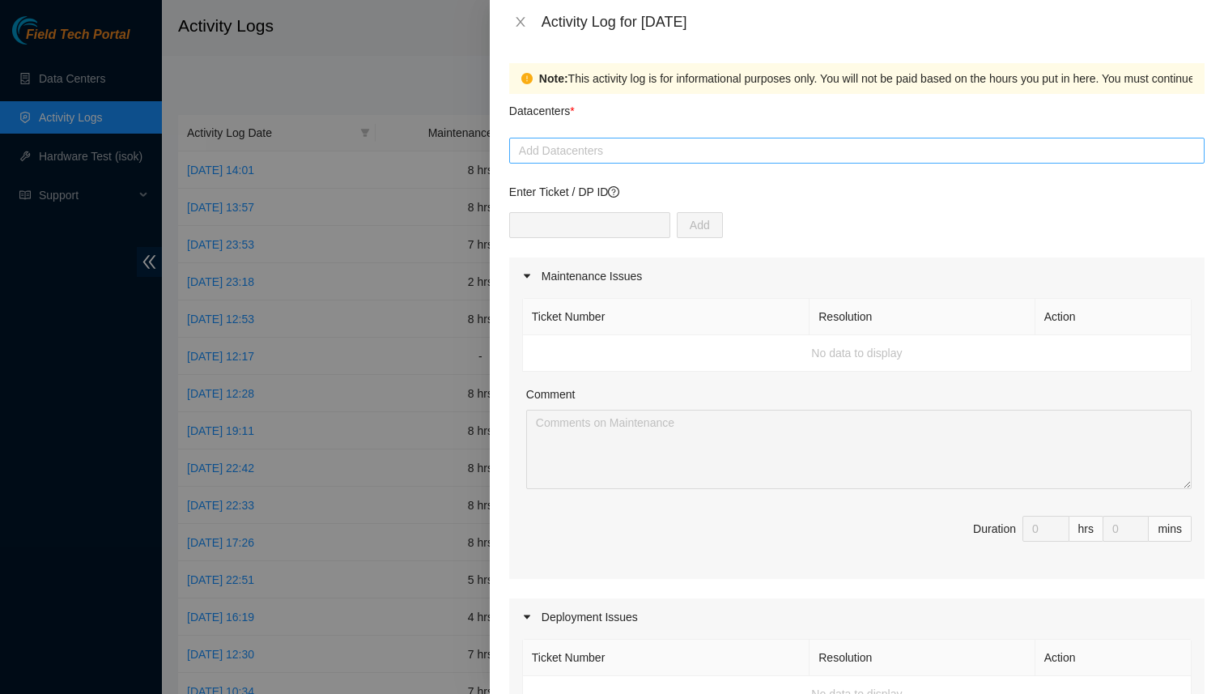
click at [575, 155] on div at bounding box center [856, 150] width 687 height 19
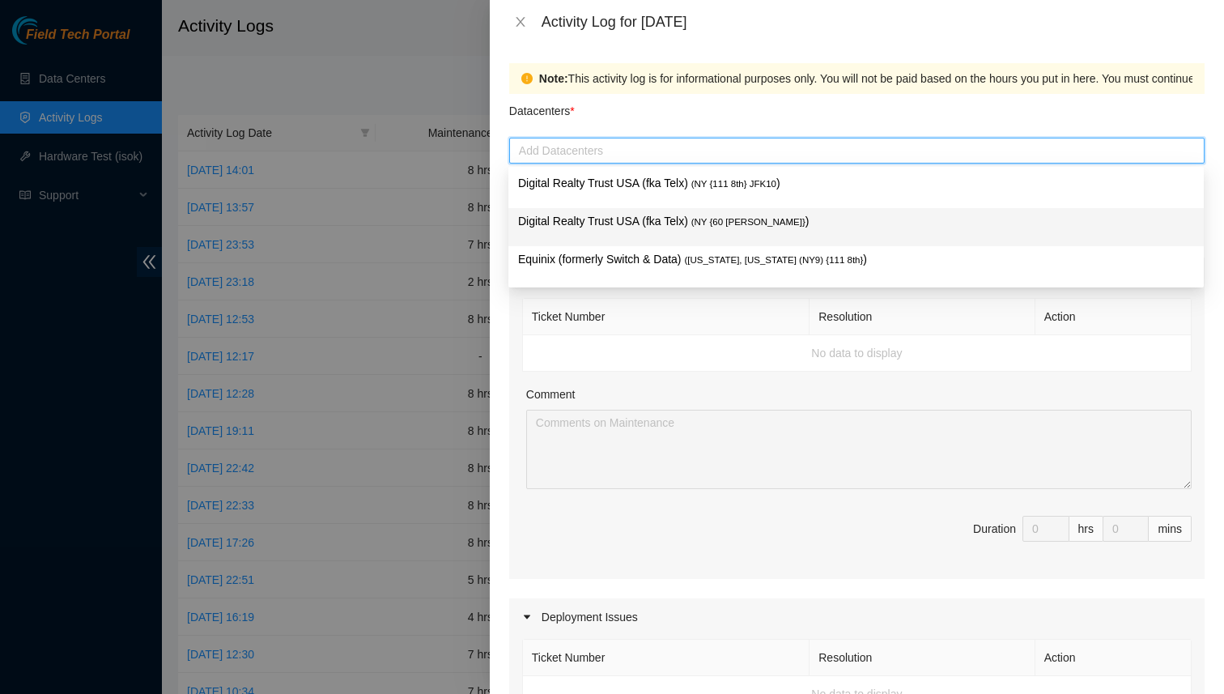
click at [586, 215] on p "Digital Realty Trust USA (fka Telx) ( NY {60 [PERSON_NAME]} )" at bounding box center [856, 221] width 676 height 19
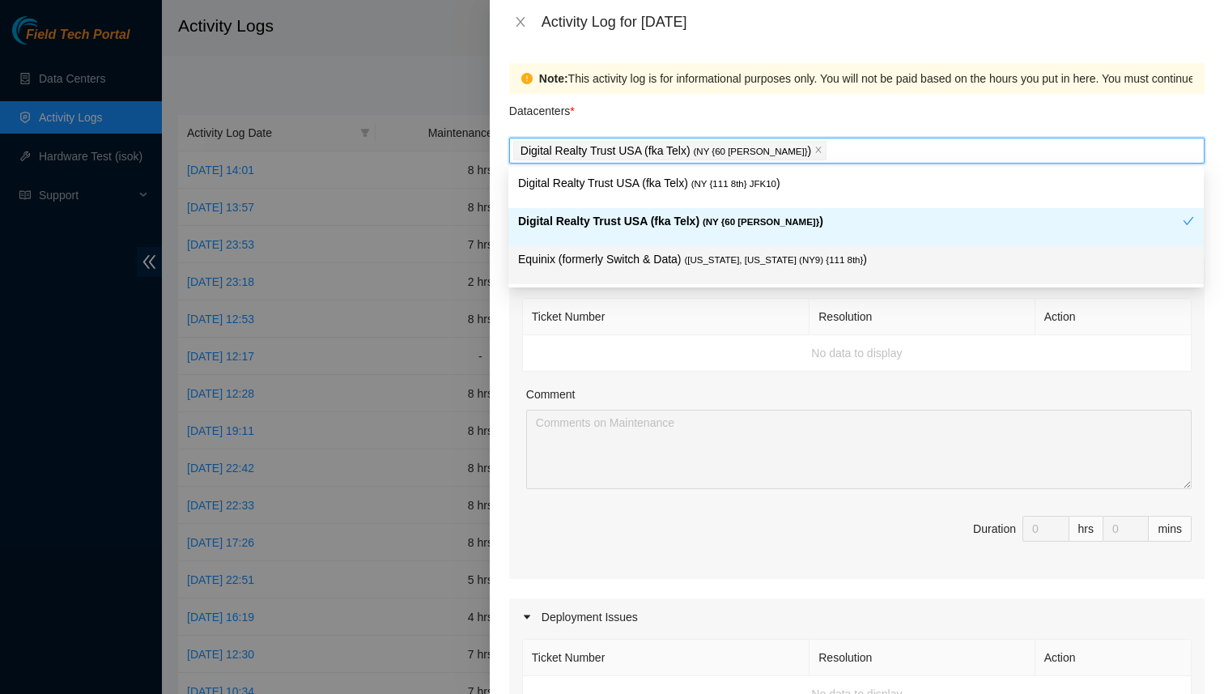
click at [584, 377] on div "Ticket Number Resolution Action No data to display Comment Duration 0 hrs 0 mins" at bounding box center [857, 437] width 696 height 284
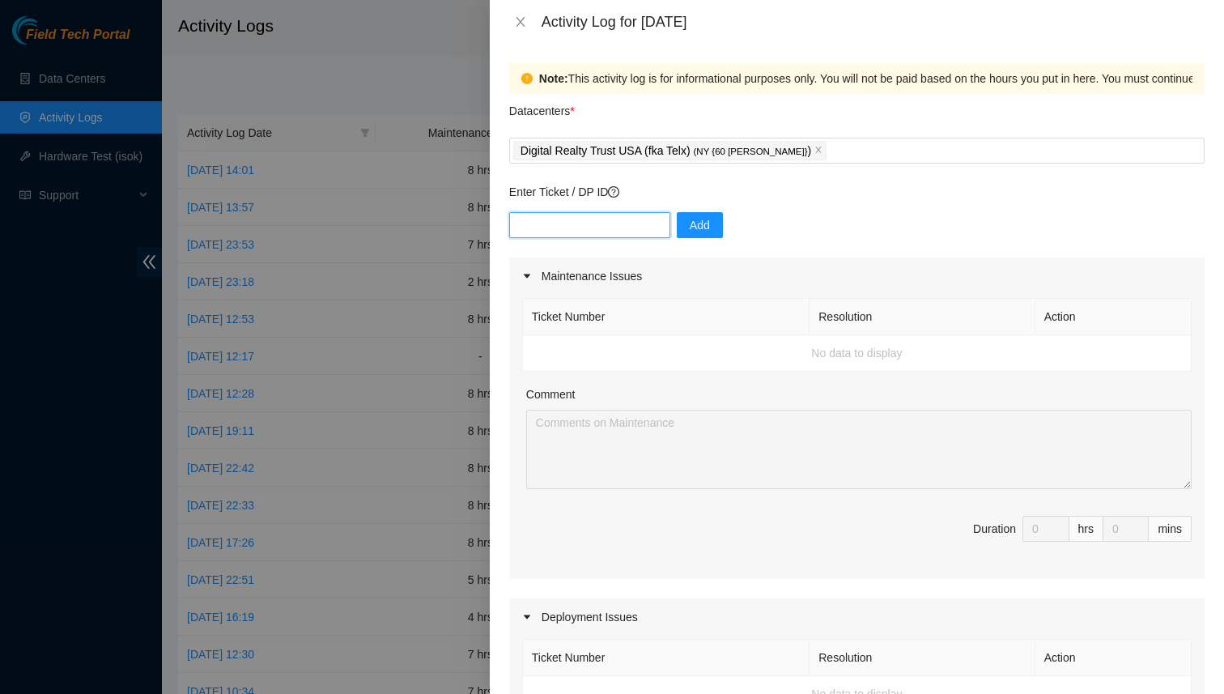
click at [576, 227] on input "text" at bounding box center [589, 225] width 161 height 26
paste input "B-V-5X8DLMM"
type input "B-V-5X8DLMM"
click at [690, 227] on span "Add" at bounding box center [700, 225] width 20 height 18
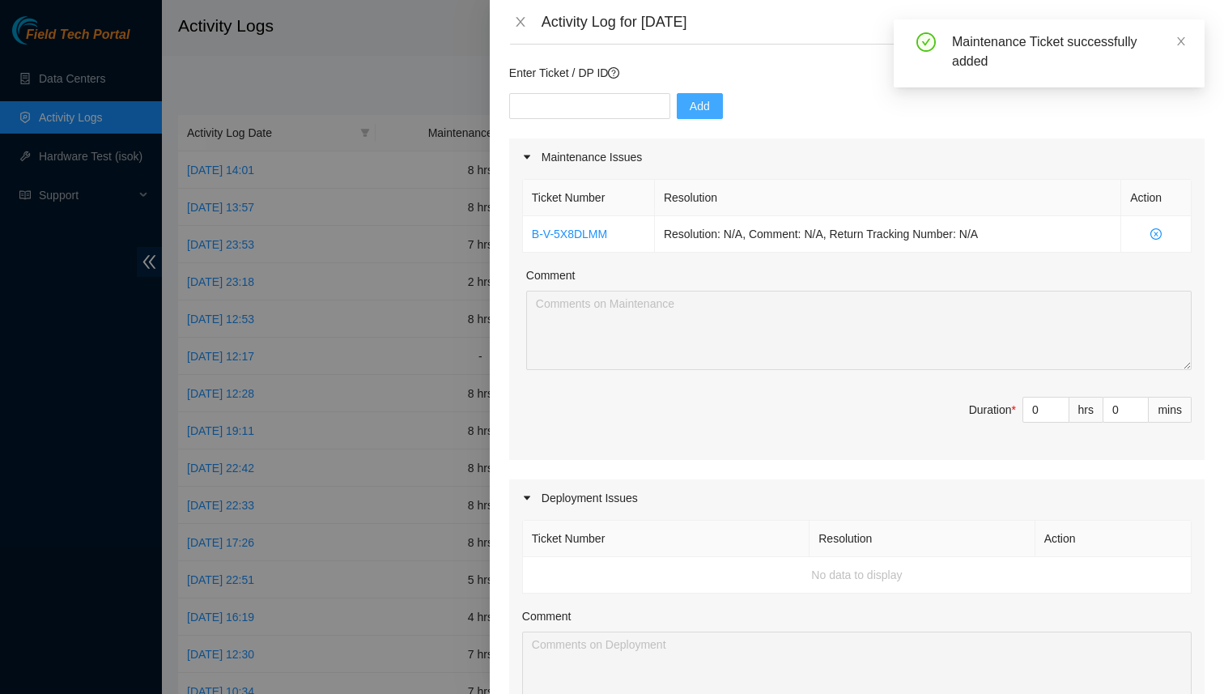
scroll to position [133, 0]
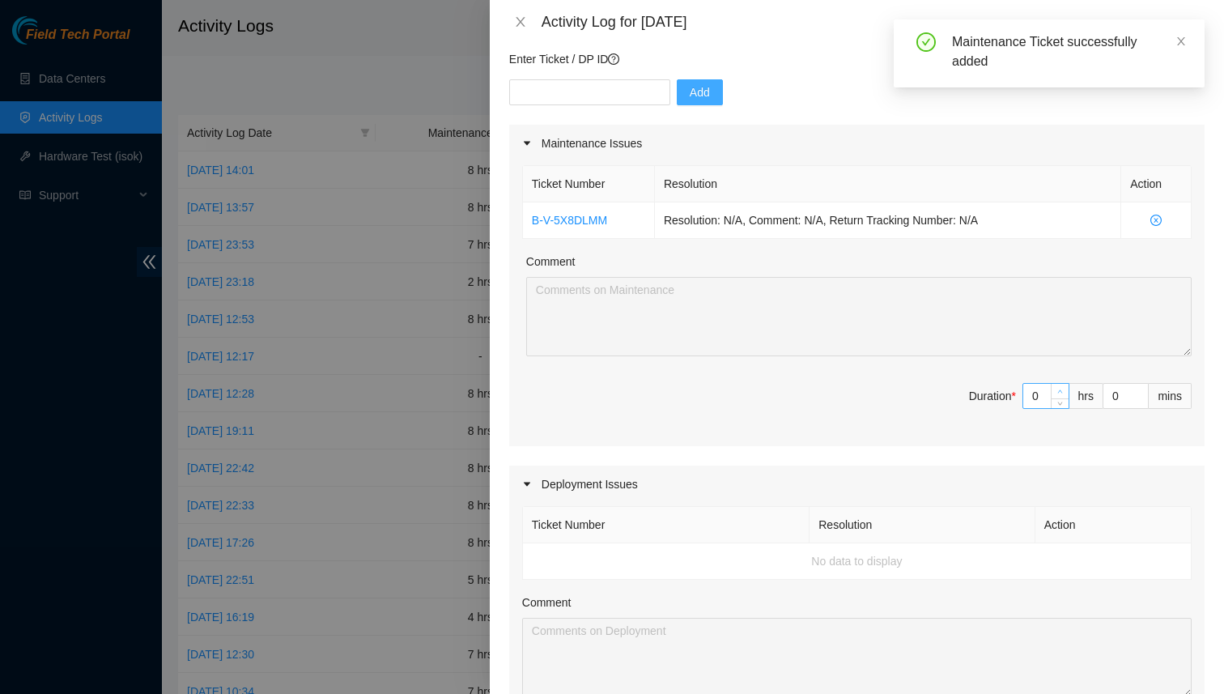
type input "1"
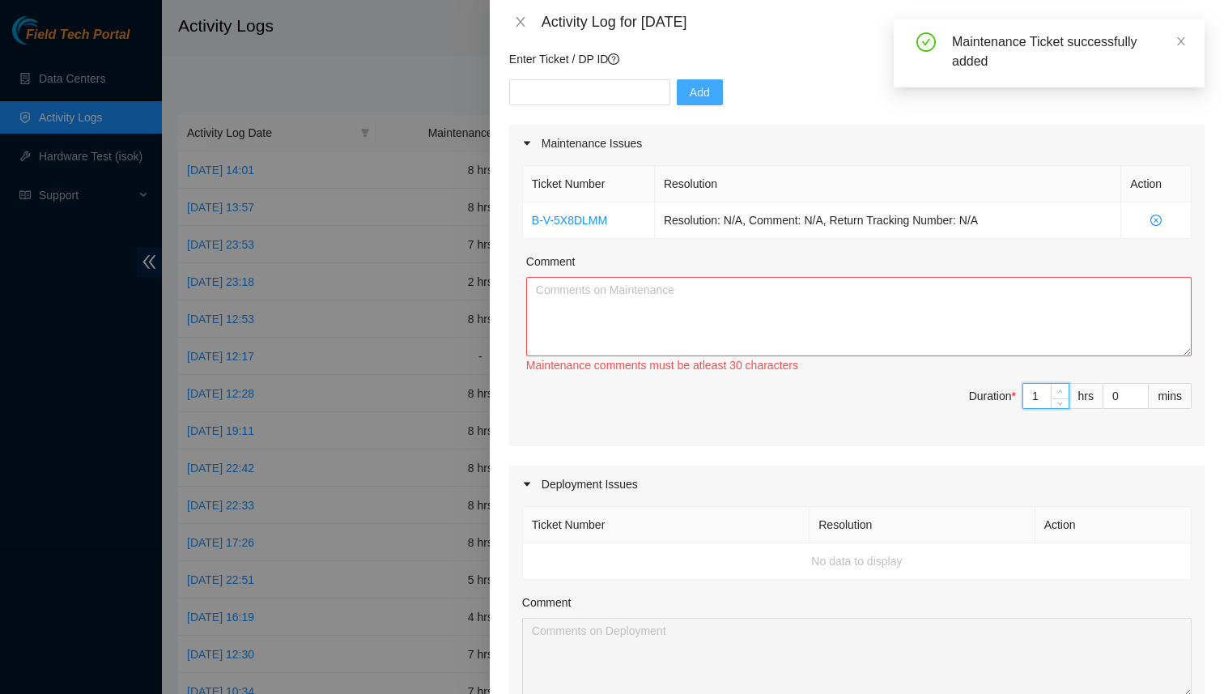
click at [1059, 388] on span "up" at bounding box center [1061, 392] width 10 height 10
type input "2"
click at [1059, 389] on icon "up" at bounding box center [1060, 392] width 6 height 6
type input "3"
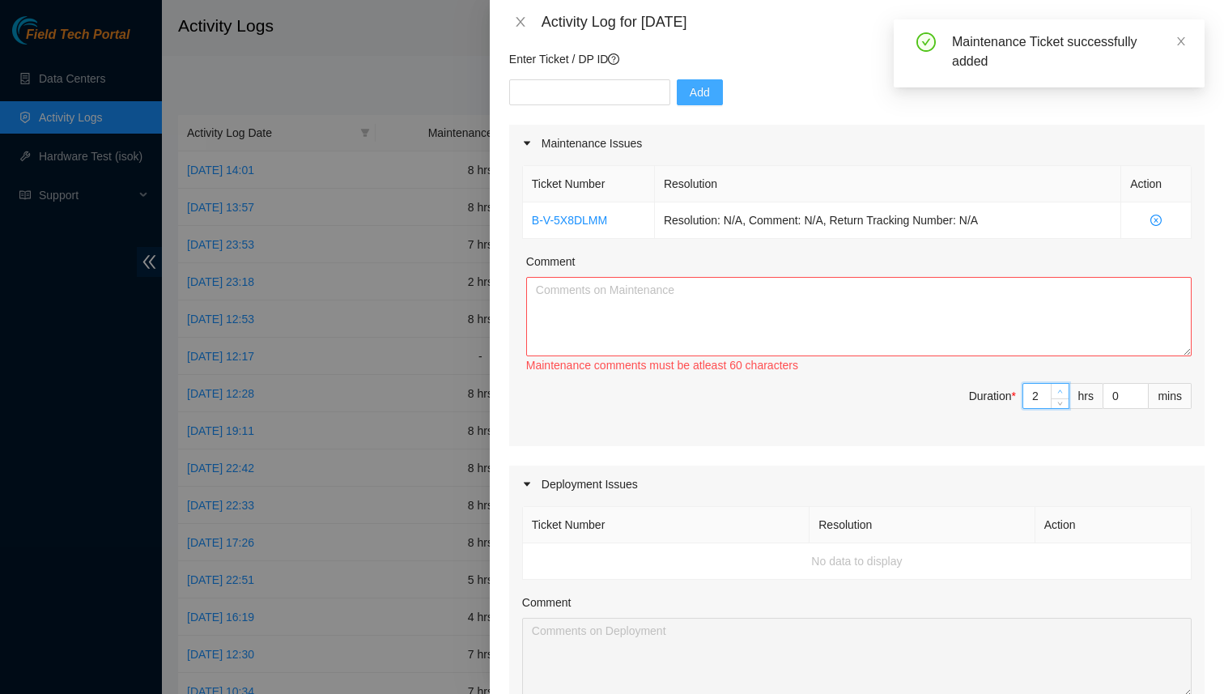
type input "3"
click at [1059, 389] on icon "up" at bounding box center [1060, 392] width 6 height 6
type input "4"
click at [1059, 389] on icon "up" at bounding box center [1060, 392] width 6 height 6
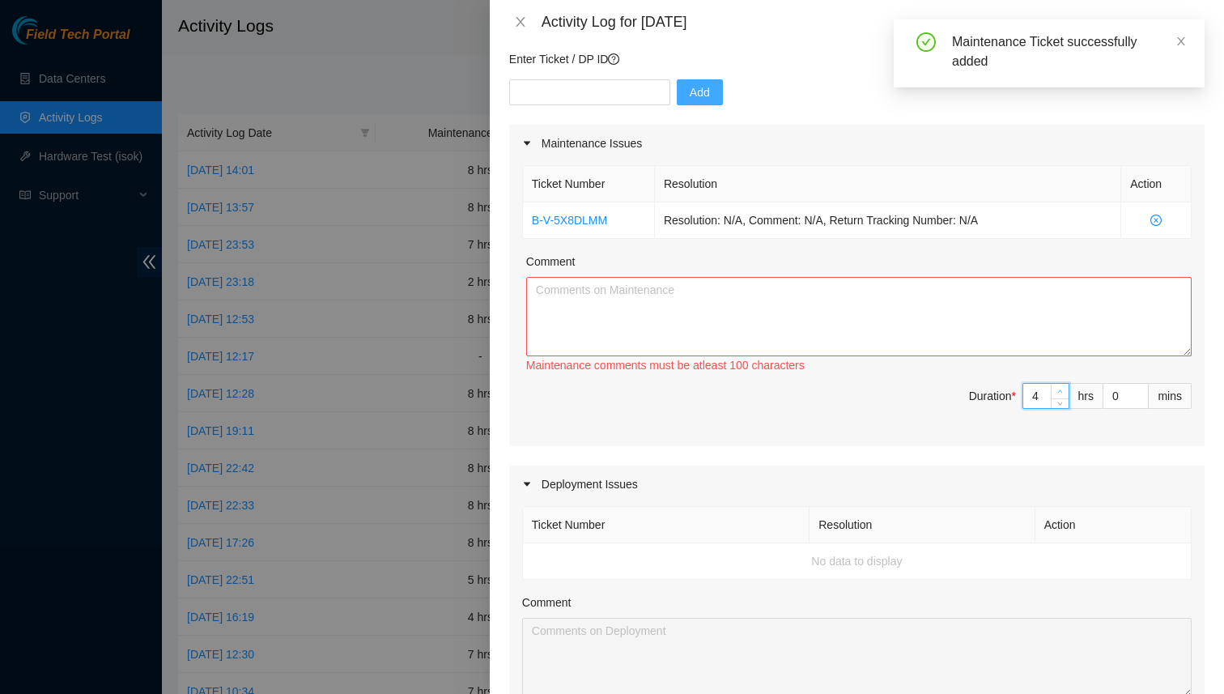
type input "5"
click at [1059, 389] on icon "up" at bounding box center [1060, 392] width 6 height 6
type input "6"
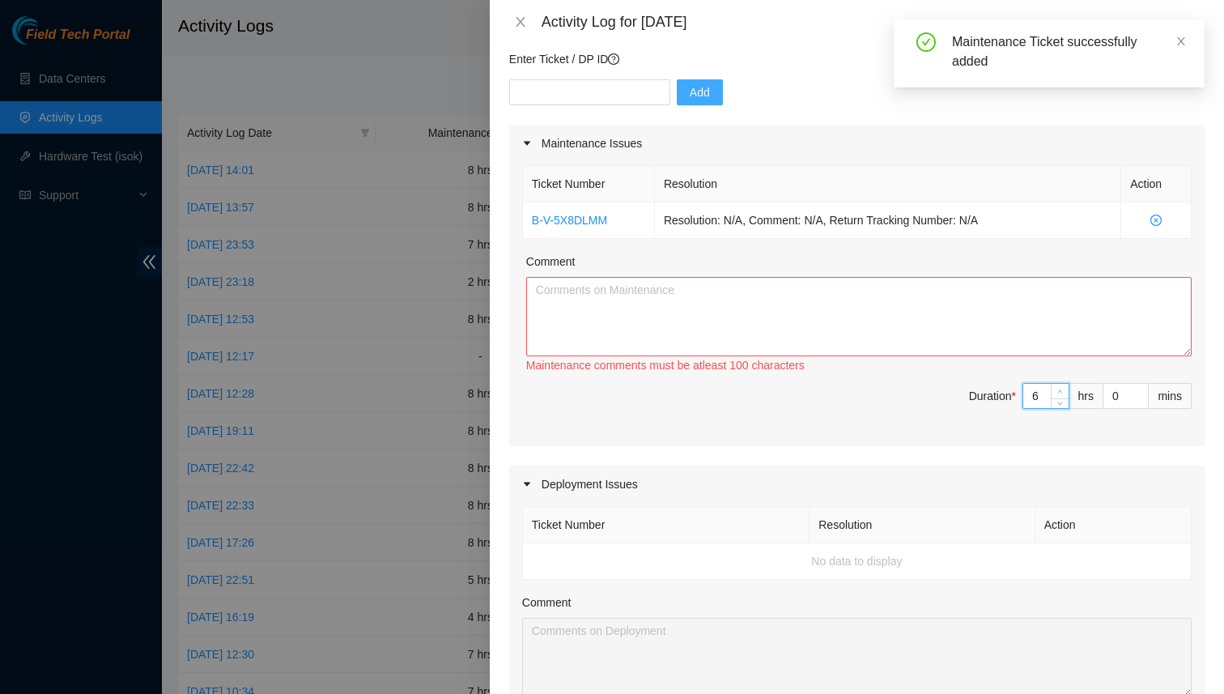
click at [1059, 389] on icon "up" at bounding box center [1060, 392] width 6 height 6
type input "7"
click at [1059, 389] on icon "up" at bounding box center [1060, 392] width 6 height 6
type input "8"
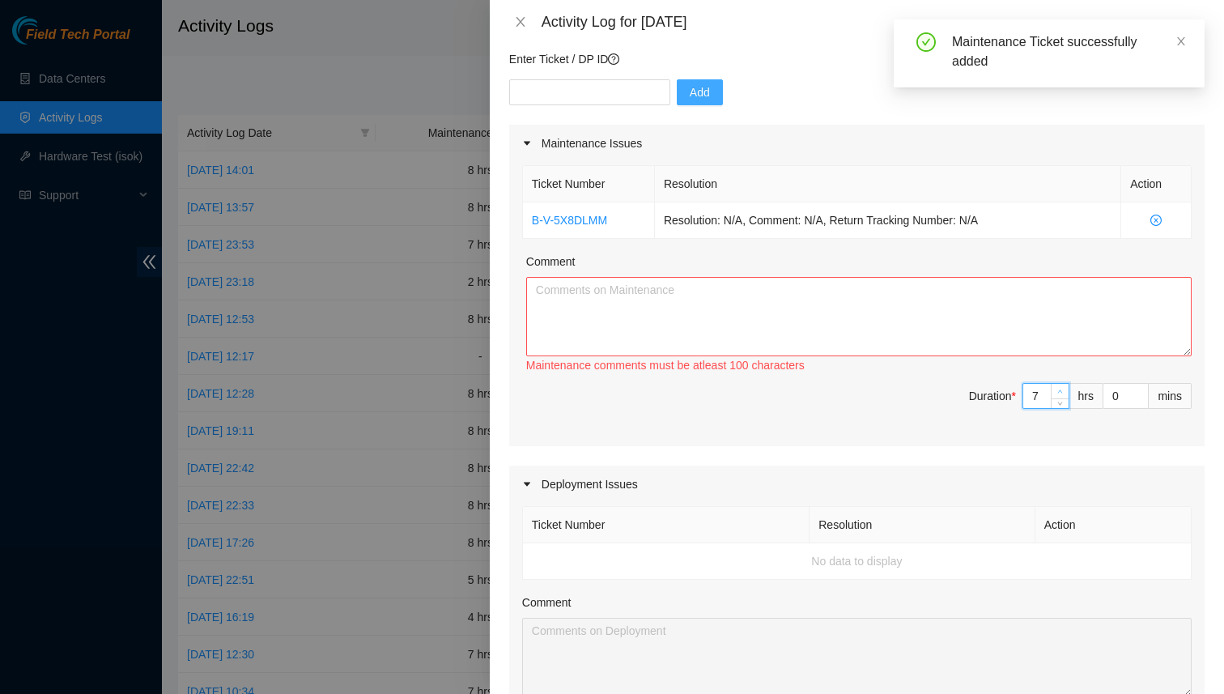
type input "8"
click at [1059, 389] on icon "up" at bounding box center [1060, 392] width 6 height 6
click at [582, 289] on textarea "Comment" at bounding box center [859, 316] width 666 height 79
paste textarea "Working with [PERSON_NAME], [PERSON_NAME] and [PERSON_NAME] to attempt the repl…"
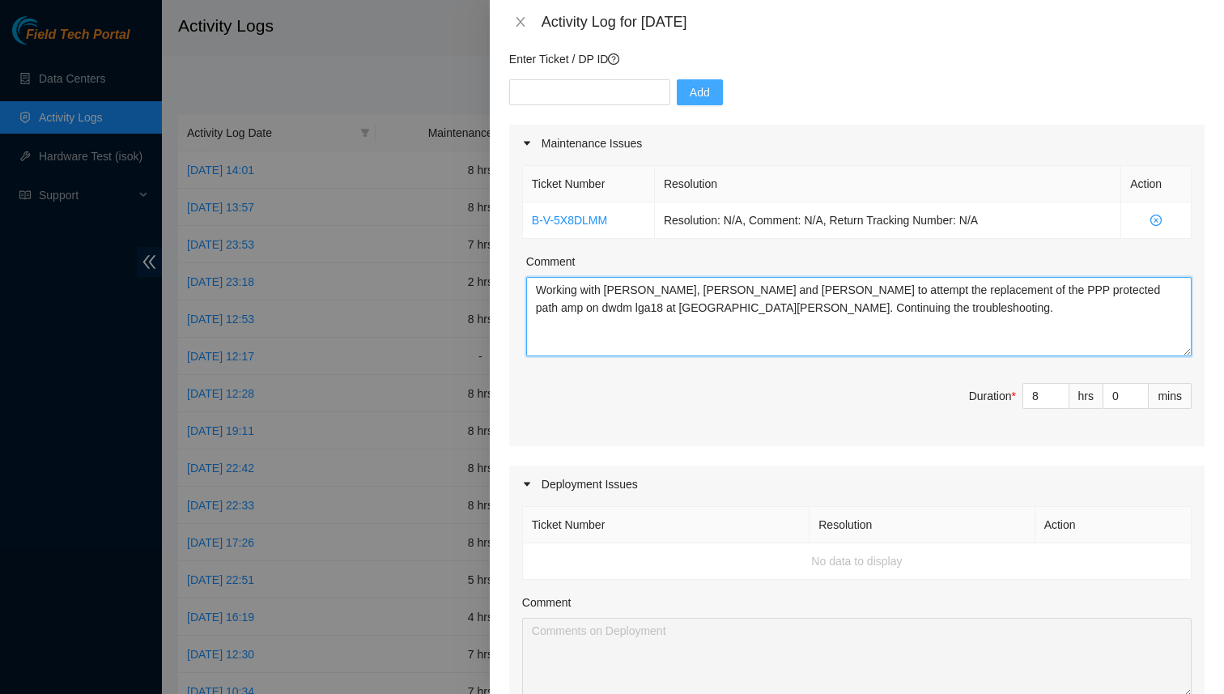
click at [619, 308] on textarea "Working with [PERSON_NAME], [PERSON_NAME] and [PERSON_NAME] to attempt the repl…" at bounding box center [859, 316] width 666 height 79
drag, startPoint x: 640, startPoint y: 293, endPoint x: 534, endPoint y: 292, distance: 106.1
click at [534, 292] on textarea "Working with [PERSON_NAME], [PERSON_NAME] and [PERSON_NAME] to attempt the repl…" at bounding box center [859, 316] width 666 height 79
click at [771, 292] on textarea "Continued working on Tik B-V-5XDLMN with [PERSON_NAME] and [PERSON_NAME] to att…" at bounding box center [859, 316] width 666 height 79
click at [890, 287] on textarea "Continued working on Tik B-V-5XDLMN with [PERSON_NAME] and [PERSON_NAME] to att…" at bounding box center [859, 316] width 666 height 79
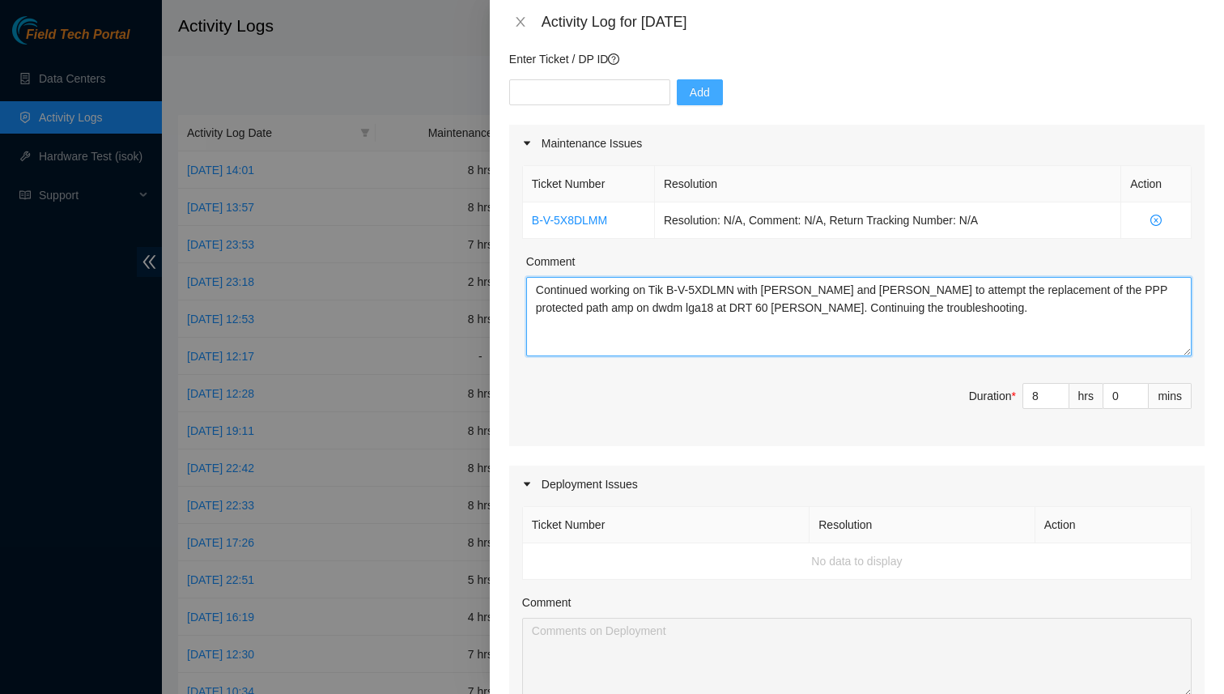
click at [866, 293] on textarea "Continued working on Tik B-V-5XDLMN with [PERSON_NAME] and [PERSON_NAME] to att…" at bounding box center [859, 316] width 666 height 79
drag, startPoint x: 1022, startPoint y: 291, endPoint x: 873, endPoint y: 296, distance: 149.0
click at [873, 296] on textarea "Continued working on Tik B-V-5XDLMN with [PERSON_NAME] and [PERSON_NAME]. to at…" at bounding box center [859, 316] width 666 height 79
click at [1000, 290] on textarea "Continued working on Tik B-V-5XDLMN with [PERSON_NAME] and [PERSON_NAME]. Attem…" at bounding box center [859, 316] width 666 height 79
click at [834, 288] on textarea "Continued working on Tik B-V-5XDLMN with [PERSON_NAME] and [PERSON_NAME]. Attem…" at bounding box center [859, 316] width 666 height 79
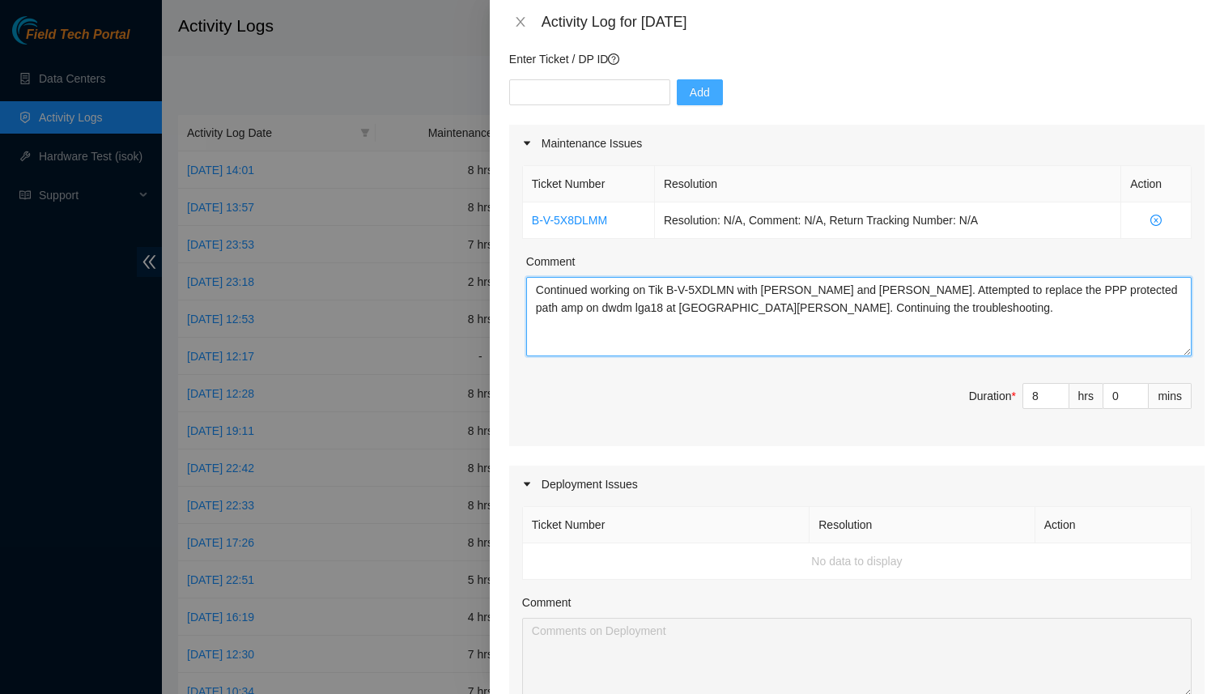
click at [721, 308] on textarea "Continued working on Tik B-V-5XDLMN with [PERSON_NAME] and [PERSON_NAME]. Attem…" at bounding box center [859, 316] width 666 height 79
click at [670, 314] on textarea "Continued working on Tik B-V-5XDLMN with [PERSON_NAME] and [PERSON_NAME]. Attem…" at bounding box center [859, 316] width 666 height 79
drag, startPoint x: 894, startPoint y: 304, endPoint x: 706, endPoint y: 311, distance: 188.0
click at [706, 311] on textarea "Continued working on Tik B-V-5XDLMN with [PERSON_NAME] and [PERSON_NAME]. Attem…" at bounding box center [859, 316] width 666 height 79
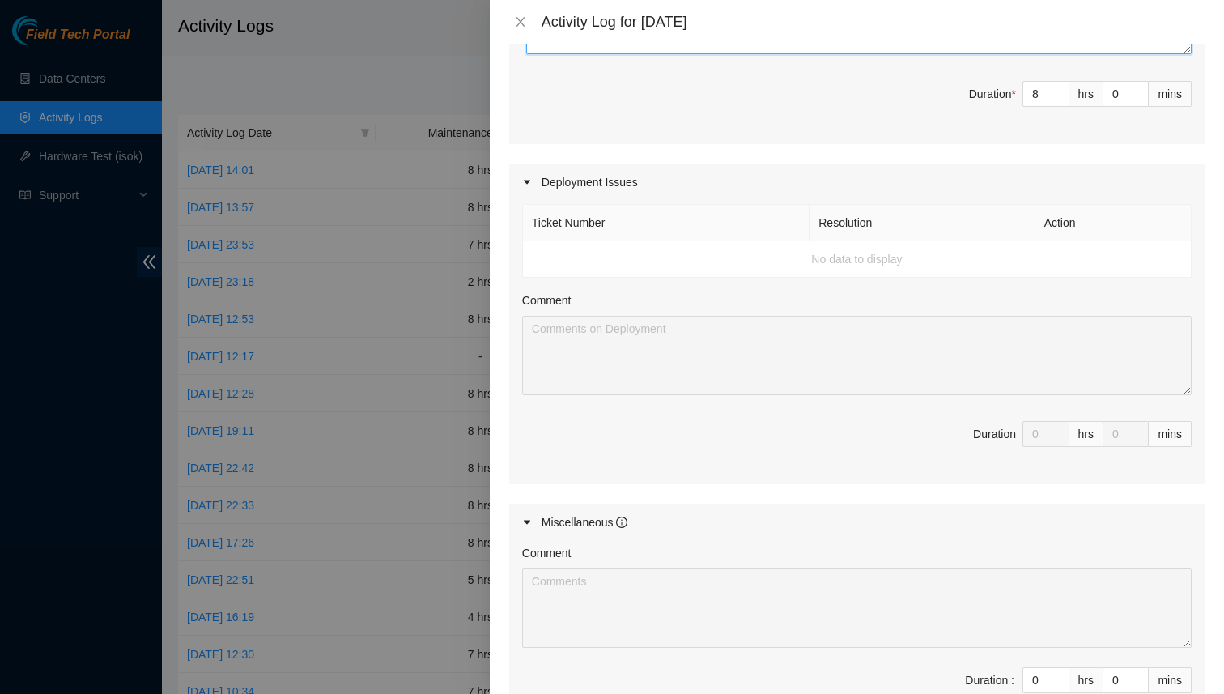
scroll to position [649, 0]
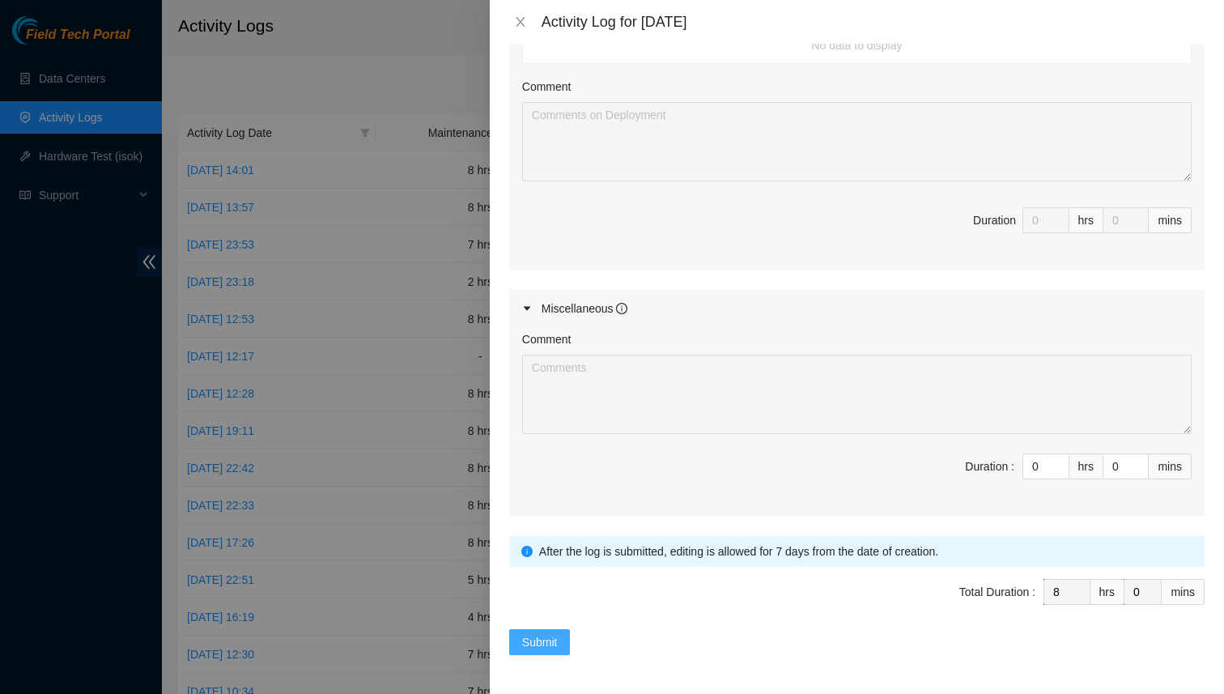
type textarea "Continued working on Tik B-V-5XDLMN with [PERSON_NAME] and [PERSON_NAME]. Attem…"
click at [538, 640] on span "Submit" at bounding box center [540, 642] width 36 height 18
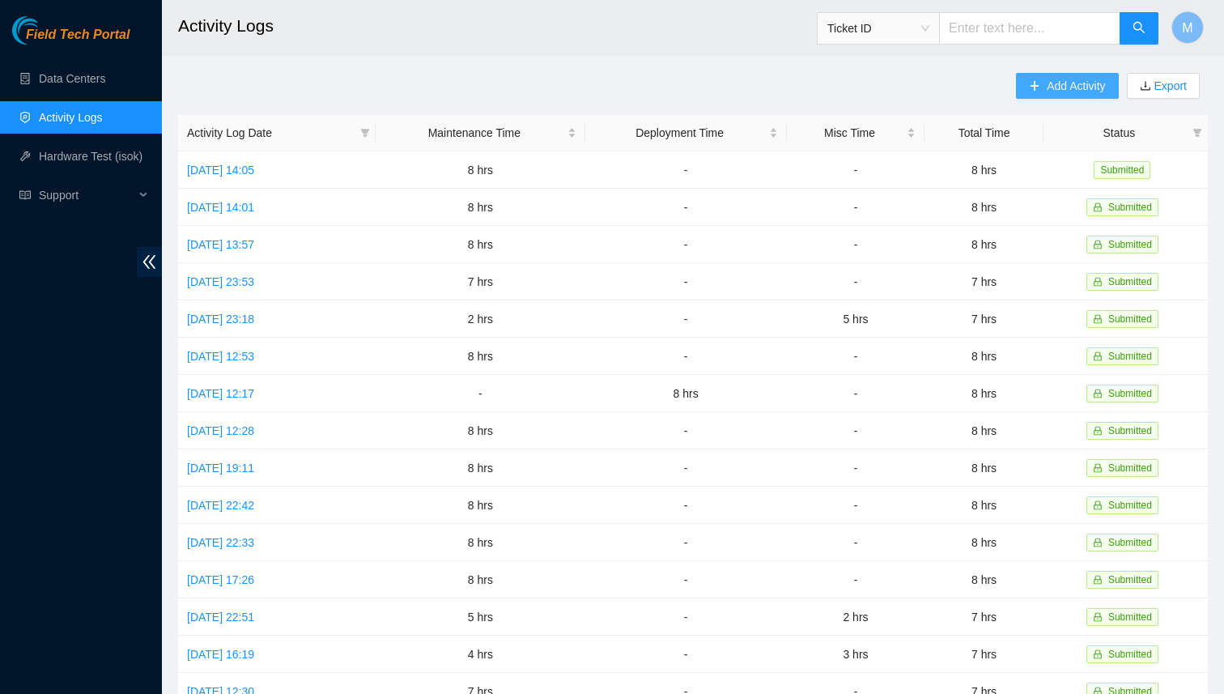
click at [1047, 90] on span "Add Activity" at bounding box center [1076, 86] width 58 height 18
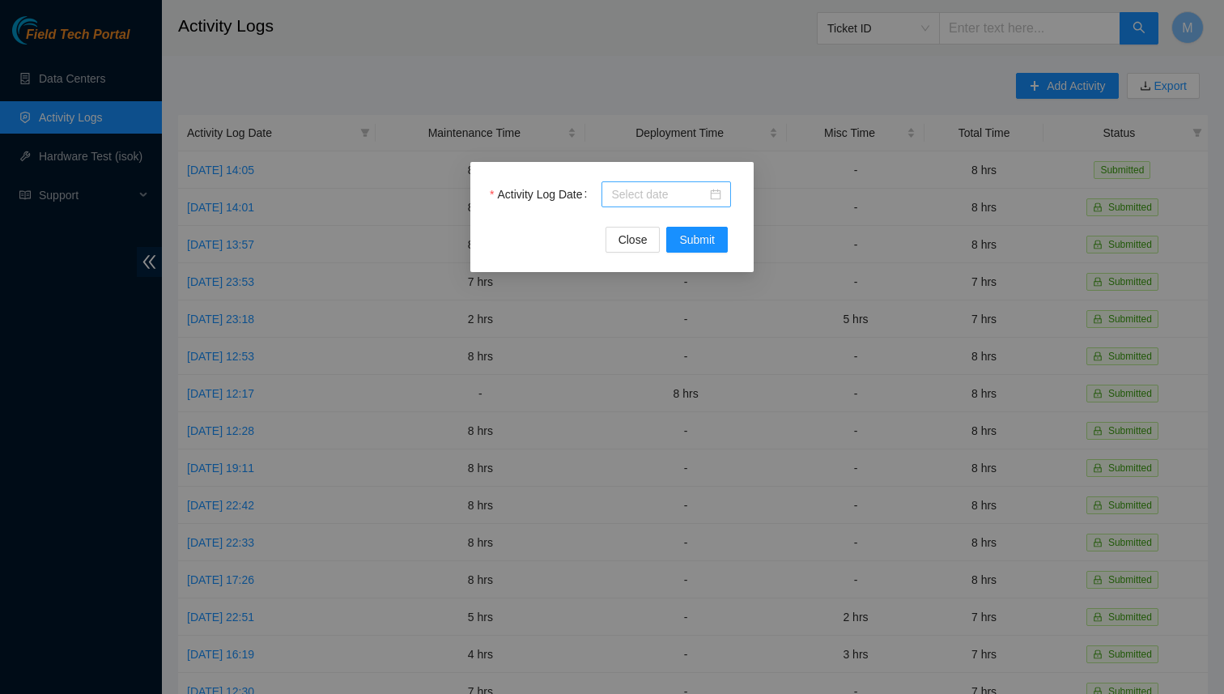
click at [676, 190] on input "Activity Log Date" at bounding box center [659, 194] width 96 height 18
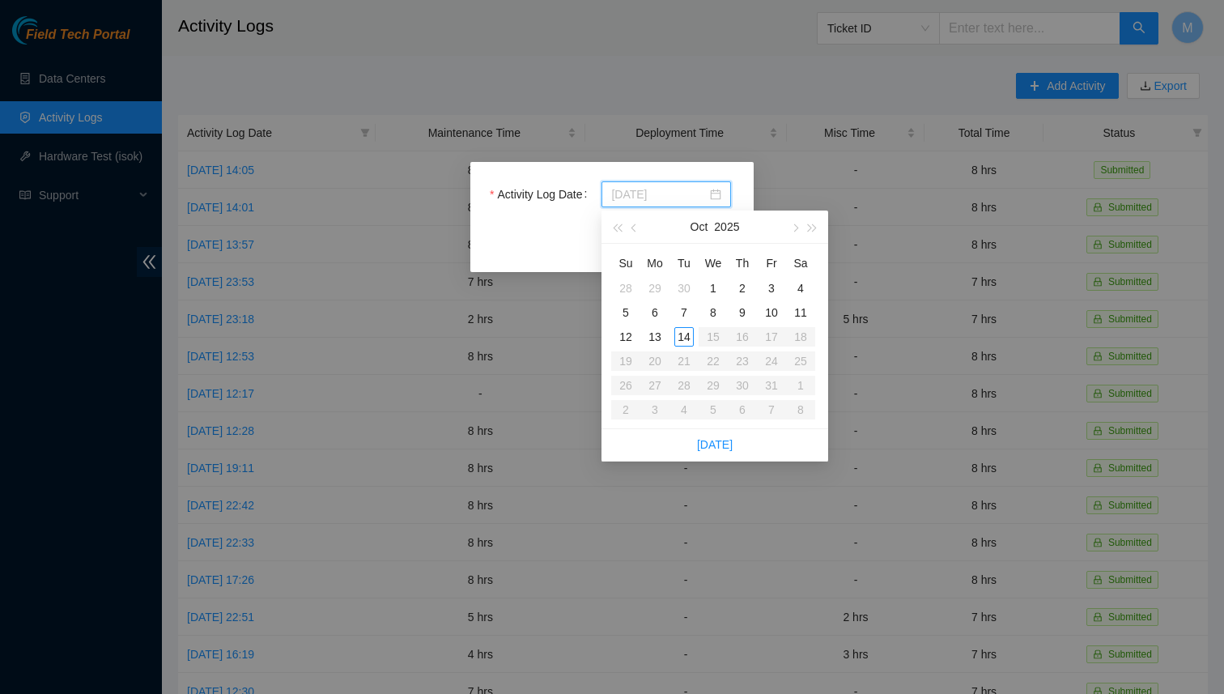
type input "[DATE]"
click at [743, 311] on div "9" at bounding box center [742, 312] width 19 height 19
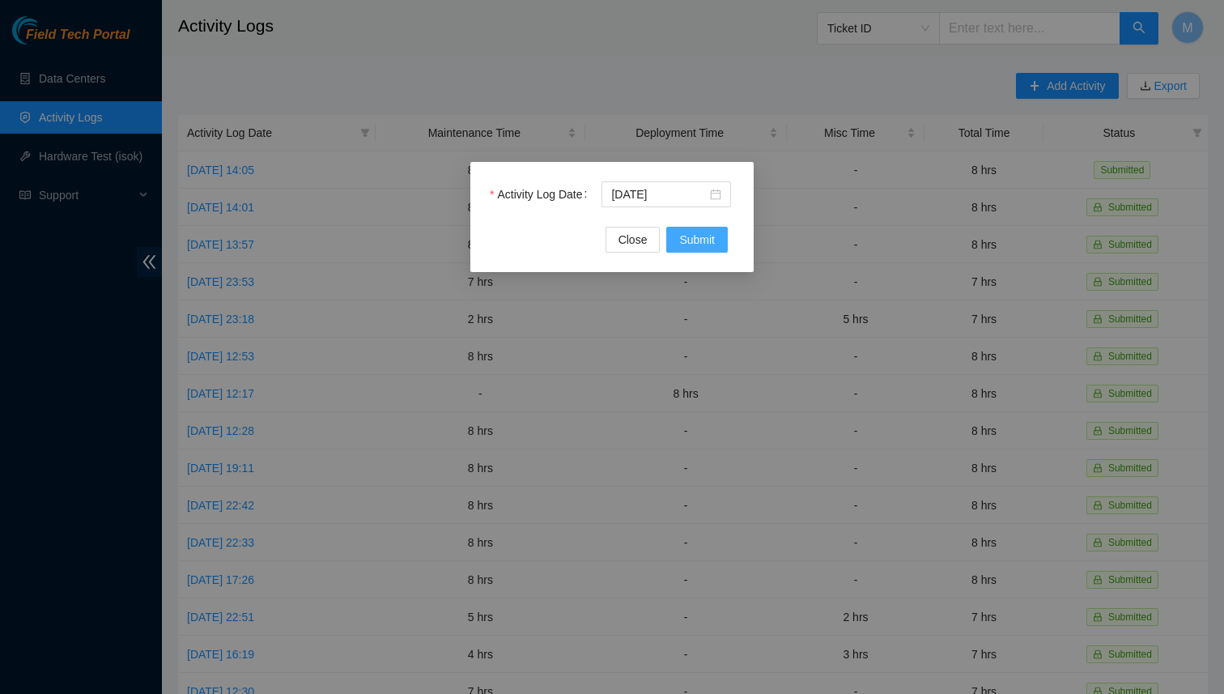
click at [705, 237] on span "Submit" at bounding box center [697, 240] width 36 height 18
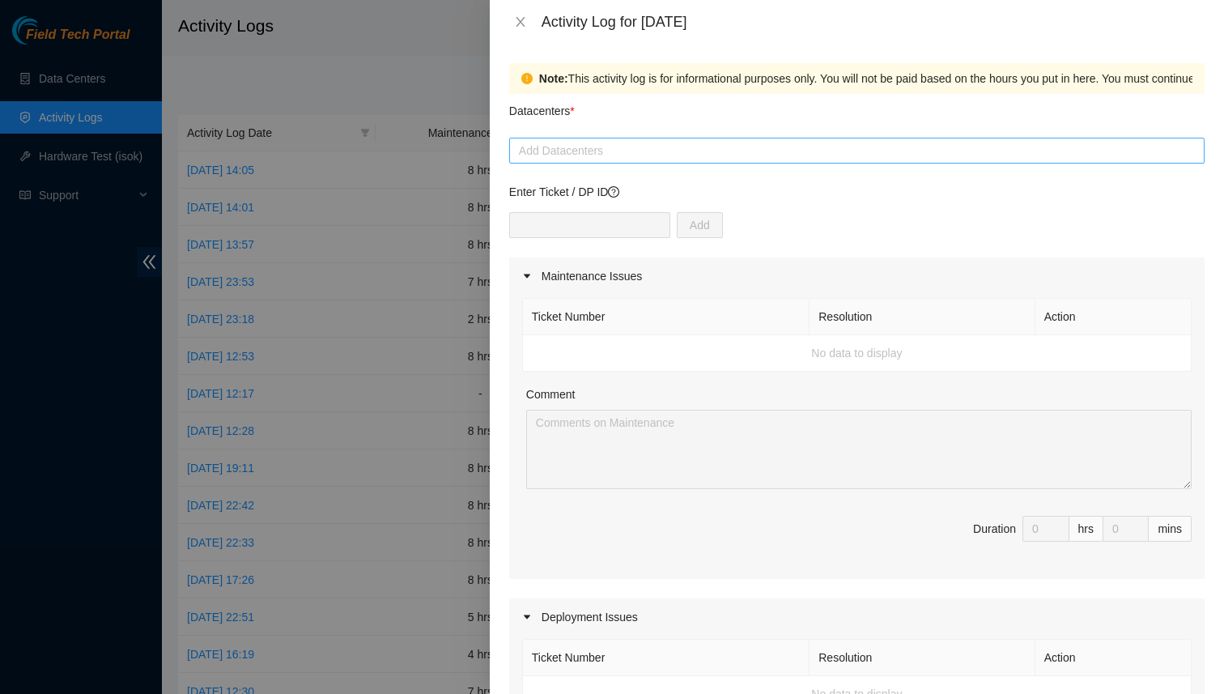
click at [601, 146] on div at bounding box center [856, 150] width 687 height 19
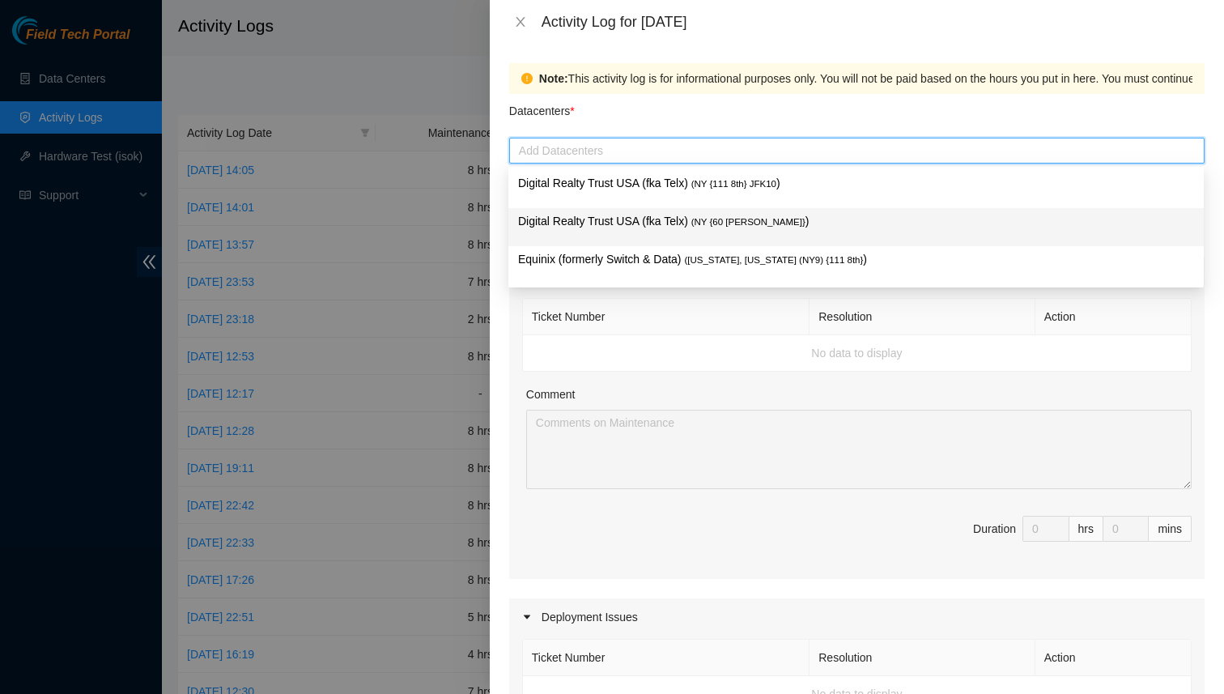
click at [581, 223] on p "Digital Realty Trust USA (fka Telx) ( NY {60 [PERSON_NAME]} )" at bounding box center [856, 221] width 676 height 19
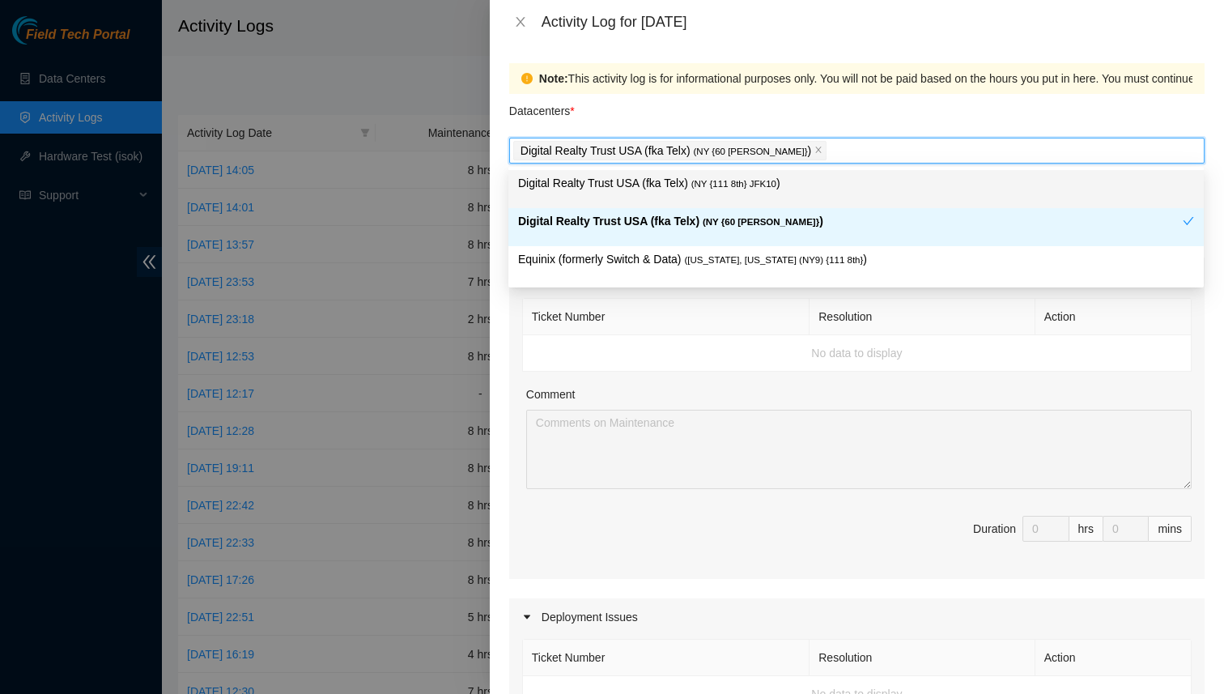
click at [618, 121] on div "Datacenters *" at bounding box center [857, 116] width 696 height 44
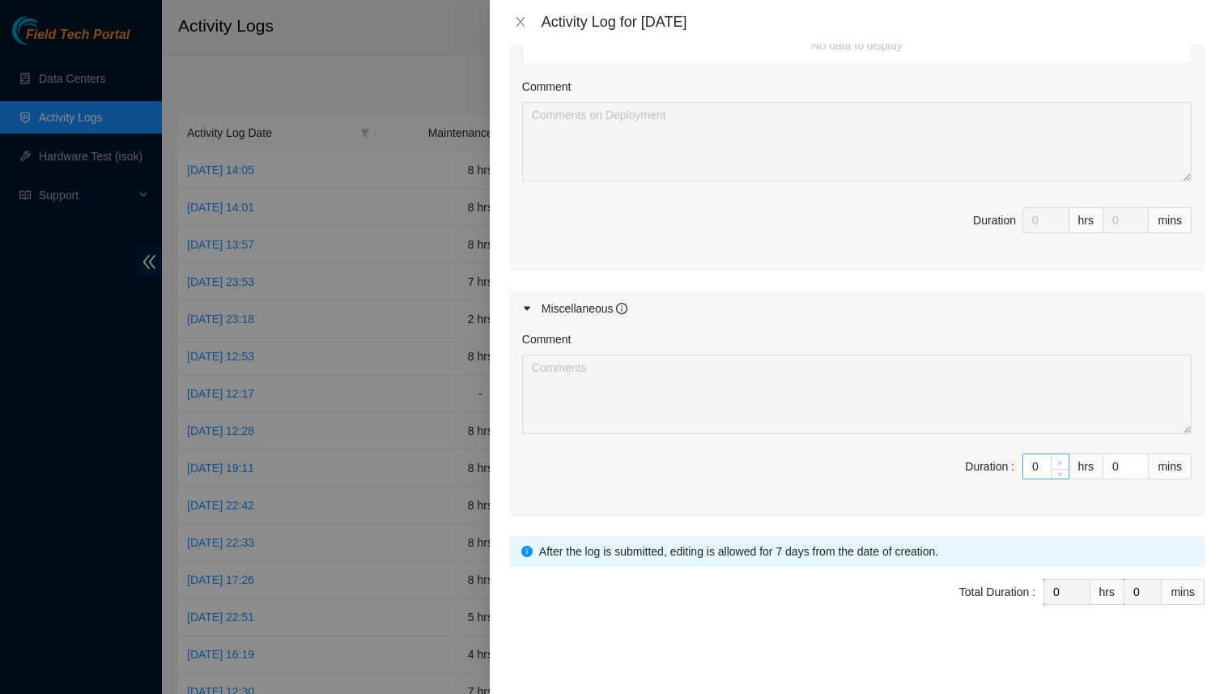
type input "1"
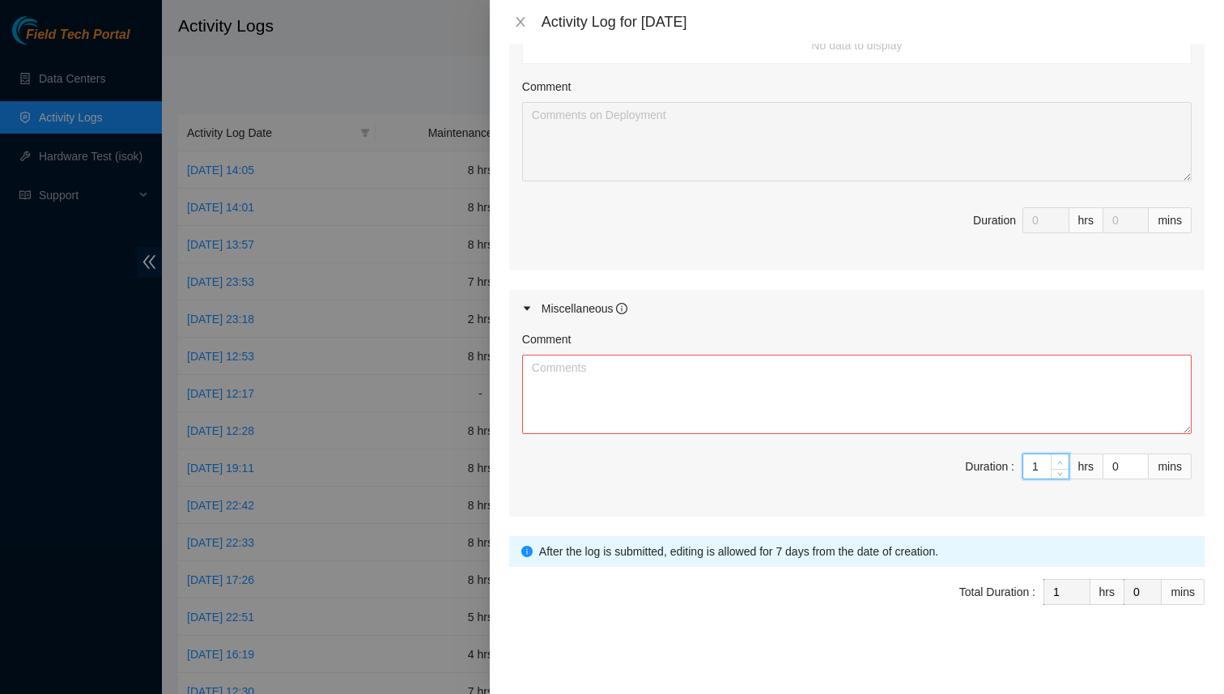
click at [1062, 459] on span "up" at bounding box center [1061, 462] width 10 height 10
type input "2"
click at [1062, 460] on icon "up" at bounding box center [1060, 463] width 6 height 6
type input "3"
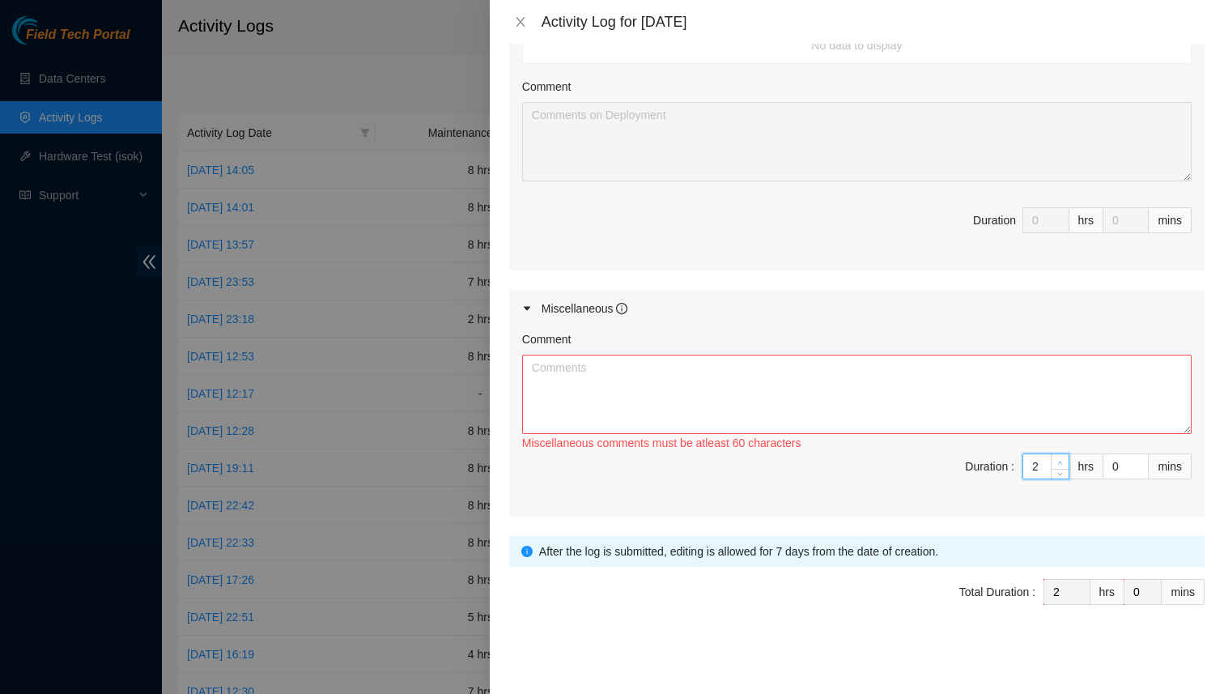
type input "3"
click at [1062, 460] on icon "up" at bounding box center [1060, 463] width 6 height 6
type input "4"
click at [1062, 460] on icon "up" at bounding box center [1060, 463] width 6 height 6
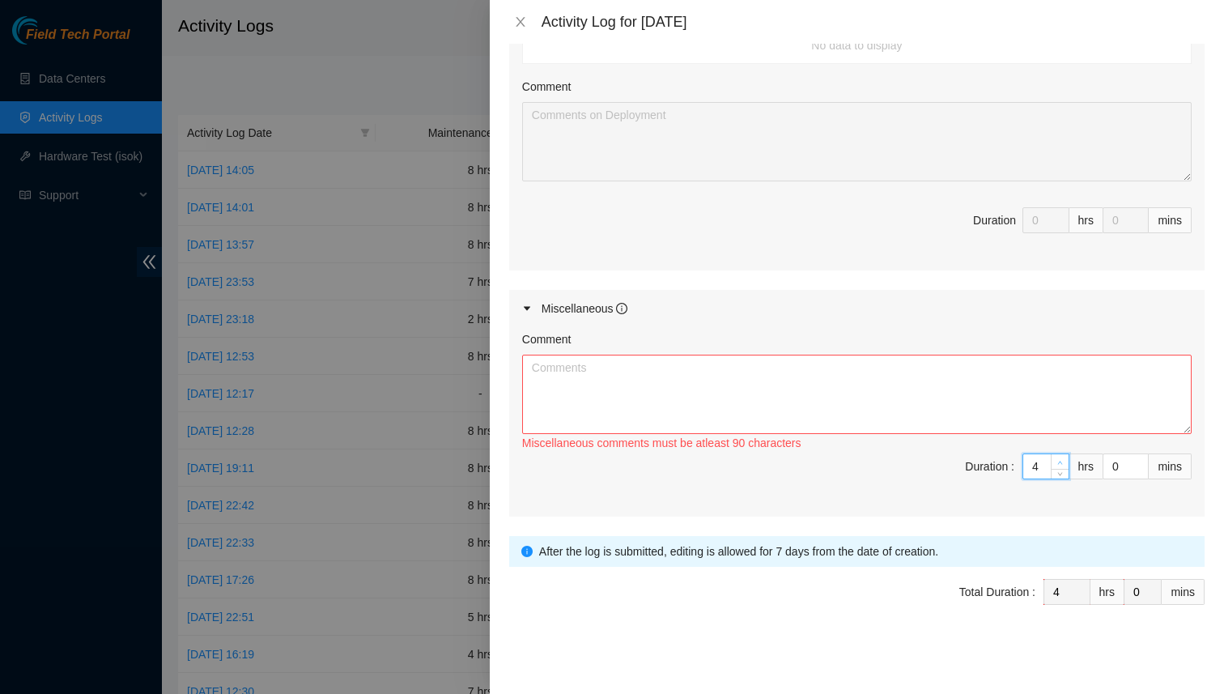
type input "5"
click at [1062, 460] on icon "up" at bounding box center [1060, 463] width 6 height 6
type input "6"
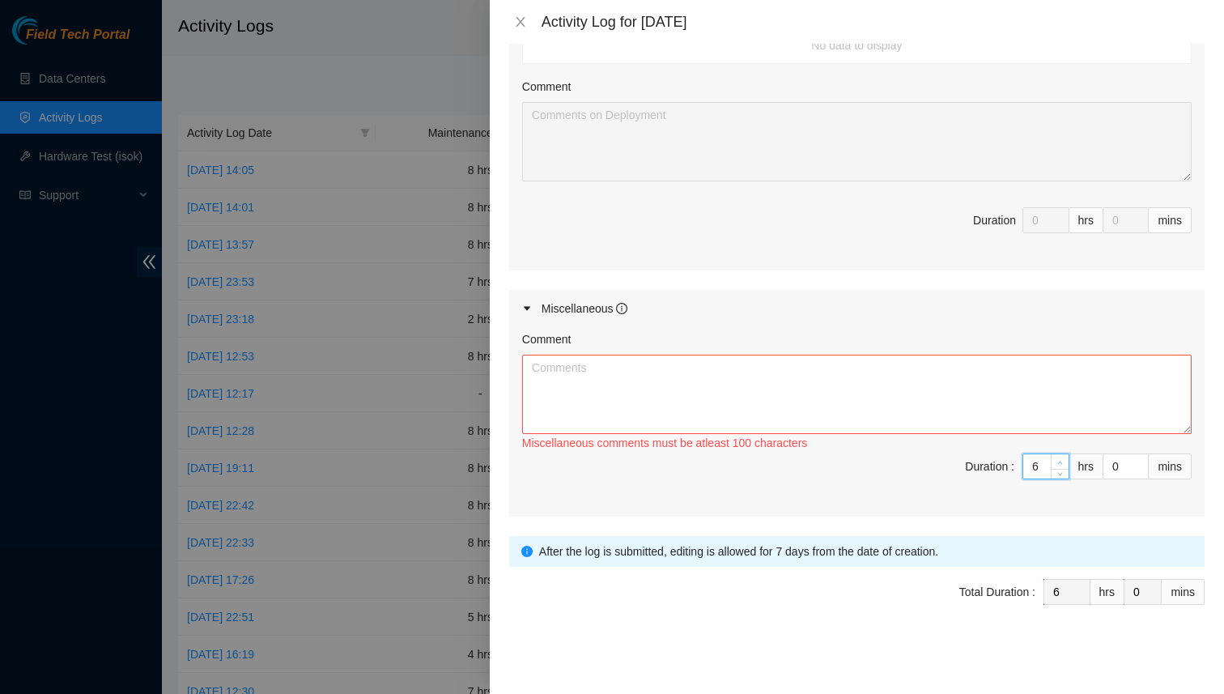
click at [1062, 460] on icon "up" at bounding box center [1060, 463] width 6 height 6
type input "7"
click at [1062, 460] on icon "up" at bounding box center [1060, 463] width 6 height 6
type input "8"
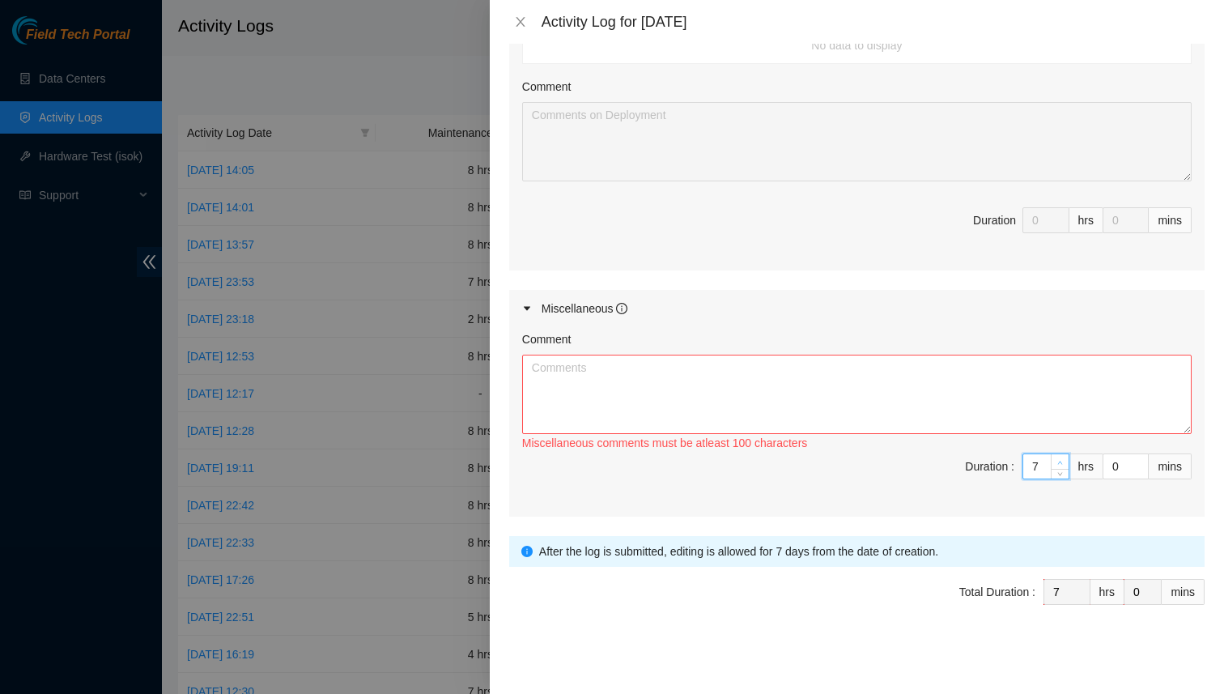
type input "8"
click at [1062, 460] on icon "up" at bounding box center [1060, 463] width 6 height 6
click at [609, 389] on textarea "Comment" at bounding box center [857, 394] width 670 height 79
paste textarea "Working with [PERSON_NAME] and [PERSON_NAME] to take care of the deconn for DP8…"
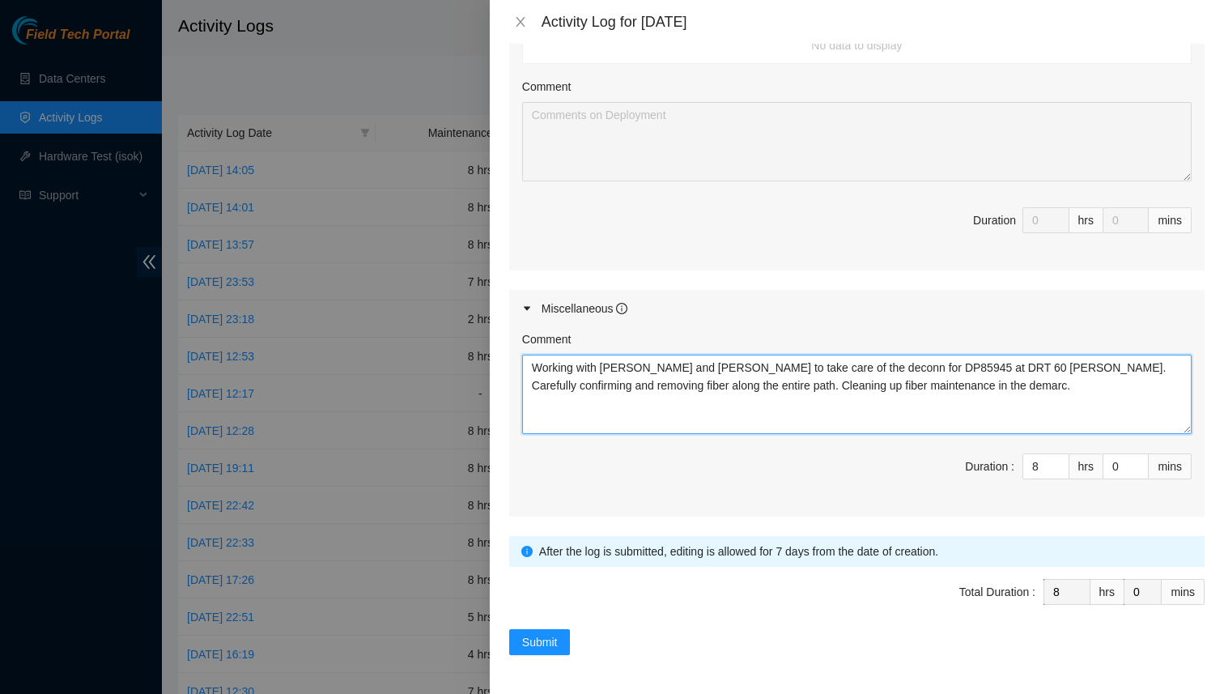
drag, startPoint x: 648, startPoint y: 370, endPoint x: 523, endPoint y: 367, distance: 124.7
click at [523, 367] on textarea "Working with [PERSON_NAME] and [PERSON_NAME] to take care of the deconn for DP8…" at bounding box center [857, 394] width 670 height 79
click at [679, 369] on textarea "Communicated with [PERSON_NAME] to take care of the deconn for DP85945 at DRT 6…" at bounding box center [857, 394] width 670 height 79
click at [677, 372] on textarea "Communicated with [PERSON_NAME], and to take care of the deconn for DP85945 at …" at bounding box center [857, 394] width 670 height 79
click at [609, 368] on textarea "Communicated with [PERSON_NAME], and to take care of the deconn for DP85945 at …" at bounding box center [857, 394] width 670 height 79
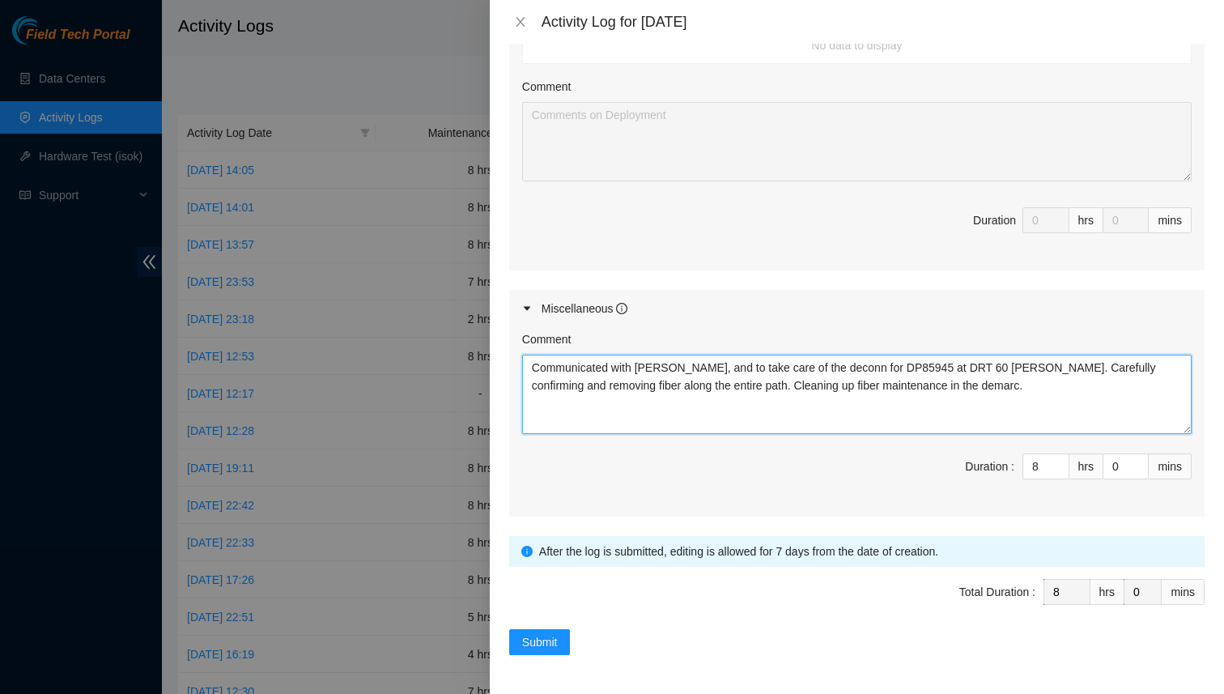
click at [615, 368] on textarea "Communicated with [PERSON_NAME], and to take care of the deconn for DP85945 at …" at bounding box center [857, 394] width 670 height 79
click at [609, 368] on textarea "Communicated with [PERSON_NAME], and to take care of the deconn for DP85945 at …" at bounding box center [857, 394] width 670 height 79
click at [615, 369] on textarea "Communicated with [PERSON_NAME], and to take care of the deconn for DP85945 at …" at bounding box center [857, 394] width 670 height 79
click at [680, 375] on textarea "Communicated with [PERSON_NAME], and to take care of the deconn for DP85945 at …" at bounding box center [857, 394] width 670 height 79
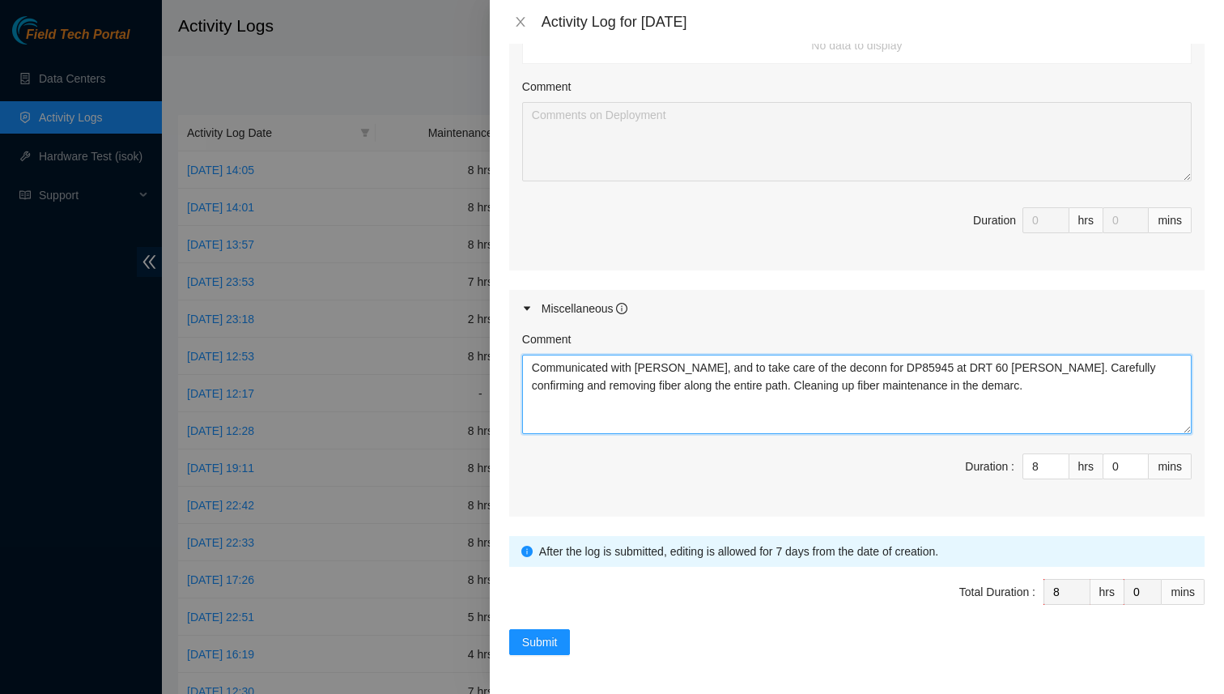
drag, startPoint x: 799, startPoint y: 369, endPoint x: 681, endPoint y: 372, distance: 118.2
click at [681, 372] on textarea "Communicated with [PERSON_NAME], and to take care of the deconn for DP85945 at …" at bounding box center [857, 394] width 670 height 79
click at [621, 368] on textarea "Communicated with [PERSON_NAME], and to take care of the deconn for DP85945 at …" at bounding box center [857, 394] width 670 height 79
click at [610, 368] on textarea "Communicated with [PERSON_NAME], and to take care of the deconn for DP85945 at …" at bounding box center [857, 394] width 670 height 79
drag, startPoint x: 613, startPoint y: 371, endPoint x: 528, endPoint y: 365, distance: 85.2
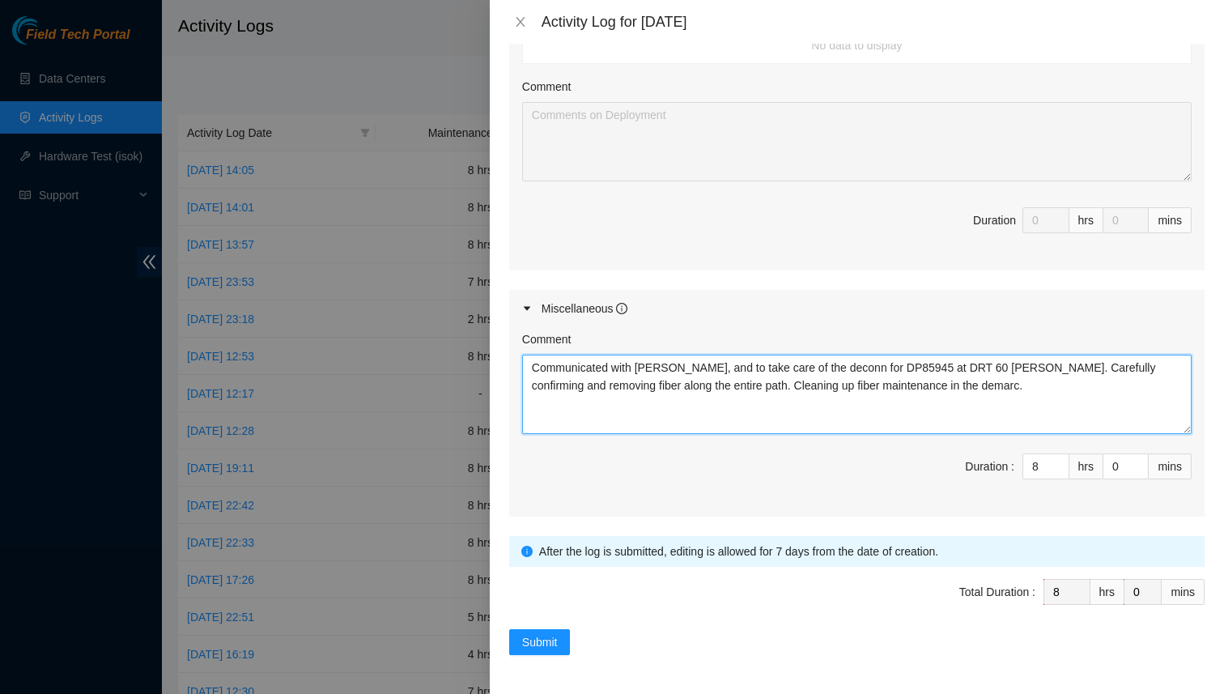
click at [527, 366] on textarea "Communicated with [PERSON_NAME], and to take care of the deconn for DP85945 at …" at bounding box center [857, 394] width 670 height 79
click at [620, 370] on textarea "After communicating with [PERSON_NAME], and to take care of the deconn for DP85…" at bounding box center [857, 394] width 670 height 79
click at [715, 370] on textarea "After communicating with [PERSON_NAME], and to take care of the deconn for DP85…" at bounding box center [857, 394] width 670 height 79
click at [712, 372] on textarea "After communicating with [PERSON_NAME], and to take care of the deconn for DP85…" at bounding box center [857, 394] width 670 height 79
click at [713, 364] on textarea "After communicating with [PERSON_NAME], and to take care of the deconn for DP85…" at bounding box center [857, 394] width 670 height 79
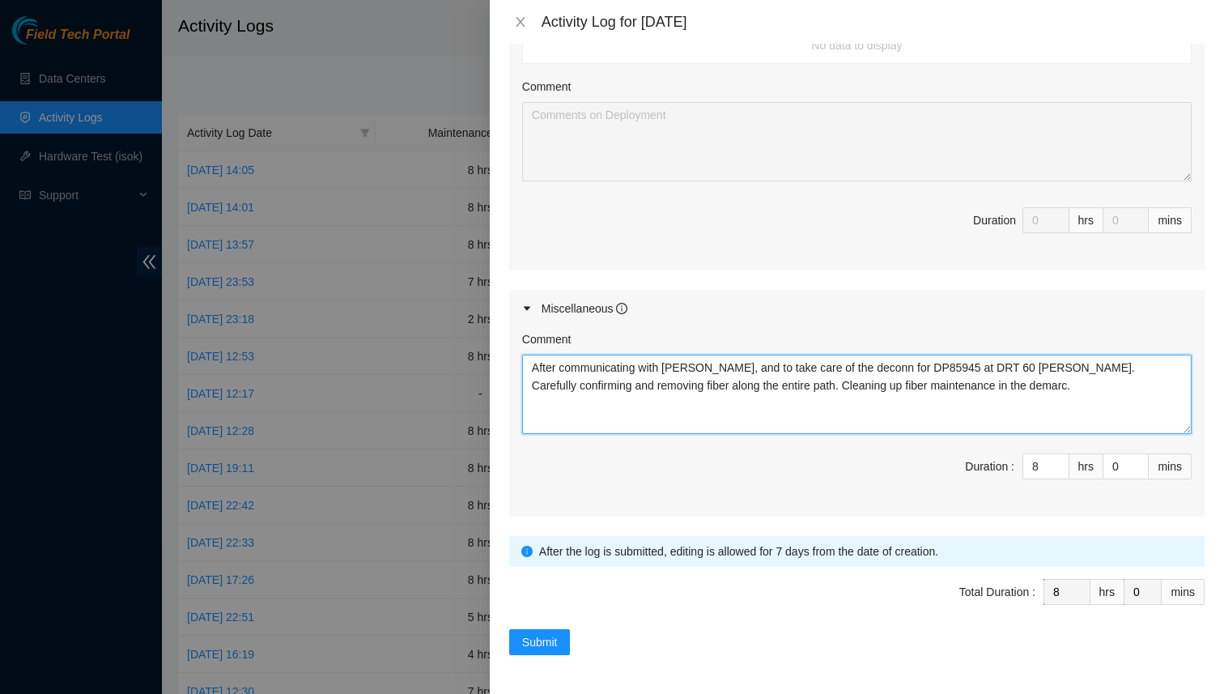
click at [712, 364] on textarea "After communicating with [PERSON_NAME], and to take care of the deconn for DP85…" at bounding box center [857, 394] width 670 height 79
click at [713, 370] on textarea "After communicating with [PERSON_NAME], and to take care of the deconn for DP85…" at bounding box center [857, 394] width 670 height 79
drag, startPoint x: 908, startPoint y: 370, endPoint x: 791, endPoint y: 371, distance: 117.4
click at [791, 371] on textarea "After communicating with [PERSON_NAME] and I and to take care of the deconn for…" at bounding box center [857, 394] width 670 height 79
click at [1008, 380] on textarea "After communicating with [PERSON_NAME] and I removed the deconn for DP85945 at …" at bounding box center [857, 394] width 670 height 79
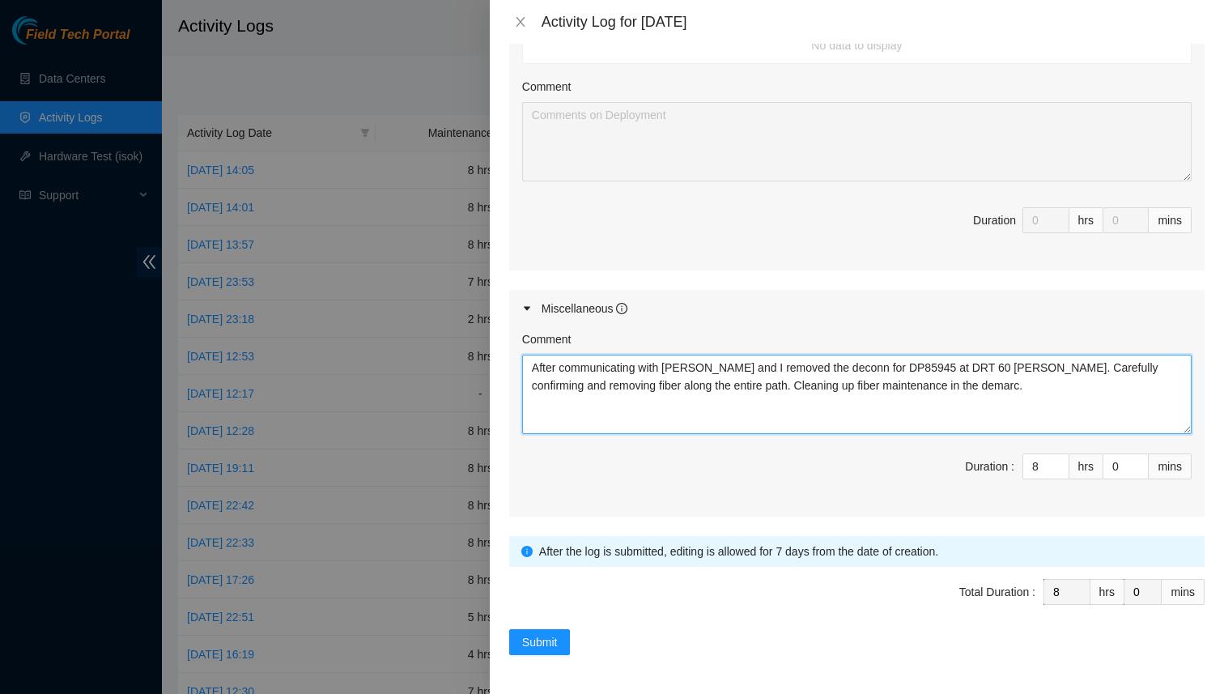
click at [1057, 373] on textarea "After communicating with [PERSON_NAME] and I removed the deconn for DP85945 at …" at bounding box center [857, 394] width 670 height 79
drag, startPoint x: 746, startPoint y: 389, endPoint x: 1074, endPoint y: 371, distance: 328.5
click at [1074, 371] on textarea "After communicating with [PERSON_NAME] and I removed the deconn for DP85945 at …" at bounding box center [857, 394] width 670 height 79
drag, startPoint x: 1058, startPoint y: 392, endPoint x: 794, endPoint y: 387, distance: 264.0
click at [794, 387] on textarea "After communicating with [PERSON_NAME] and I removed the deconn for DP85945 at …" at bounding box center [857, 394] width 670 height 79
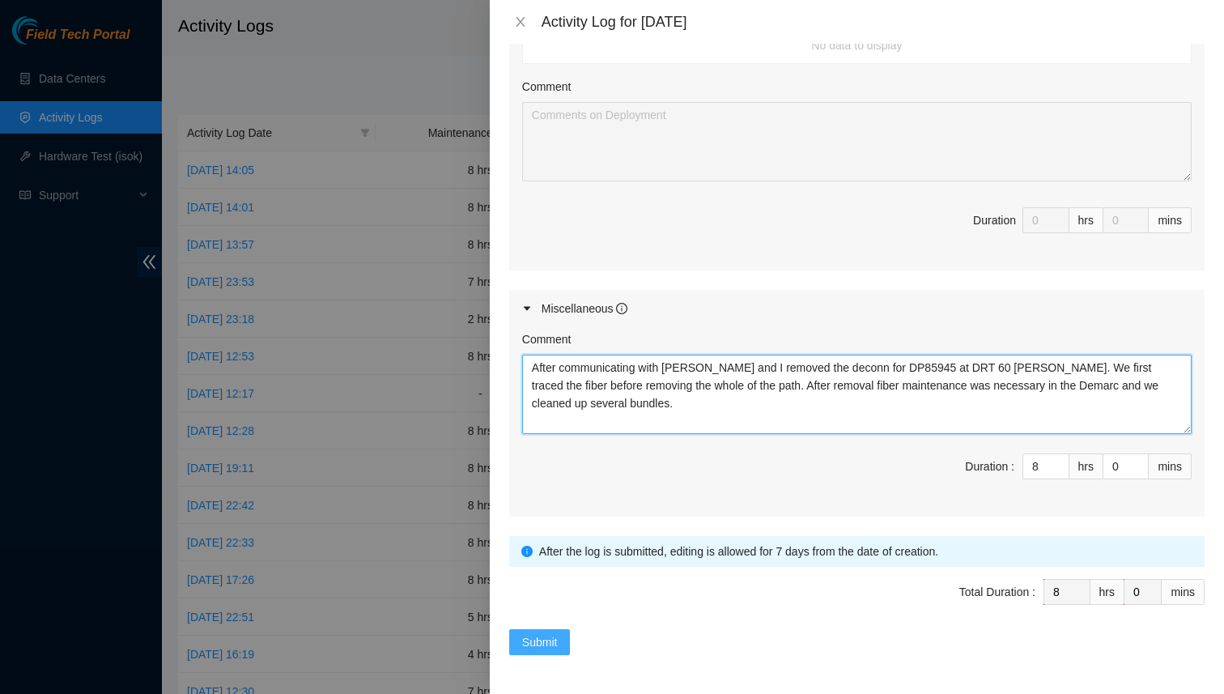
type textarea "After communicating with [PERSON_NAME] and I removed the deconn for DP85945 at …"
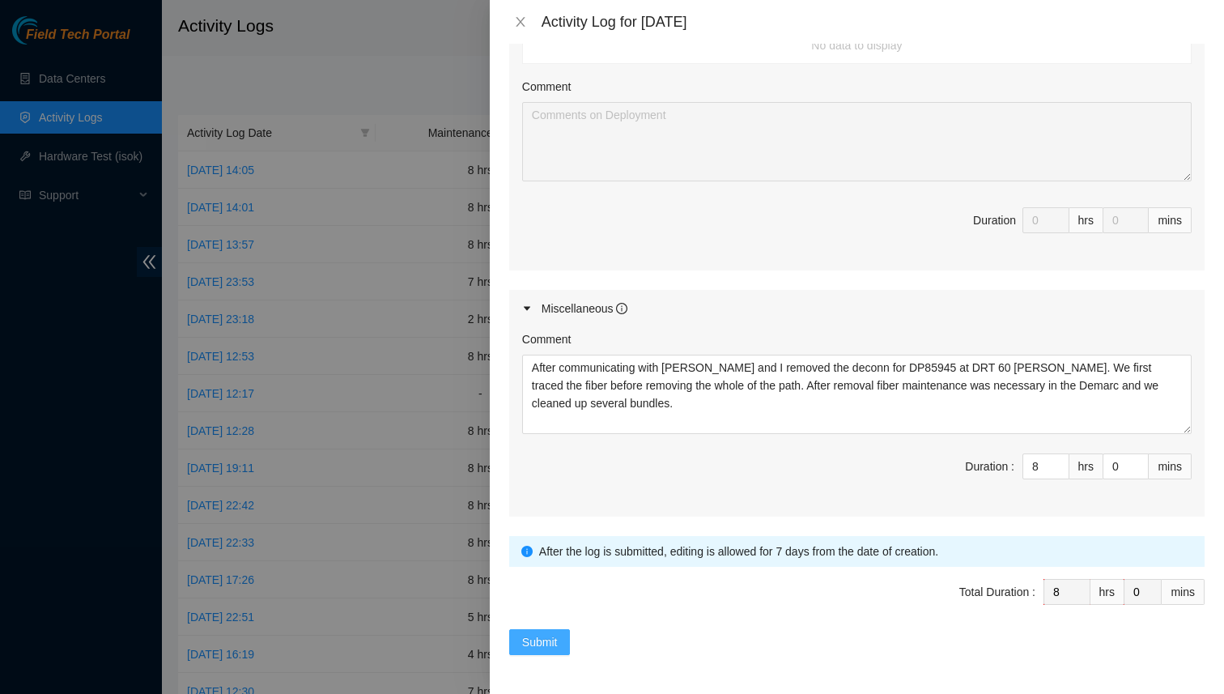
click at [532, 649] on span "Submit" at bounding box center [540, 642] width 36 height 18
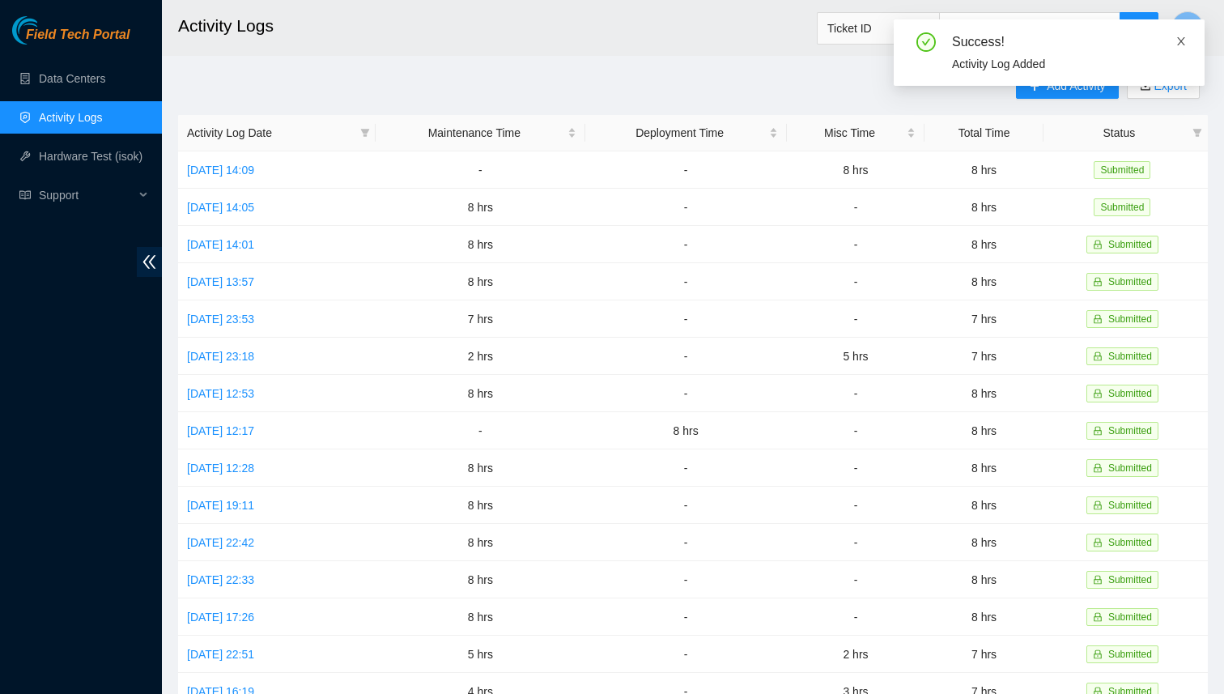
click at [1184, 36] on icon "close" at bounding box center [1181, 41] width 11 height 11
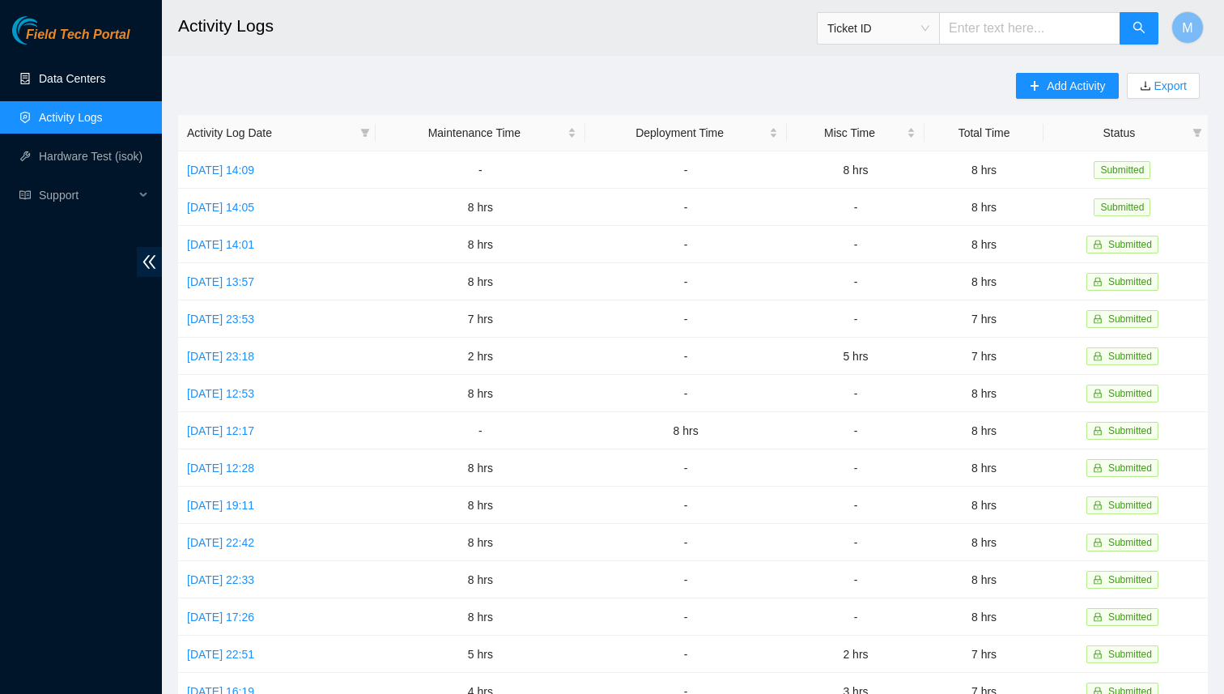
click at [69, 85] on link "Data Centers" at bounding box center [72, 78] width 66 height 13
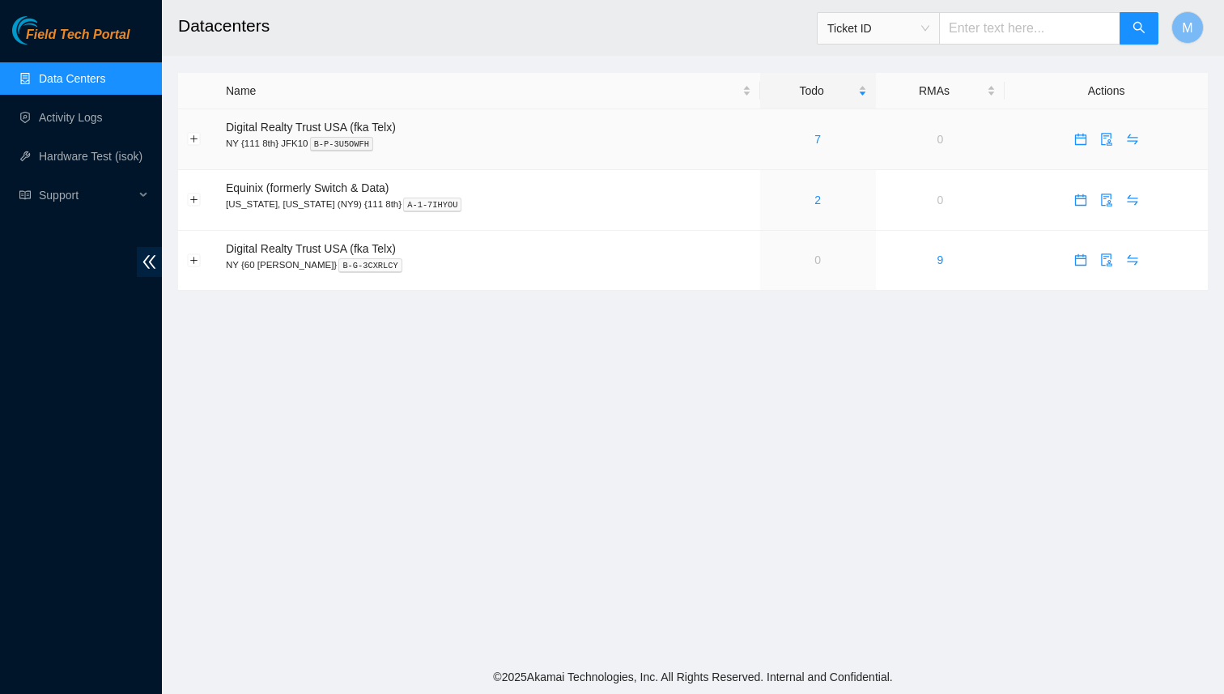
click at [815, 139] on link "7" at bounding box center [818, 139] width 6 height 13
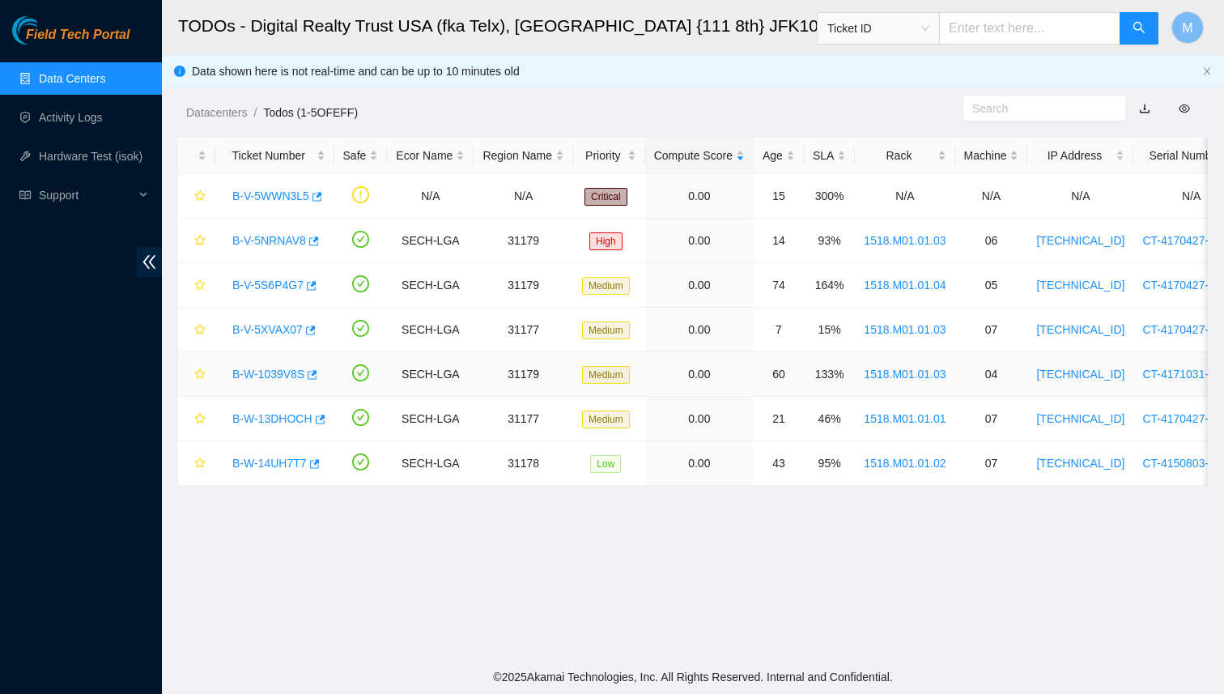
click at [276, 378] on link "B-W-1039V8S" at bounding box center [268, 374] width 72 height 13
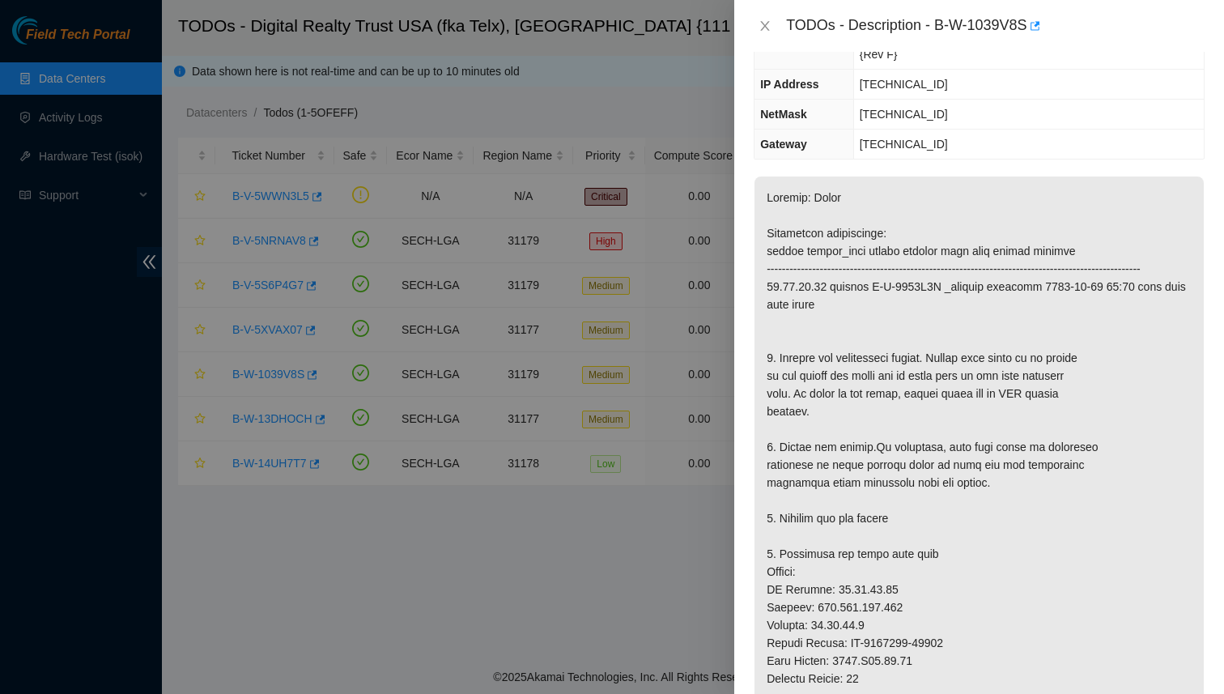
scroll to position [159, 0]
click at [768, 31] on icon "close" at bounding box center [765, 25] width 13 height 13
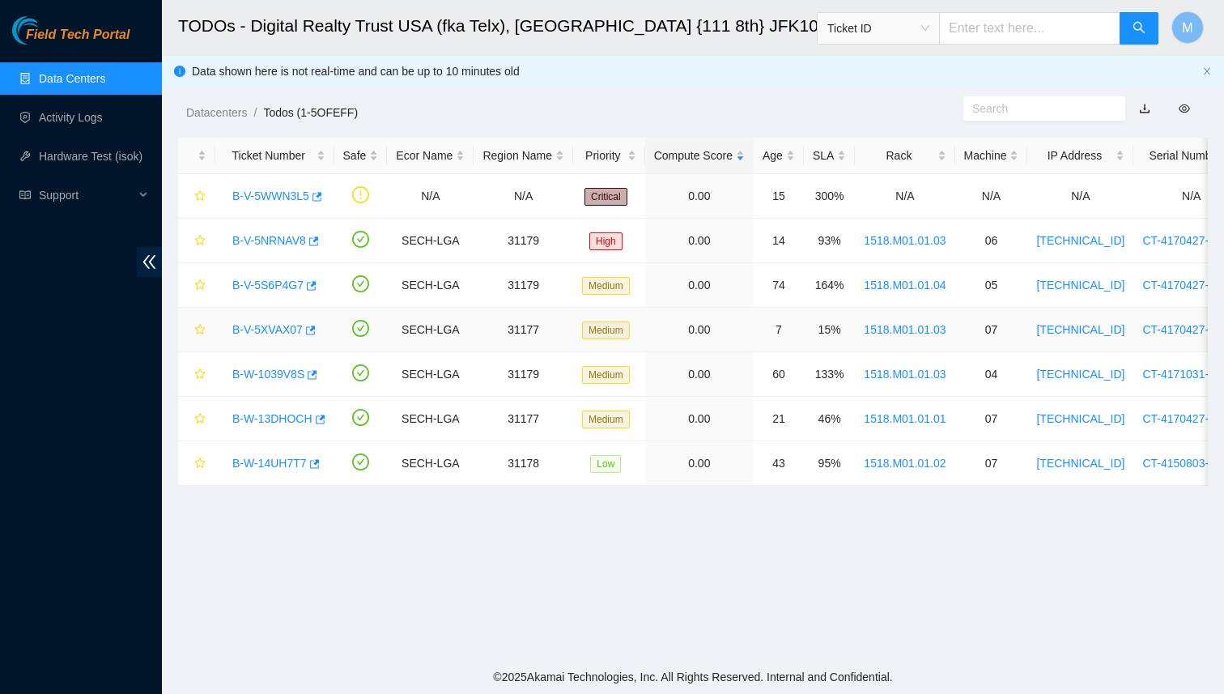
click at [269, 330] on link "B-V-5XVAX07" at bounding box center [267, 329] width 70 height 13
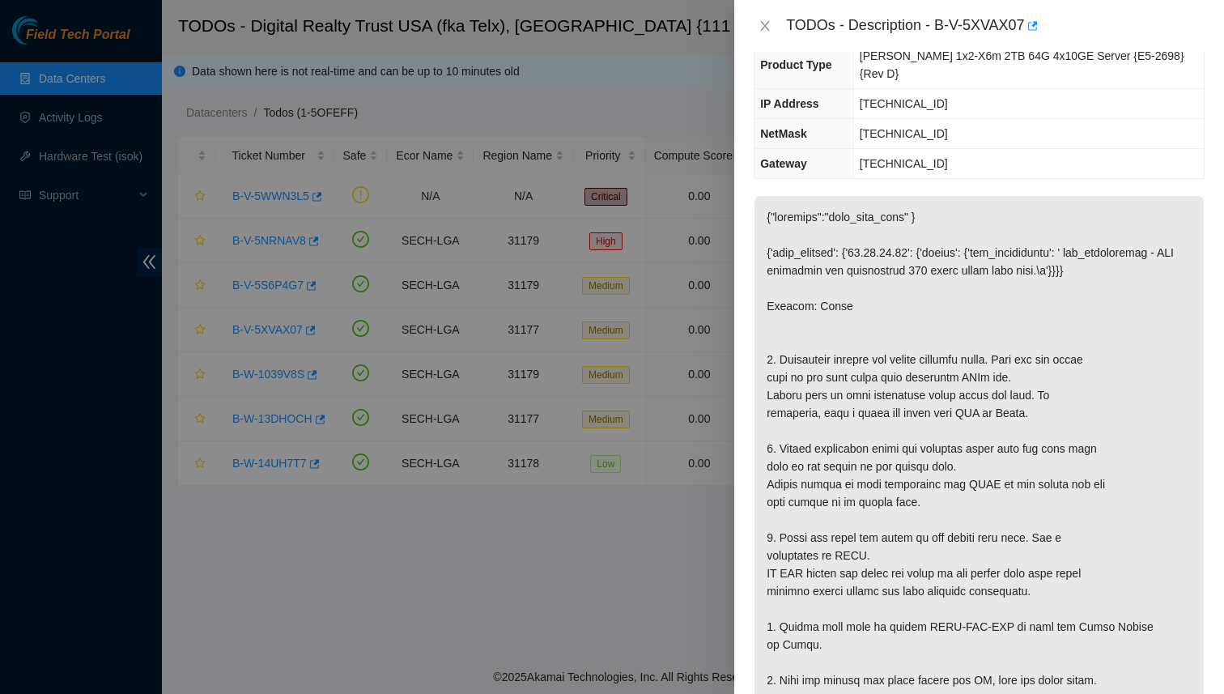
scroll to position [0, 0]
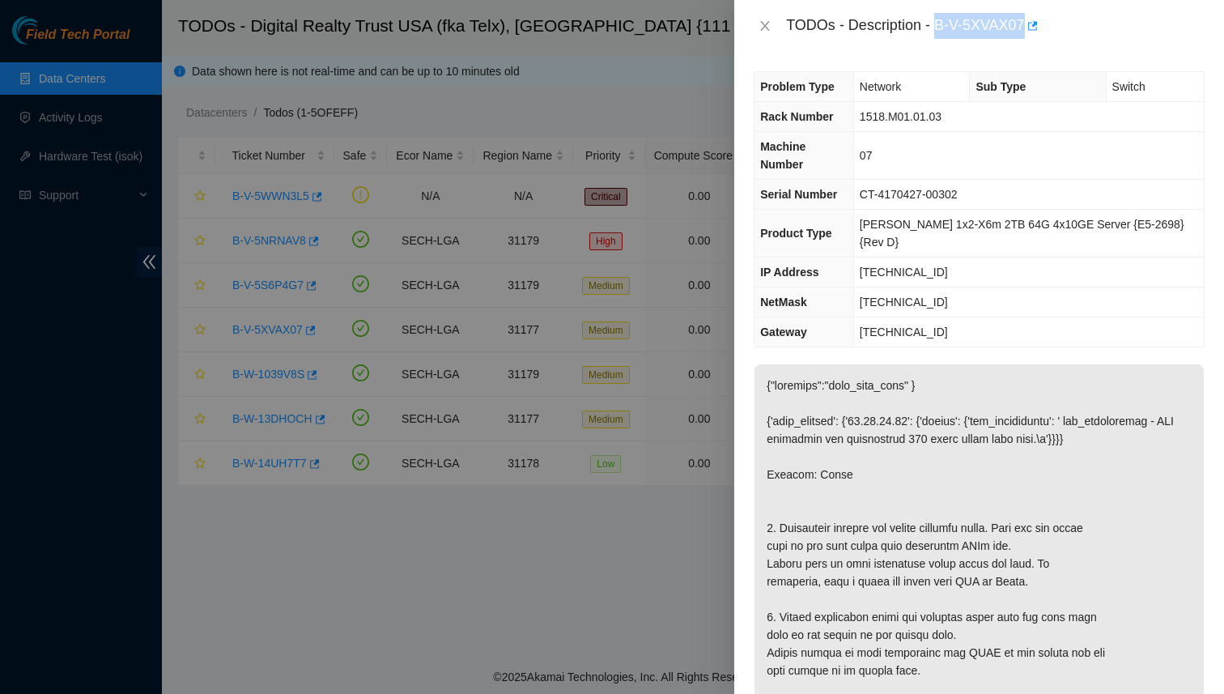
drag, startPoint x: 1032, startPoint y: 23, endPoint x: 942, endPoint y: 24, distance: 89.9
click at [941, 24] on div "TODOs - Description - B-V-5XVAX07" at bounding box center [995, 26] width 419 height 26
copy div "B-V-5XVAX07"
